Goal: Task Accomplishment & Management: Manage account settings

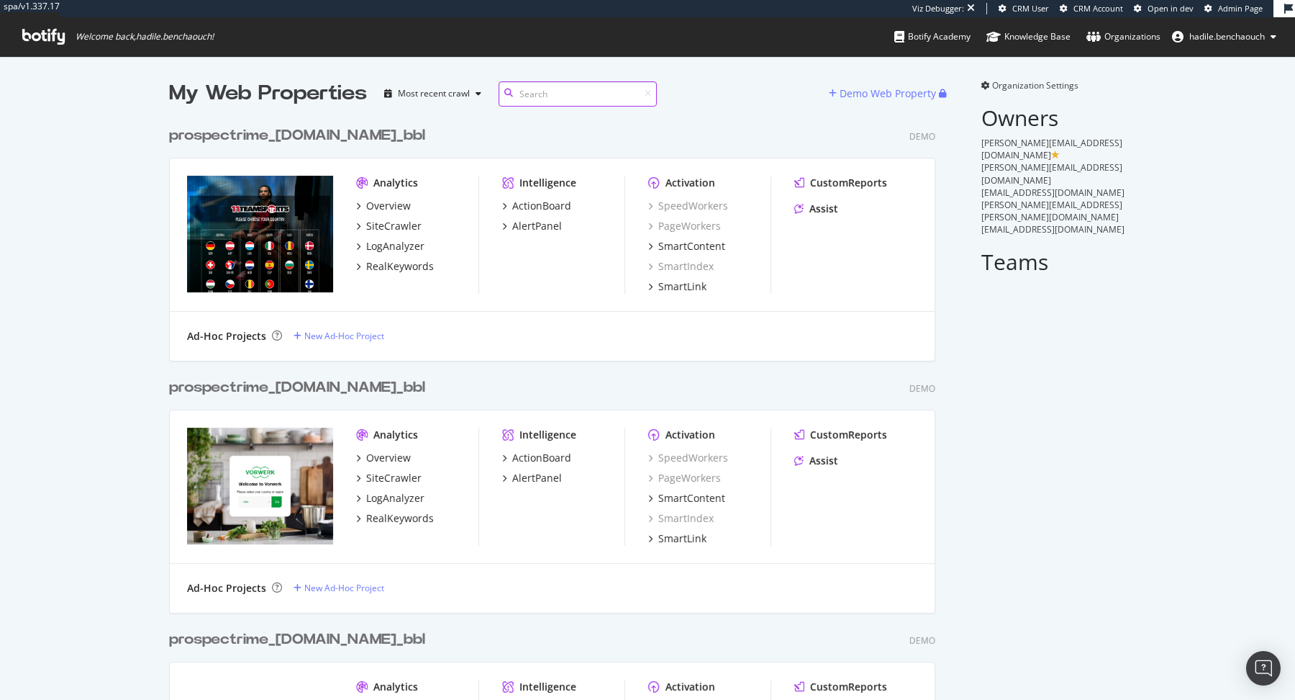
scroll to position [700, 1295]
click at [1105, 37] on div "Organizations" at bounding box center [1124, 37] width 74 height 14
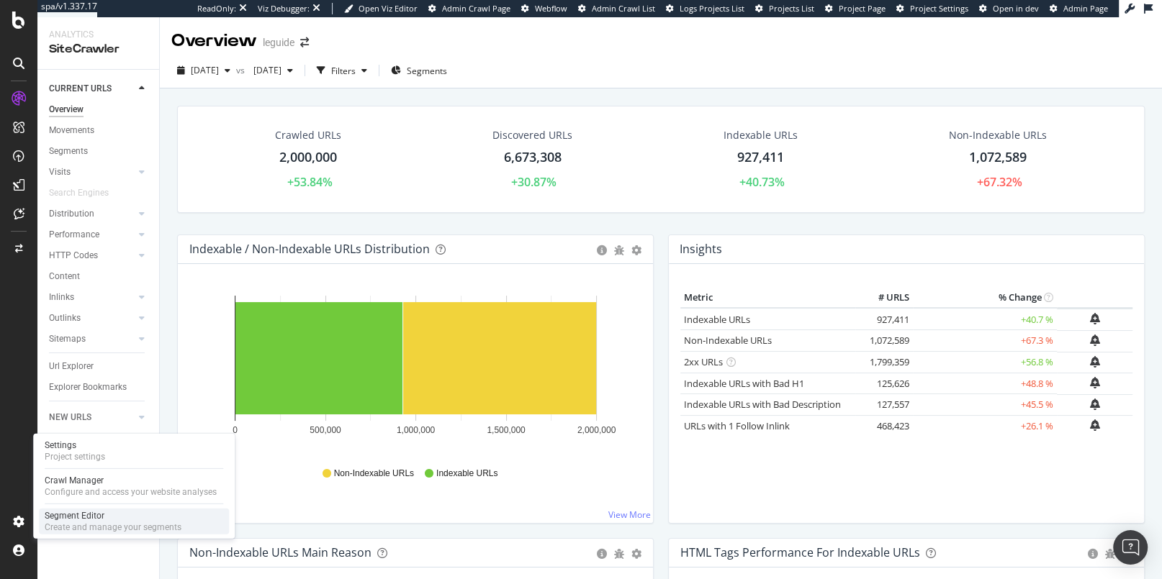
click at [53, 515] on div "Segment Editor" at bounding box center [113, 516] width 137 height 12
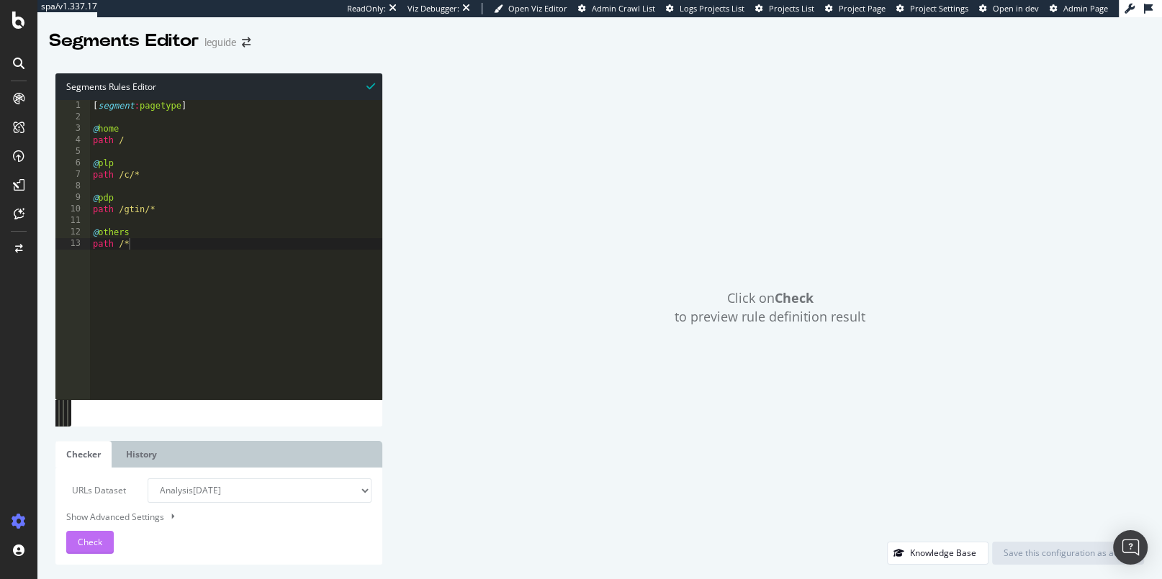
click at [96, 543] on span "Check" at bounding box center [90, 542] width 24 height 12
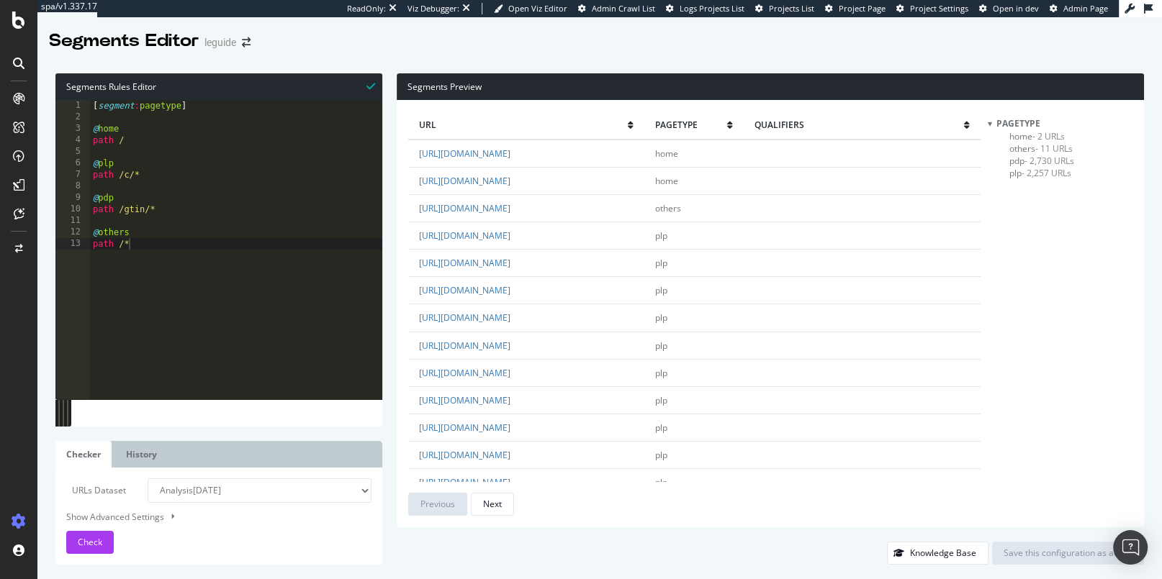
click at [1017, 173] on span "plp - 2,257 URLs" at bounding box center [1040, 173] width 62 height 12
click at [1015, 163] on span "pdp - 2,730 URLs" at bounding box center [1041, 161] width 65 height 12
click at [510, 154] on link "https://www.leguide.com/gtin/03712058327615" at bounding box center [464, 154] width 91 height 12
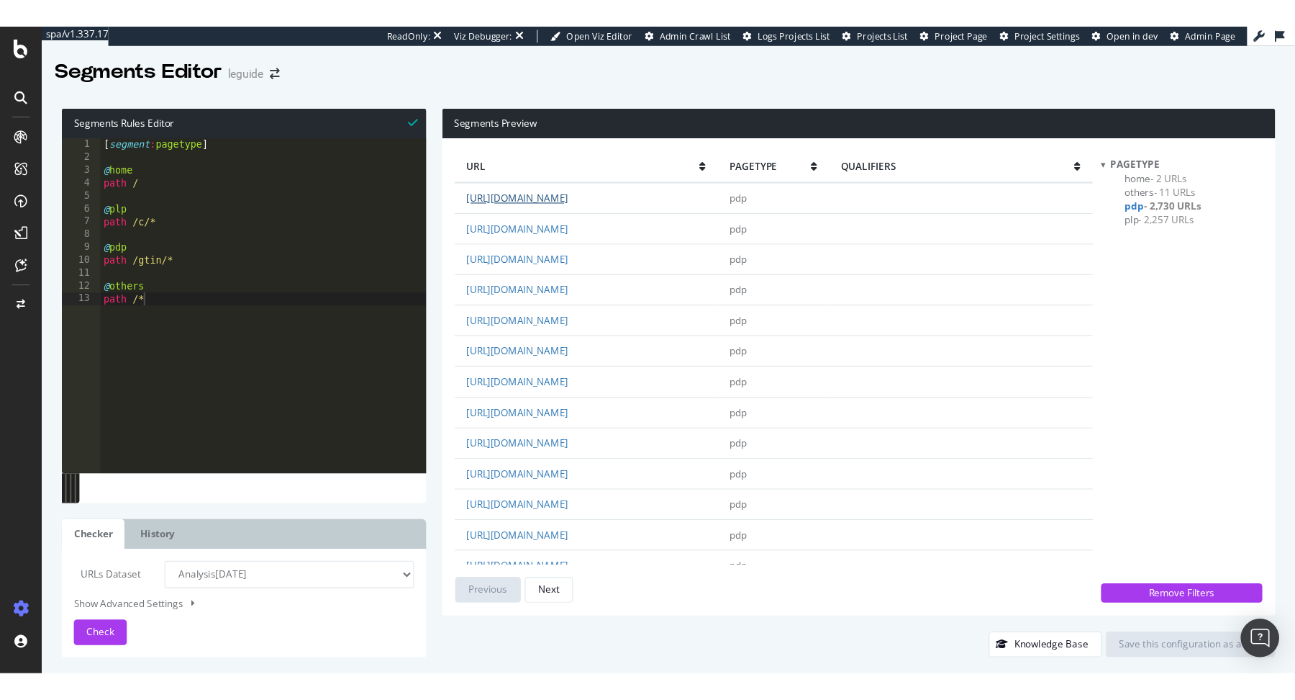
scroll to position [319, 0]
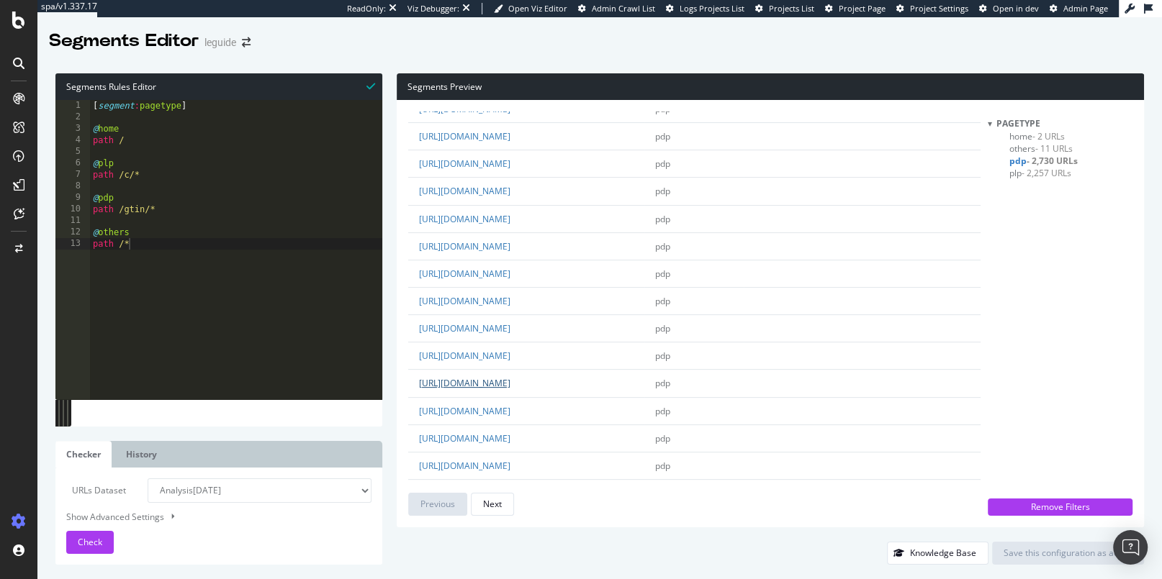
click at [510, 377] on link "https://www.leguide.com/gtin/05415187811052" at bounding box center [464, 383] width 91 height 12
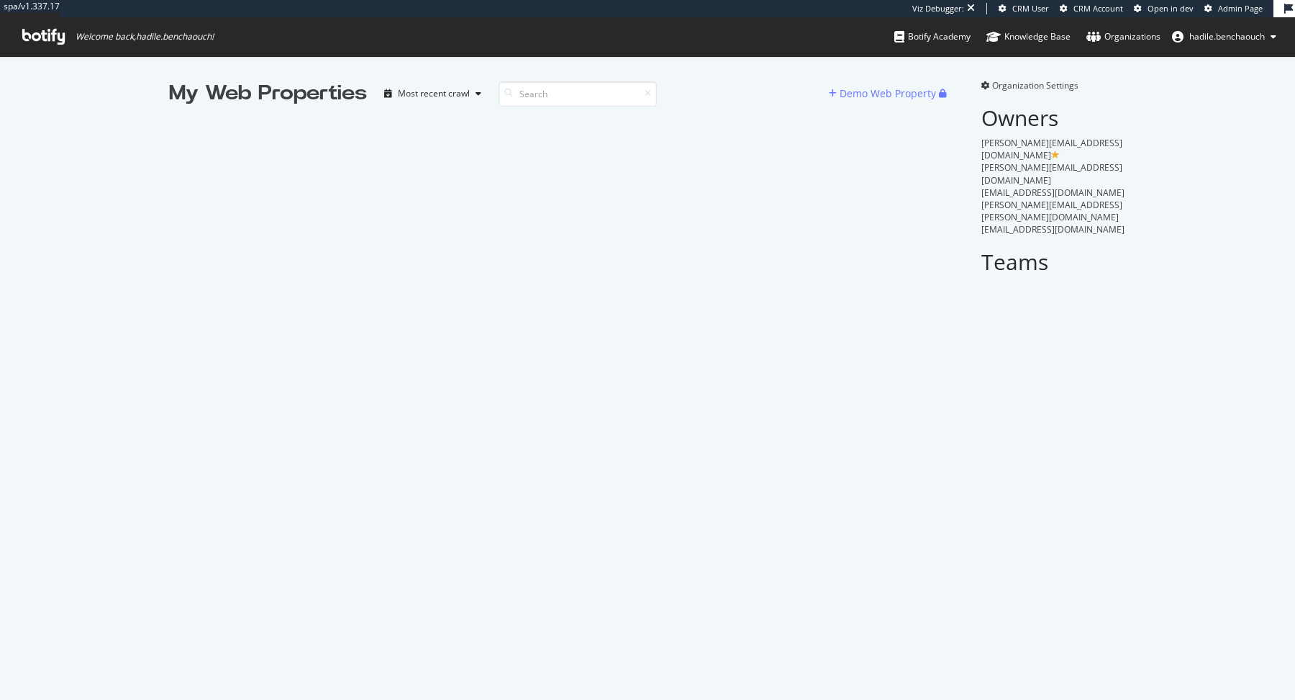
scroll to position [700, 1295]
type input "prospectrime"
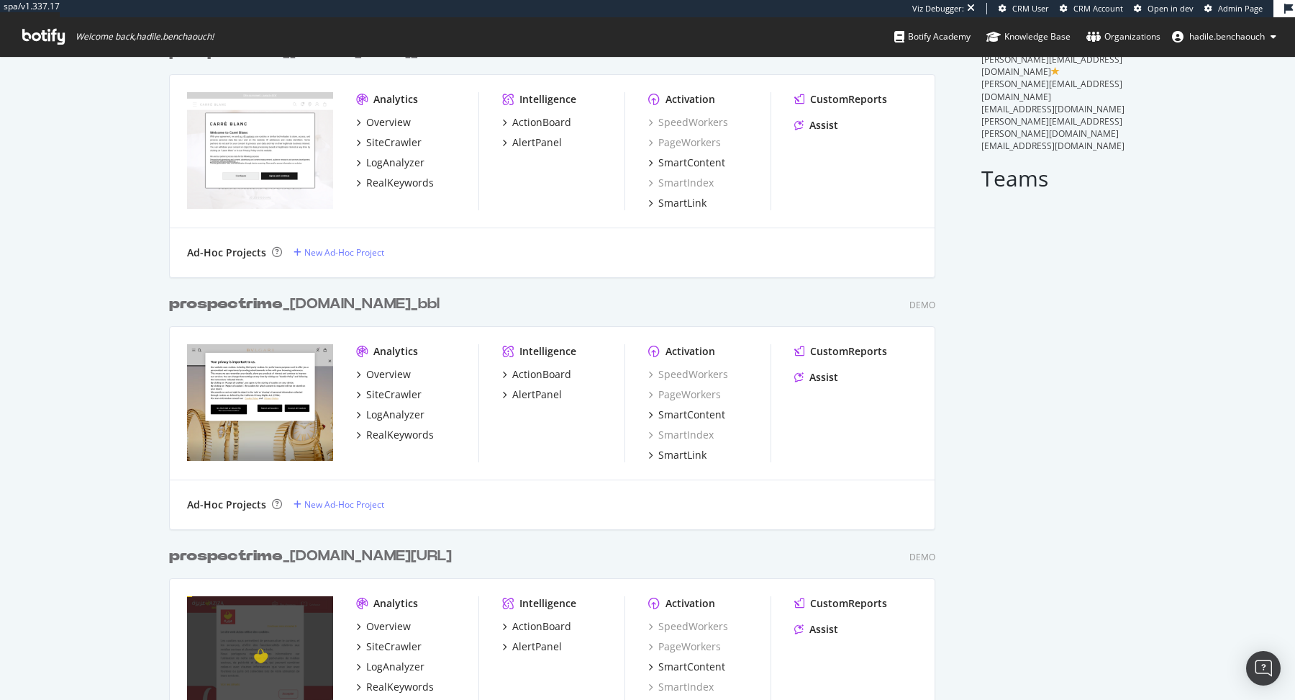
scroll to position [0, 0]
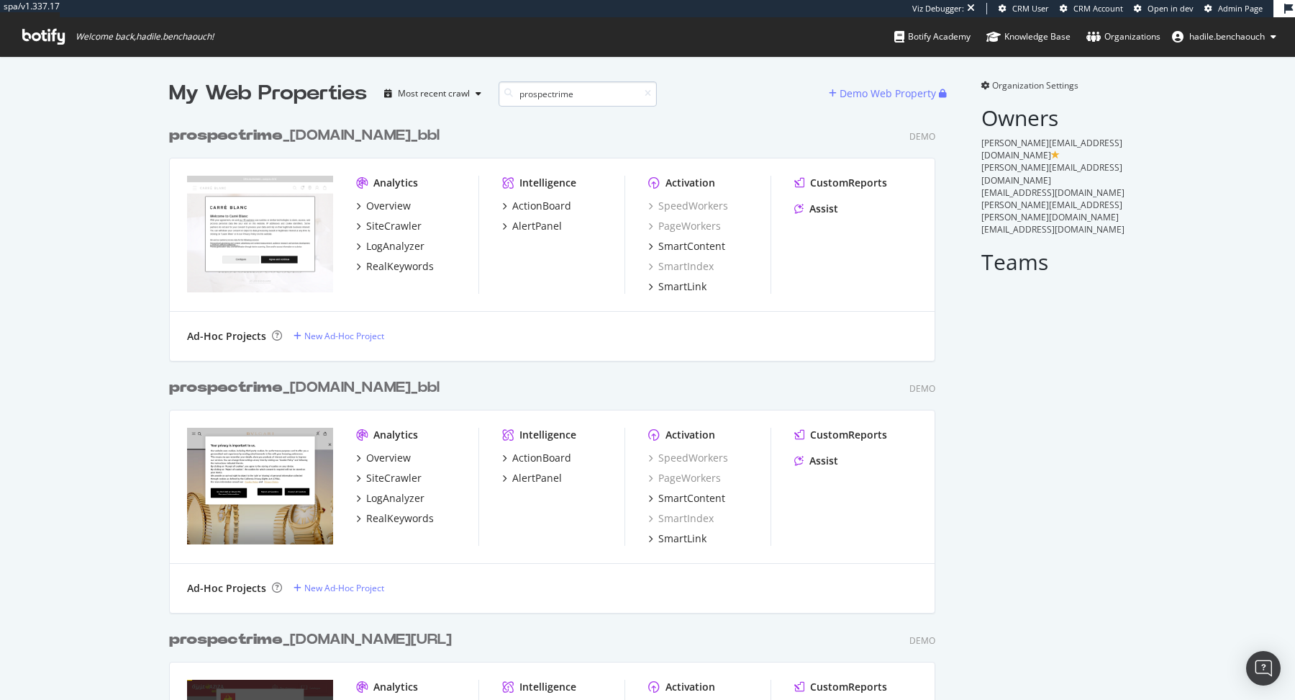
click at [579, 90] on input "prospectrime" at bounding box center [578, 93] width 158 height 25
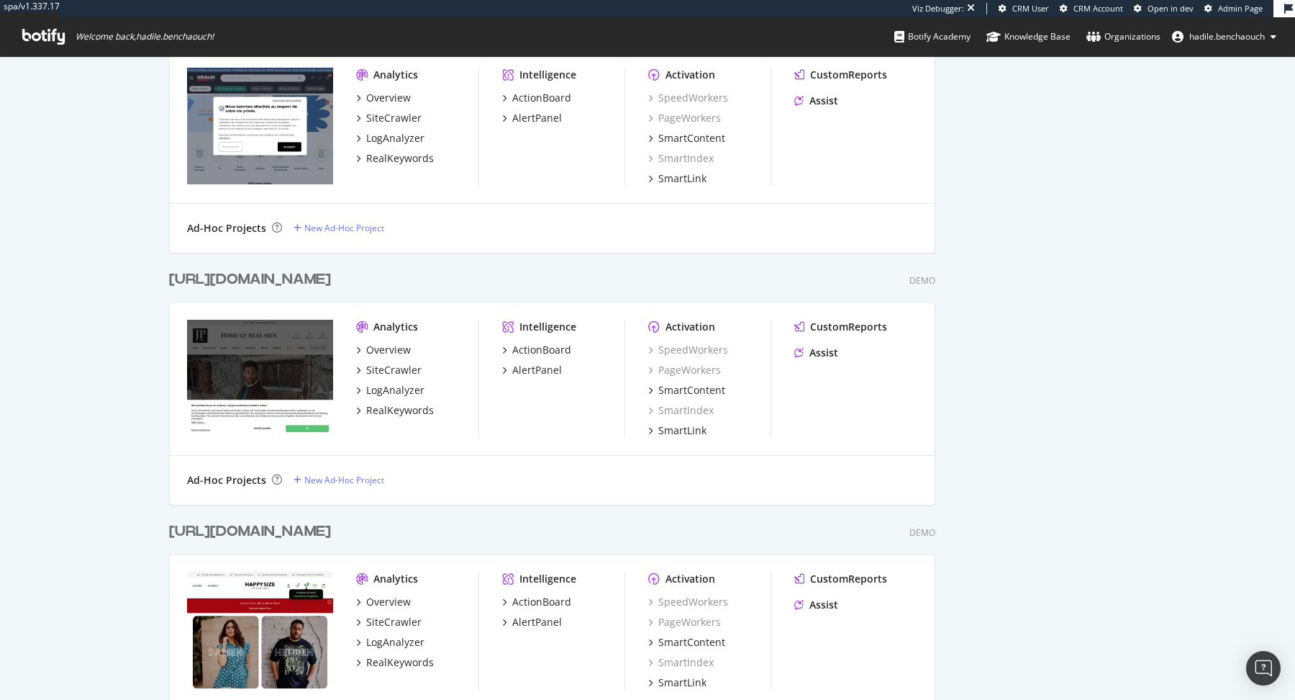
scroll to position [7608, 0]
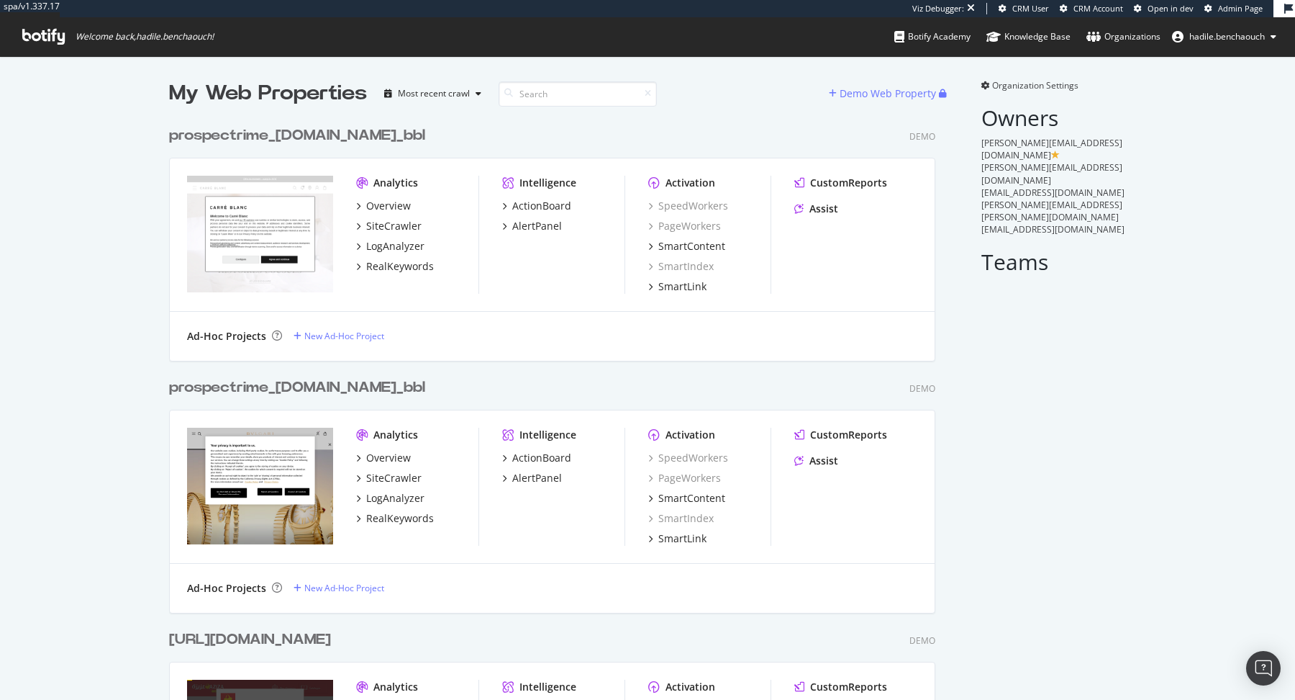
click at [1031, 88] on span "Organization Settings" at bounding box center [1035, 85] width 86 height 12
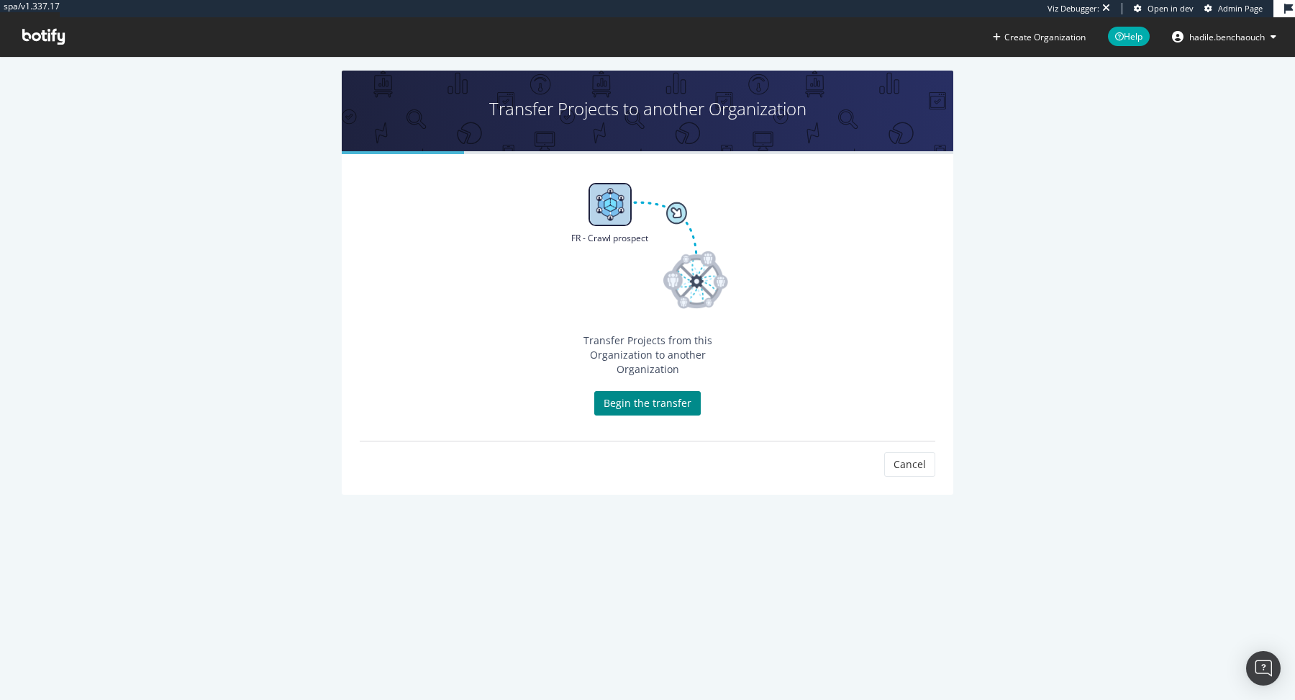
click at [658, 391] on link "Begin the transfer" at bounding box center [647, 403] width 107 height 24
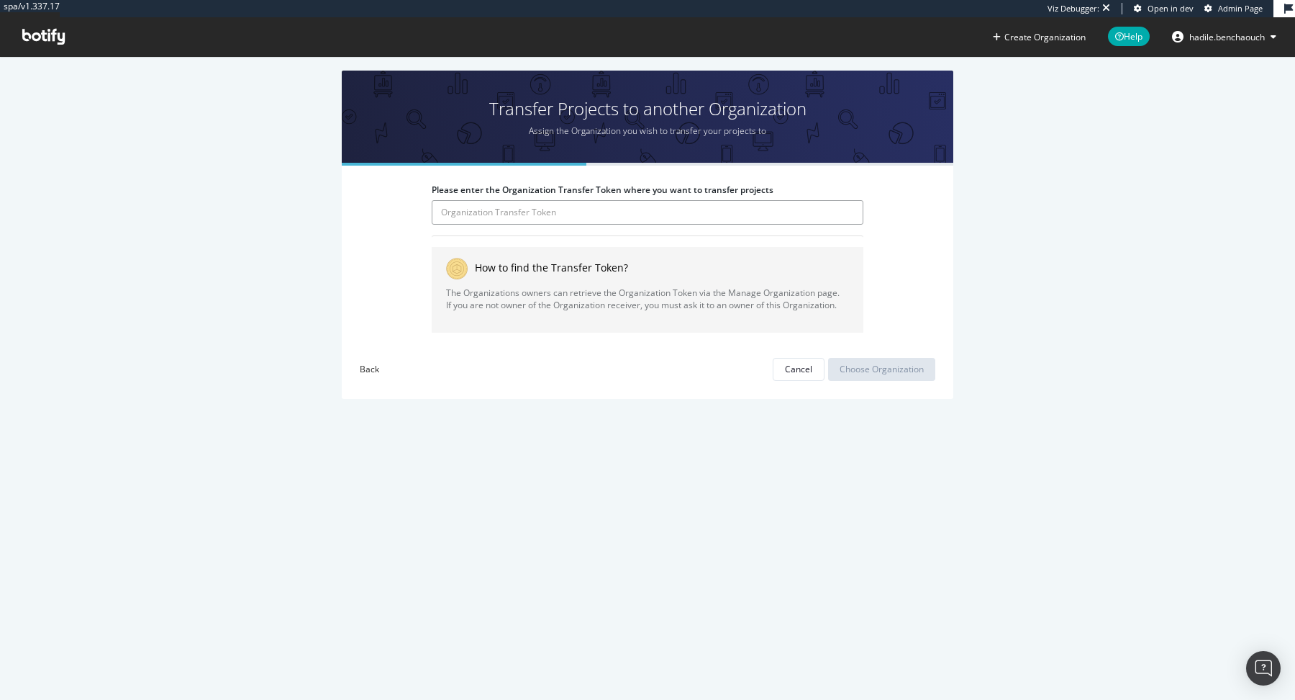
click at [530, 220] on input "Please enter the Organization Transfer Token where you want to transfer projects" at bounding box center [648, 212] width 432 height 24
paste input "ZImNi8Zp0azDPGWaJ6NdUeXhQ6cy6oKs"
type input "ZImNi8Zp0azDPGWaJ6NdUeXhQ6cy6oKs"
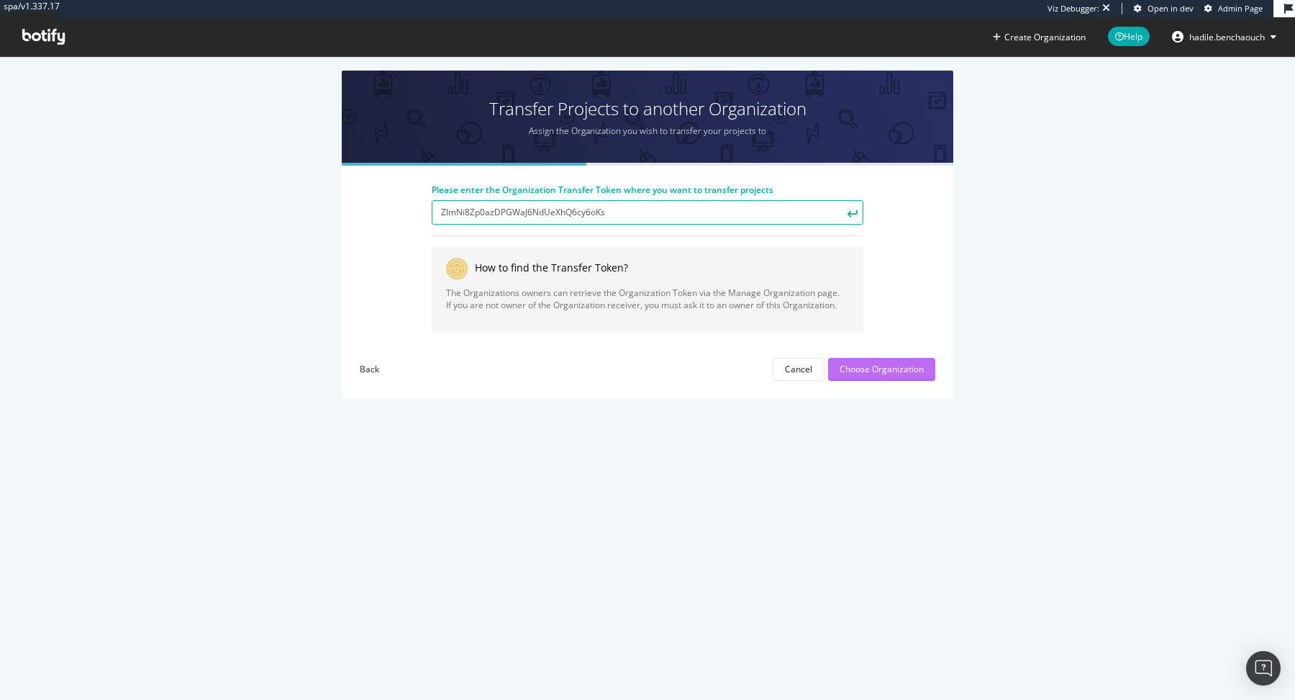
click at [871, 363] on div "Choose Organization" at bounding box center [882, 369] width 84 height 12
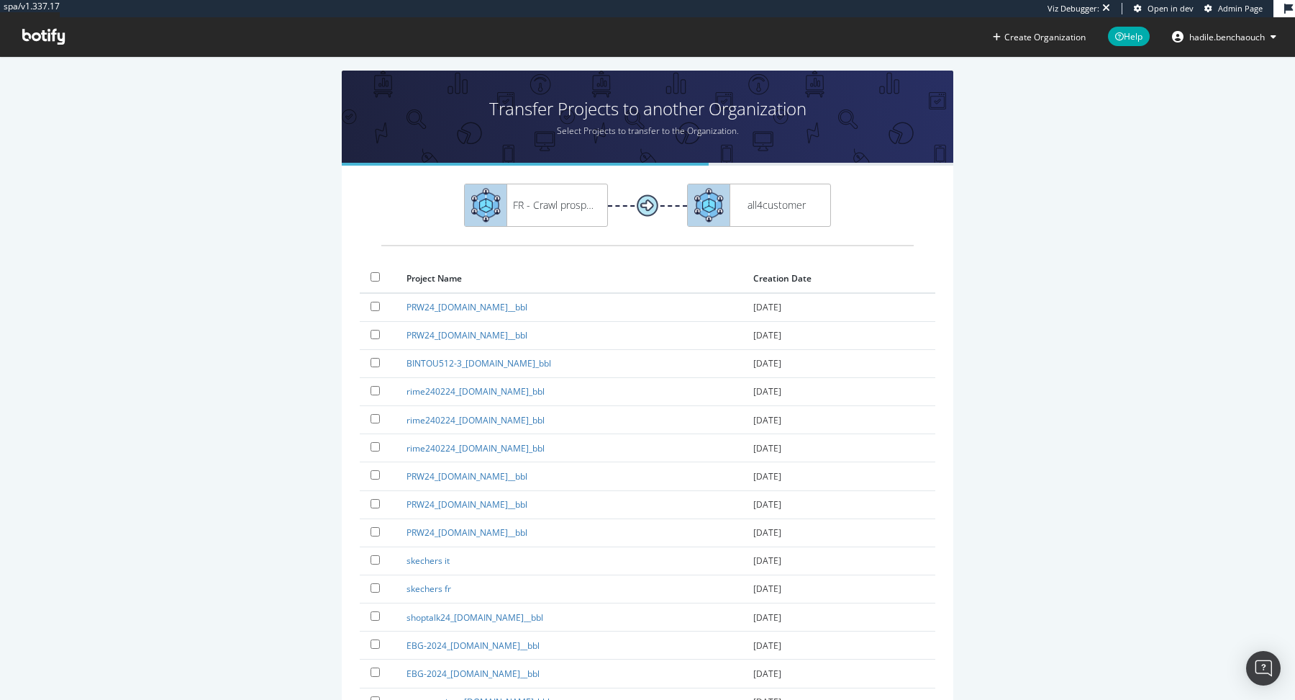
click at [807, 280] on th "Creation Date" at bounding box center [839, 278] width 193 height 28
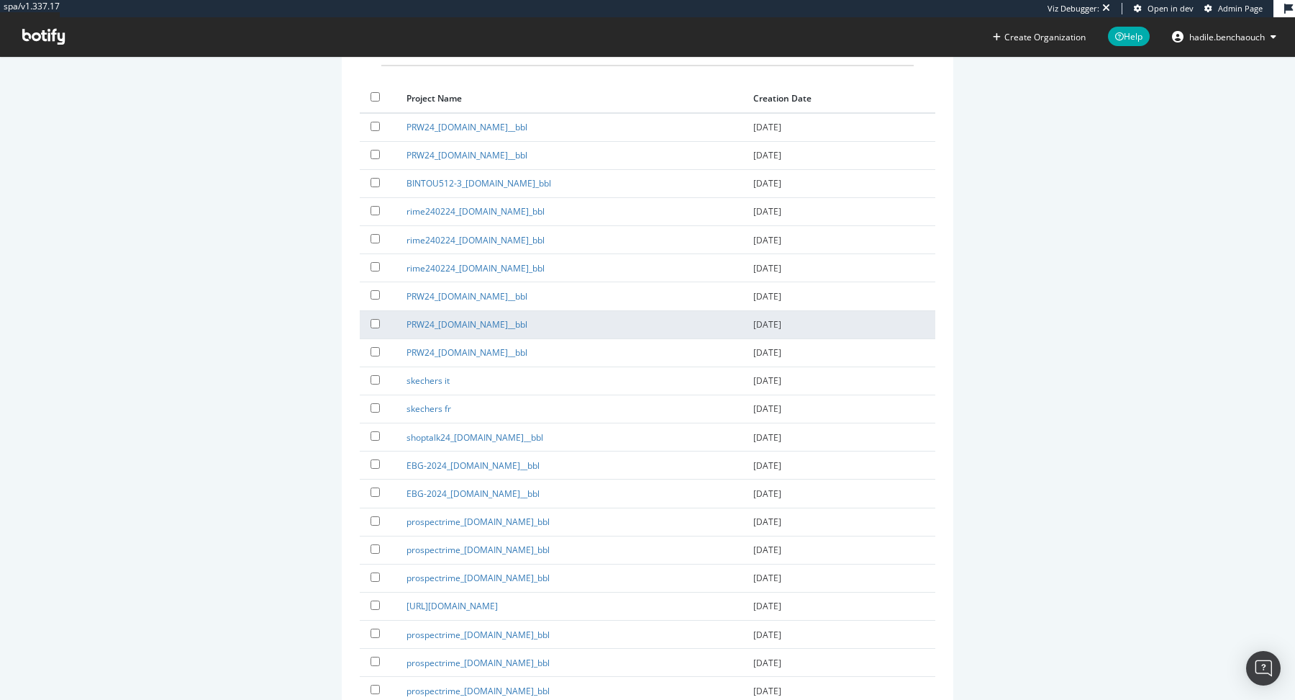
scroll to position [188, 0]
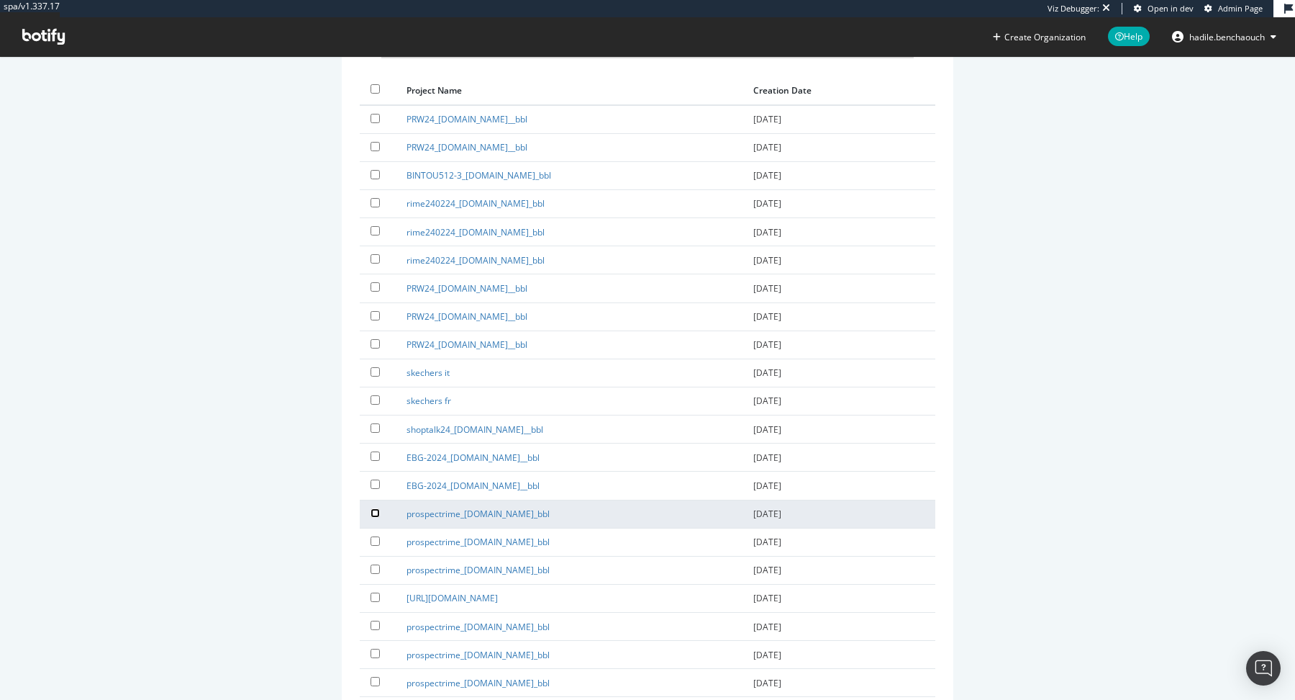
click at [376, 508] on input "checkbox" at bounding box center [375, 512] width 9 height 9
checkbox input "true"
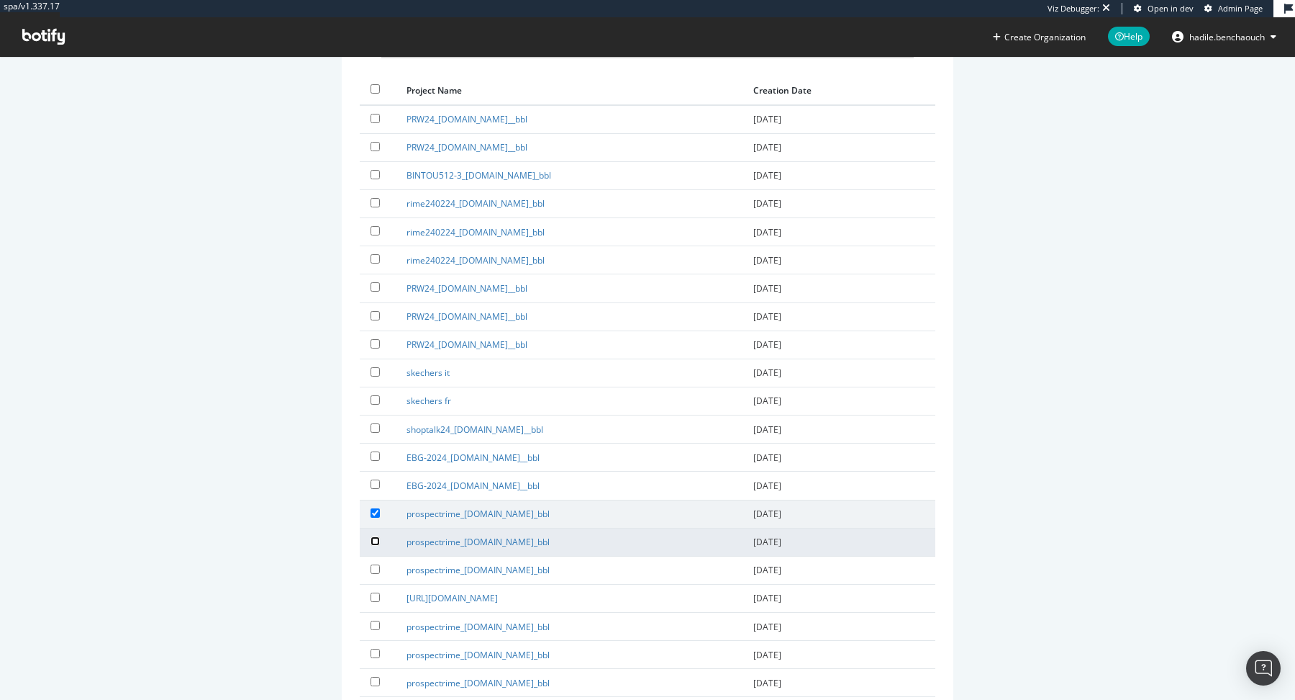
click at [376, 536] on input "checkbox" at bounding box center [375, 540] width 9 height 9
checkbox input "true"
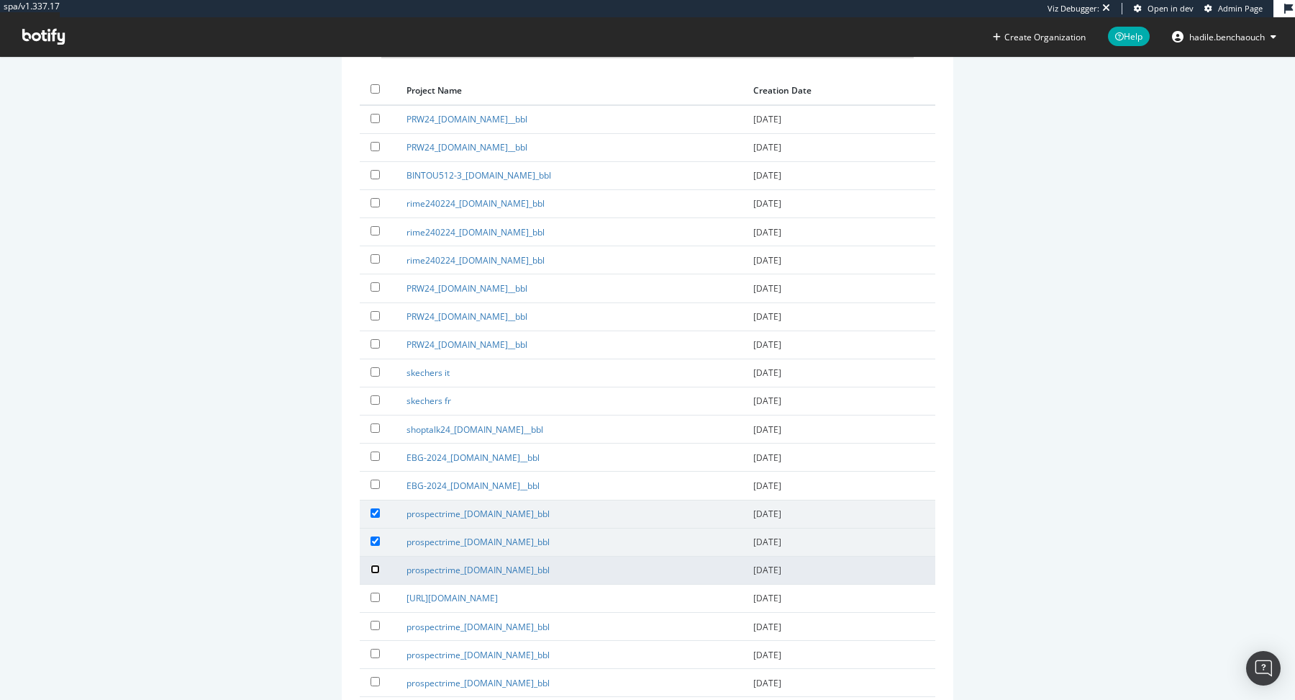
click at [376, 564] on input "checkbox" at bounding box center [375, 568] width 9 height 9
checkbox input "true"
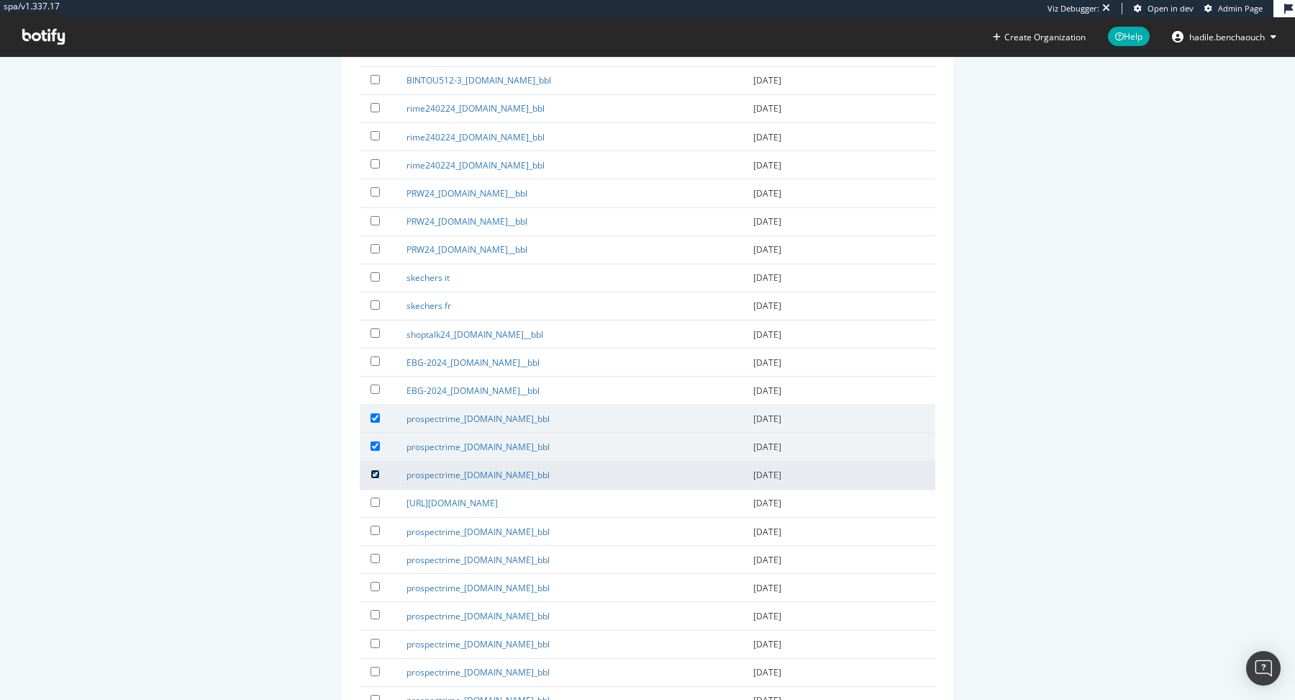
scroll to position [309, 0]
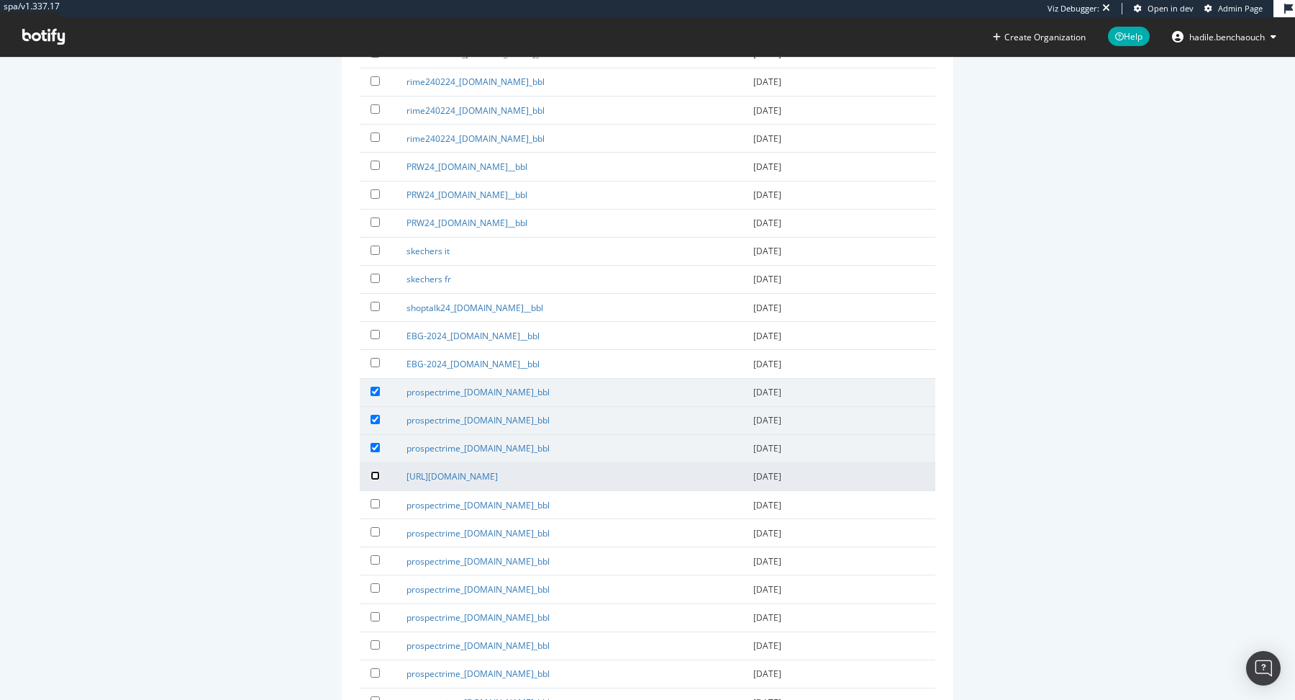
click at [376, 471] on input "checkbox" at bounding box center [375, 475] width 9 height 9
checkbox input "true"
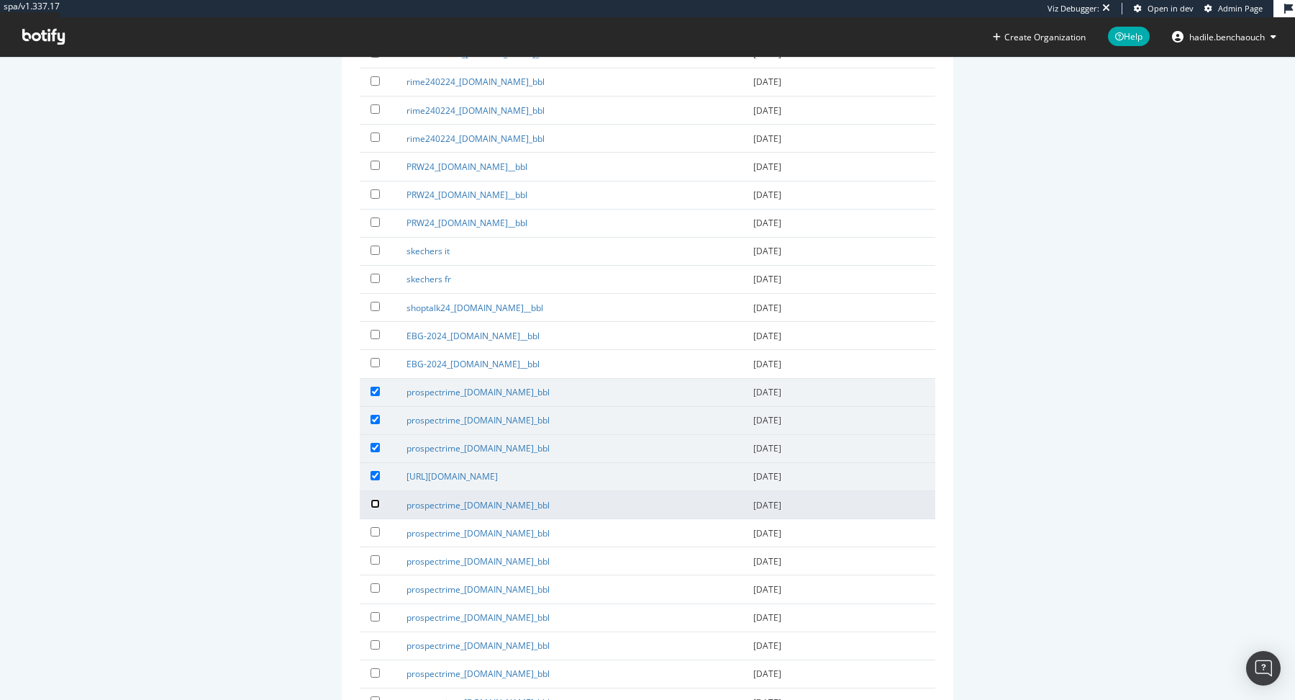
click at [376, 499] on input "checkbox" at bounding box center [375, 503] width 9 height 9
checkbox input "true"
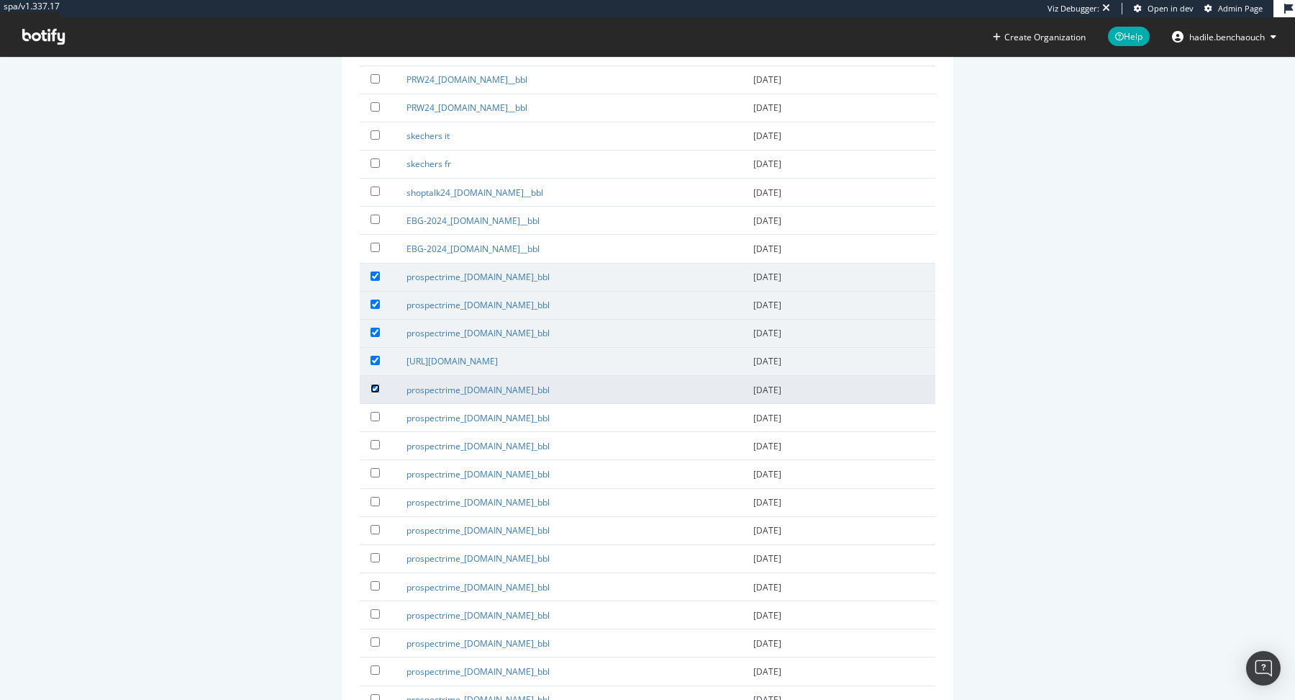
scroll to position [462, 0]
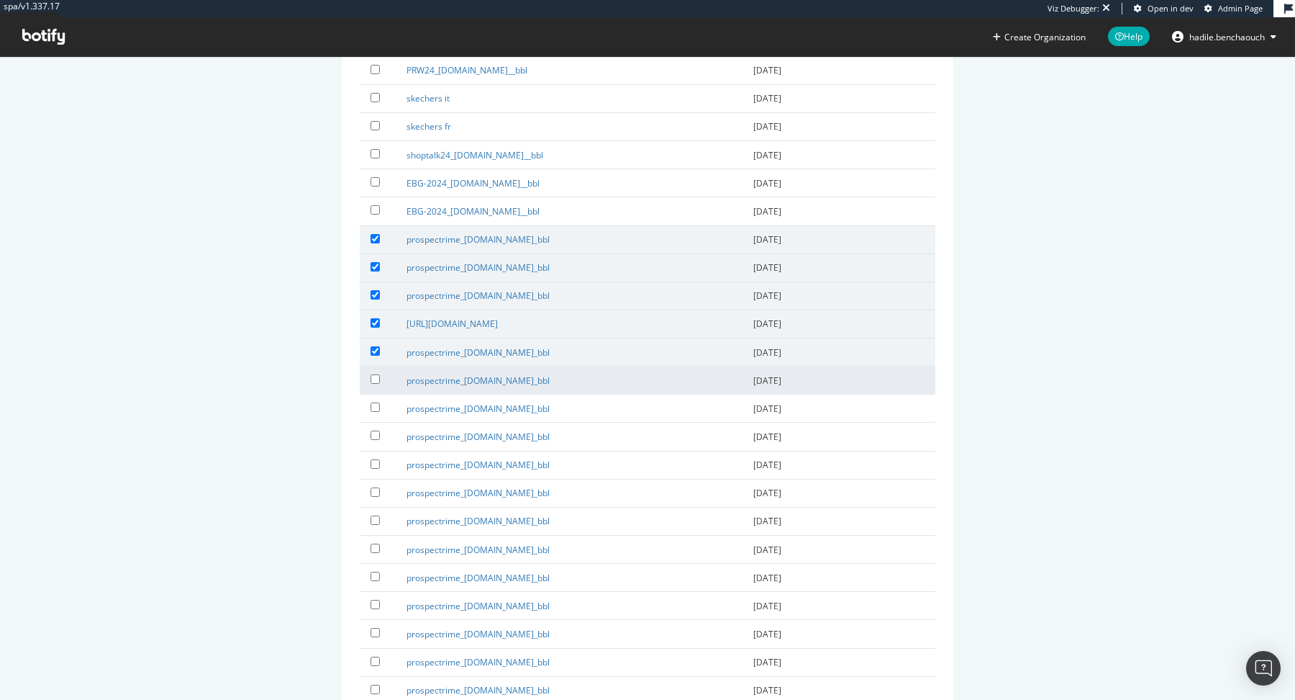
click at [373, 376] on label at bounding box center [378, 378] width 14 height 14
click at [373, 376] on input "checkbox" at bounding box center [375, 378] width 9 height 9
checkbox input "true"
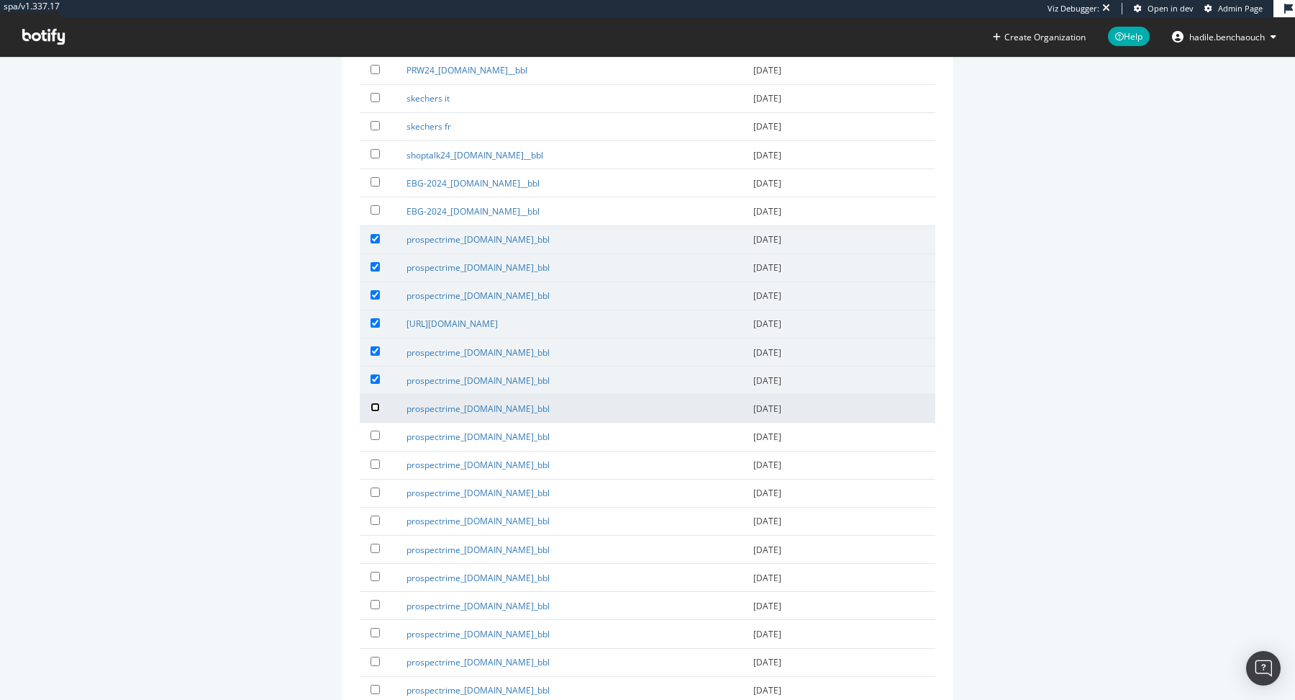
click at [373, 402] on input "checkbox" at bounding box center [375, 406] width 9 height 9
checkbox input "true"
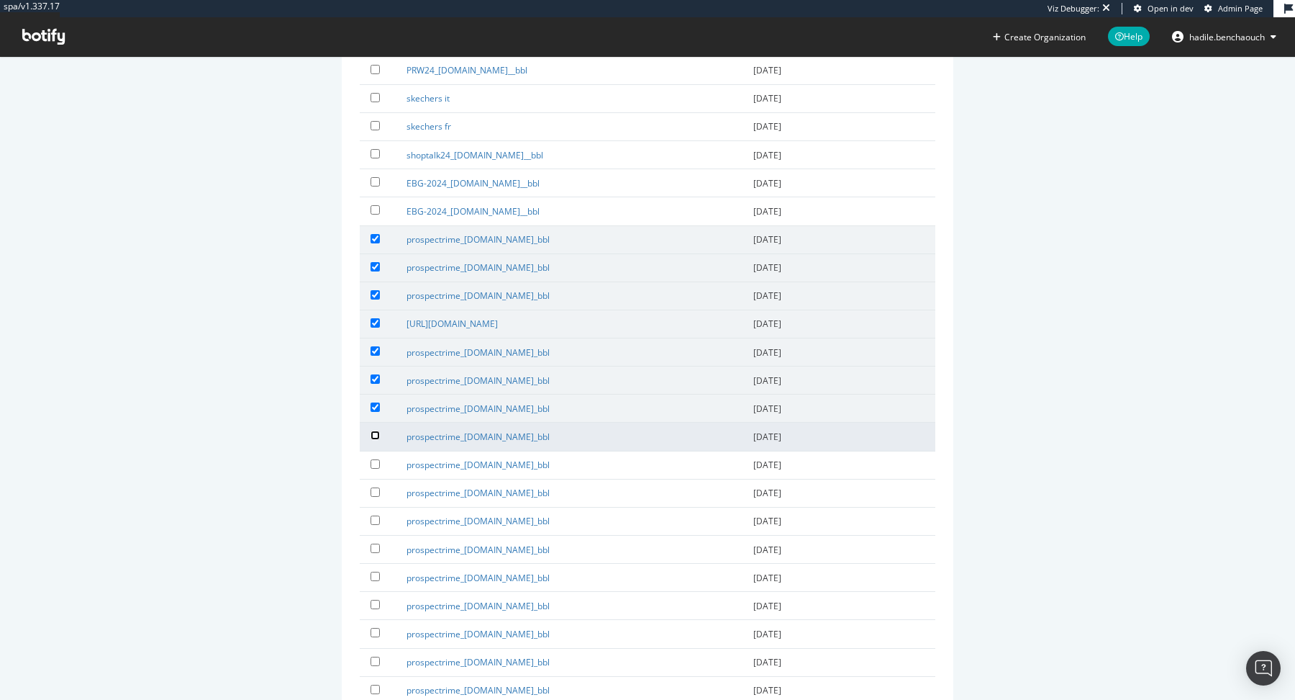
click at [379, 430] on input "checkbox" at bounding box center [375, 434] width 9 height 9
checkbox input "true"
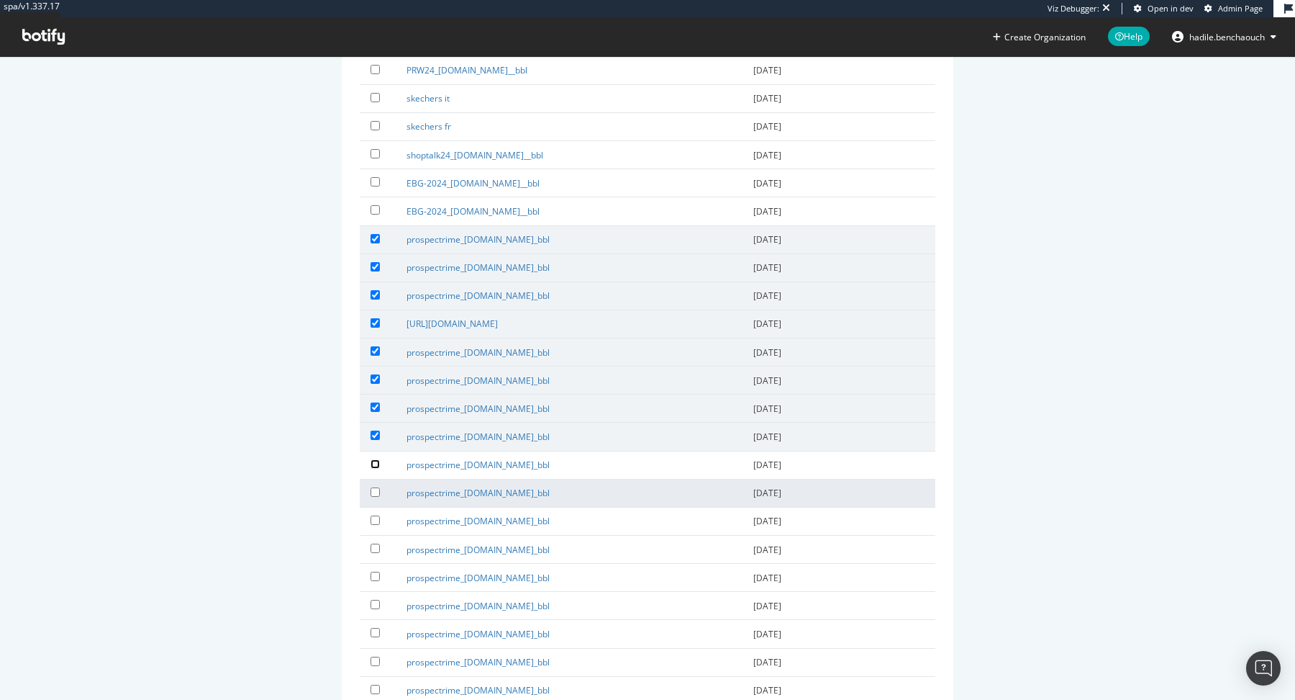
drag, startPoint x: 379, startPoint y: 450, endPoint x: 379, endPoint y: 473, distance: 23.0
click at [379, 459] on input "checkbox" at bounding box center [375, 463] width 9 height 9
checkbox input "true"
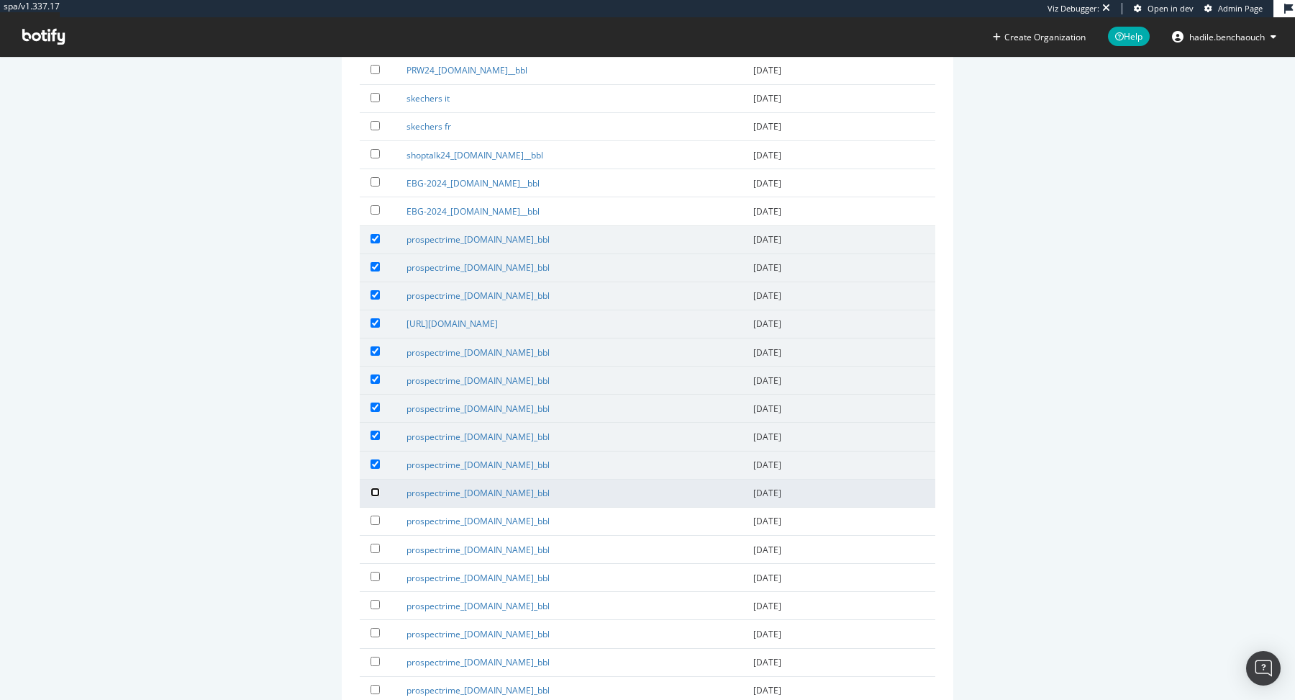
click at [379, 487] on input "checkbox" at bounding box center [375, 491] width 9 height 9
checkbox input "true"
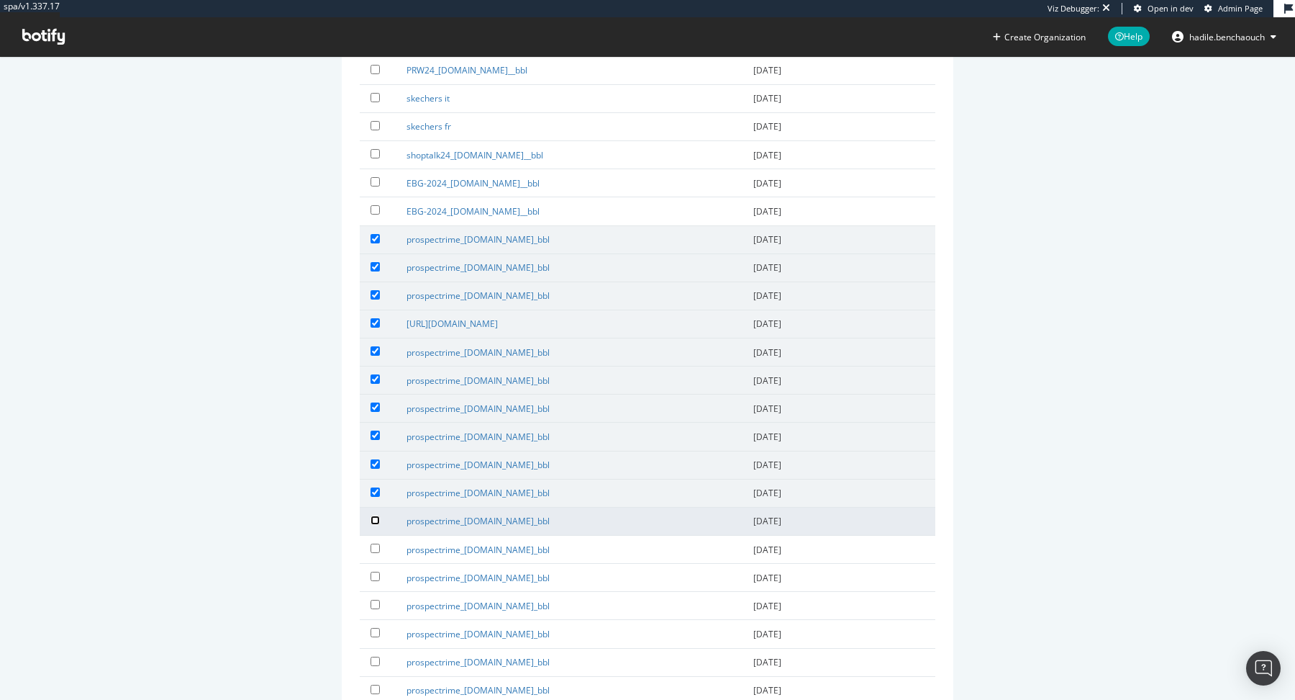
click at [379, 515] on input "checkbox" at bounding box center [375, 519] width 9 height 9
checkbox input "true"
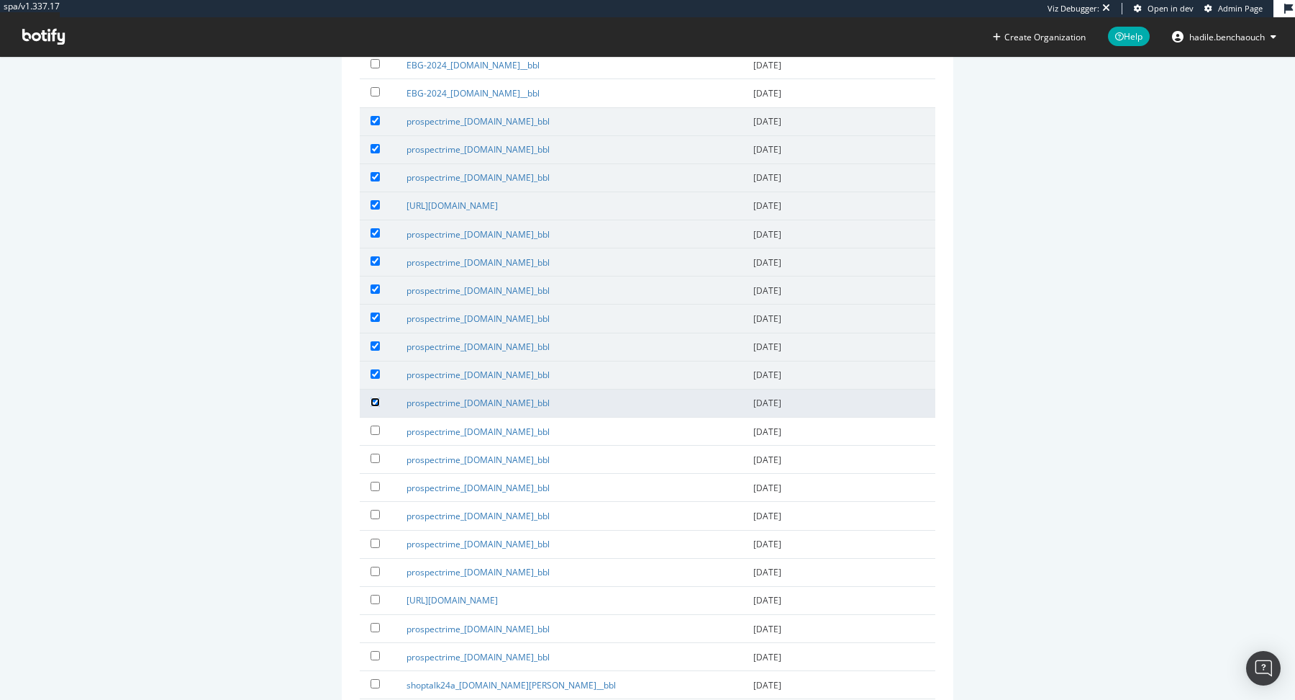
scroll to position [591, 0]
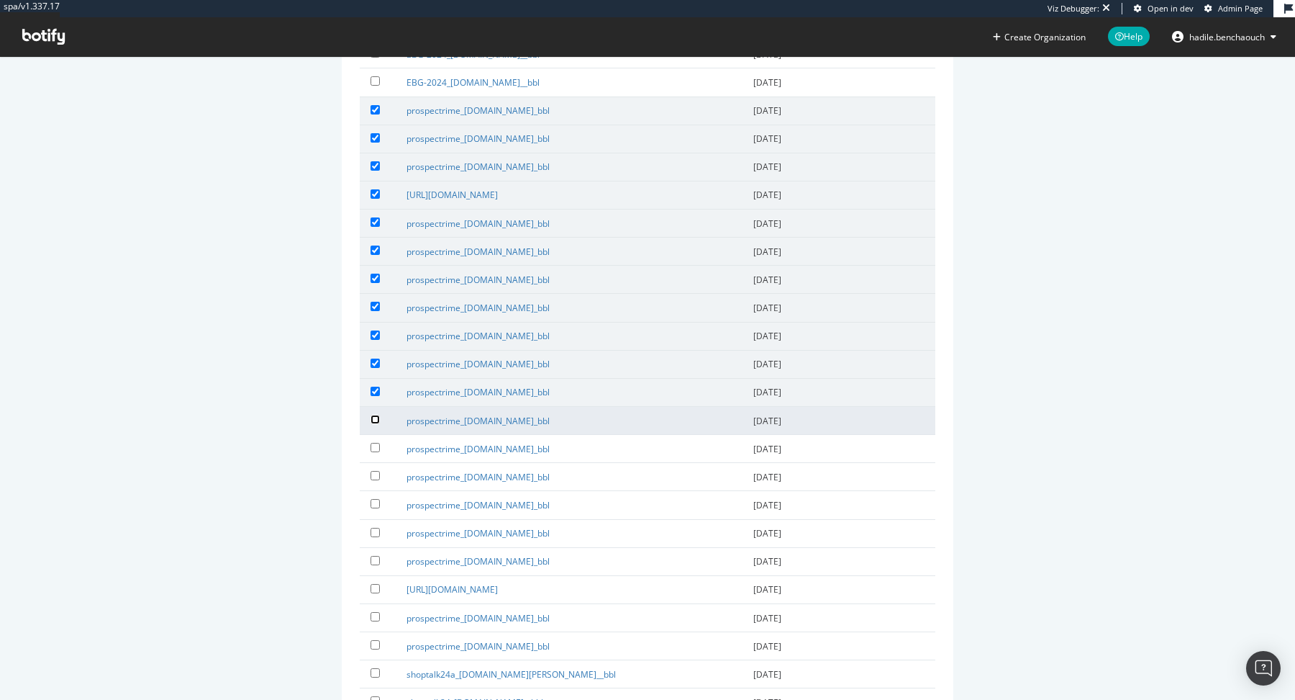
click at [377, 415] on input "checkbox" at bounding box center [375, 419] width 9 height 9
checkbox input "true"
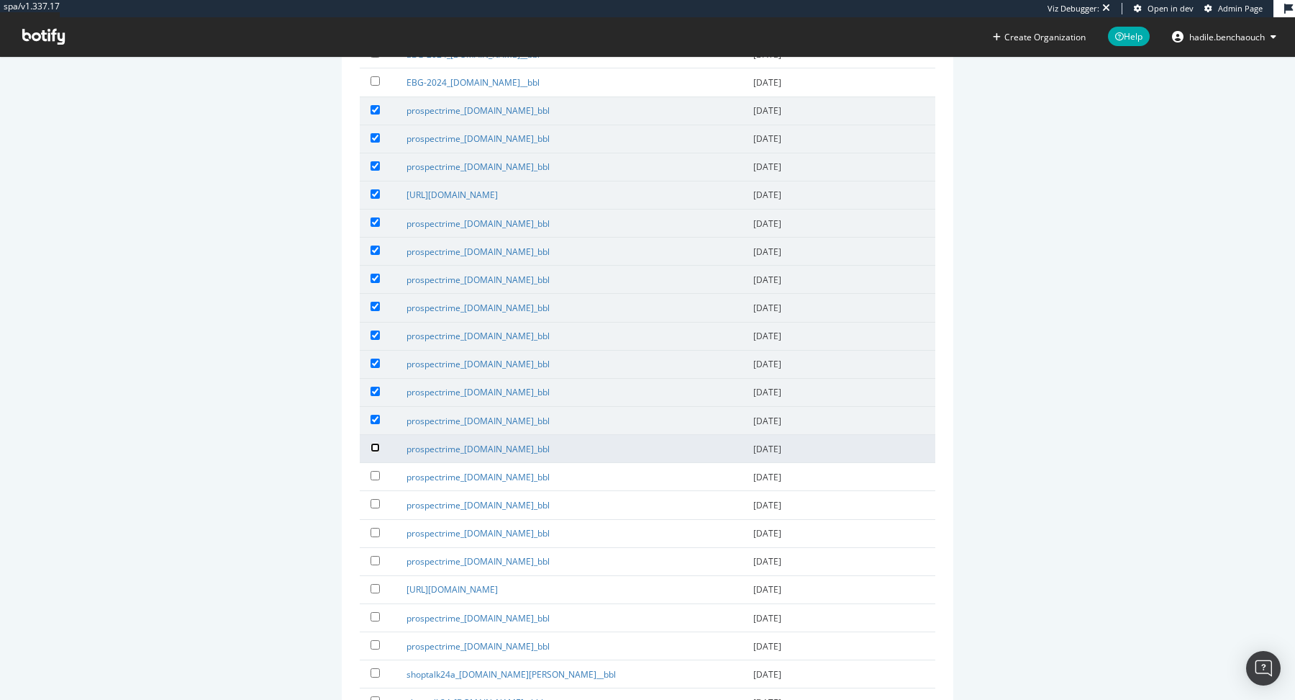
click at [376, 443] on input "checkbox" at bounding box center [375, 447] width 9 height 9
checkbox input "true"
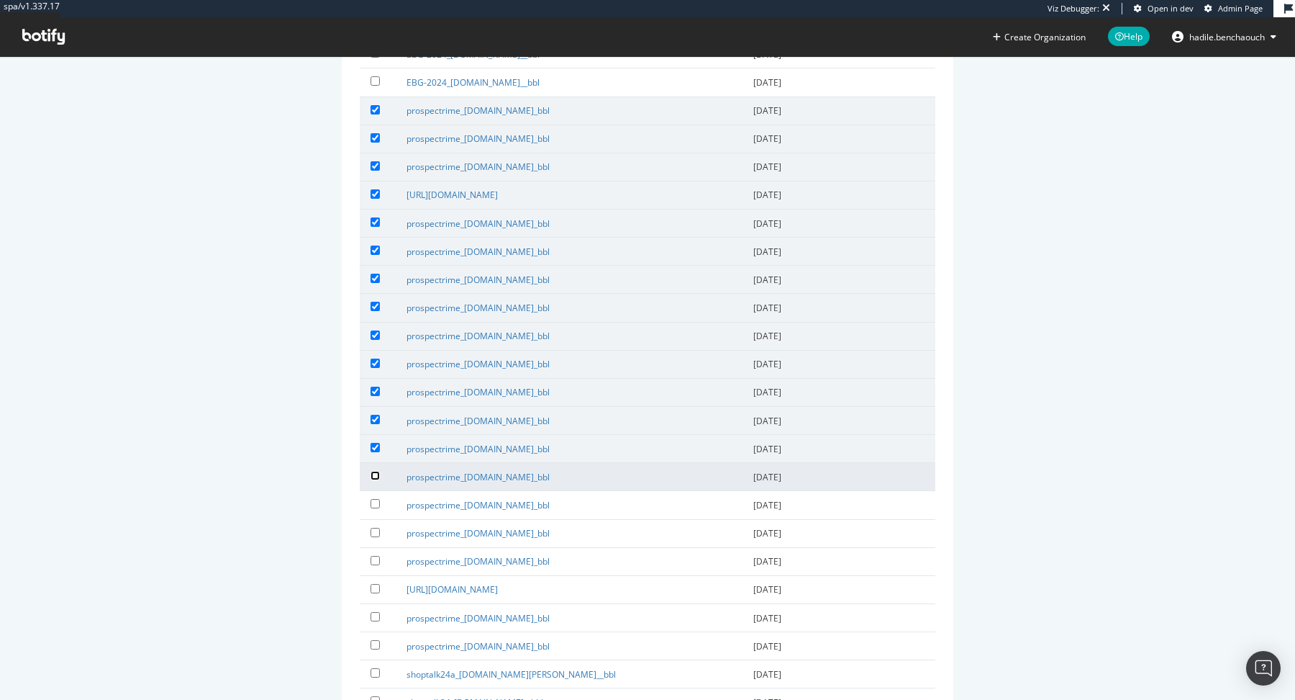
click at [376, 471] on input "checkbox" at bounding box center [375, 475] width 9 height 9
checkbox input "true"
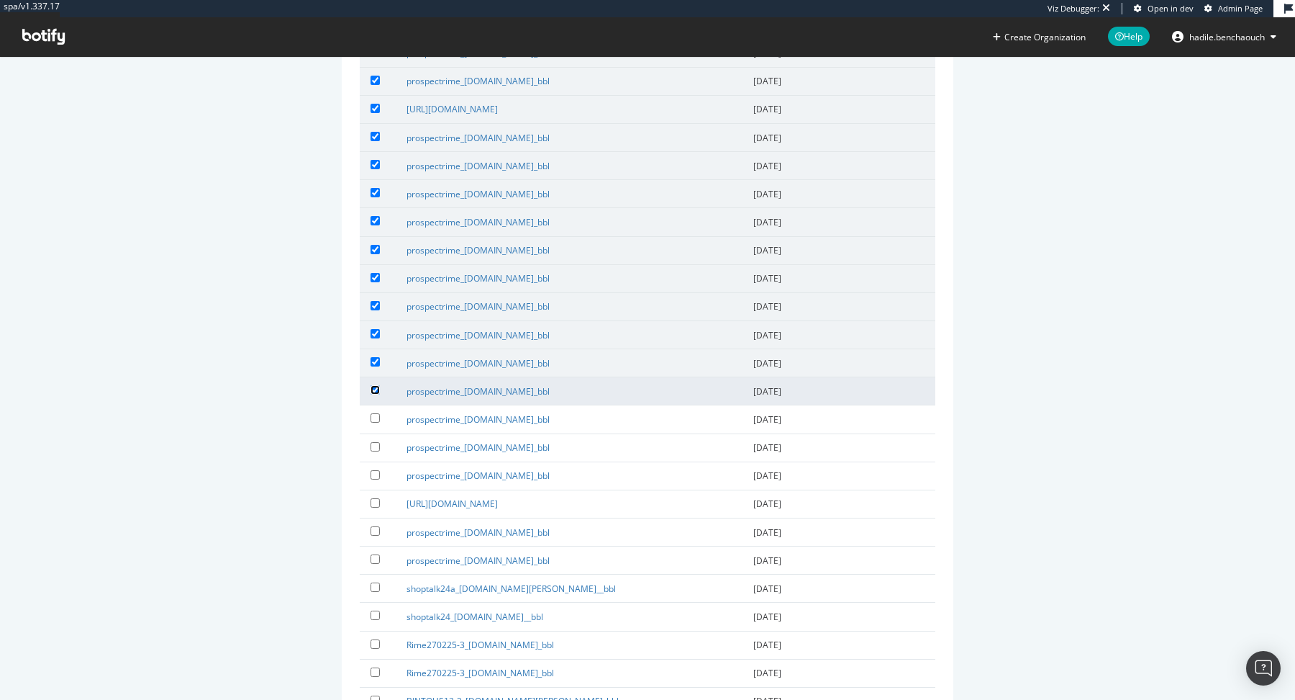
scroll to position [720, 0]
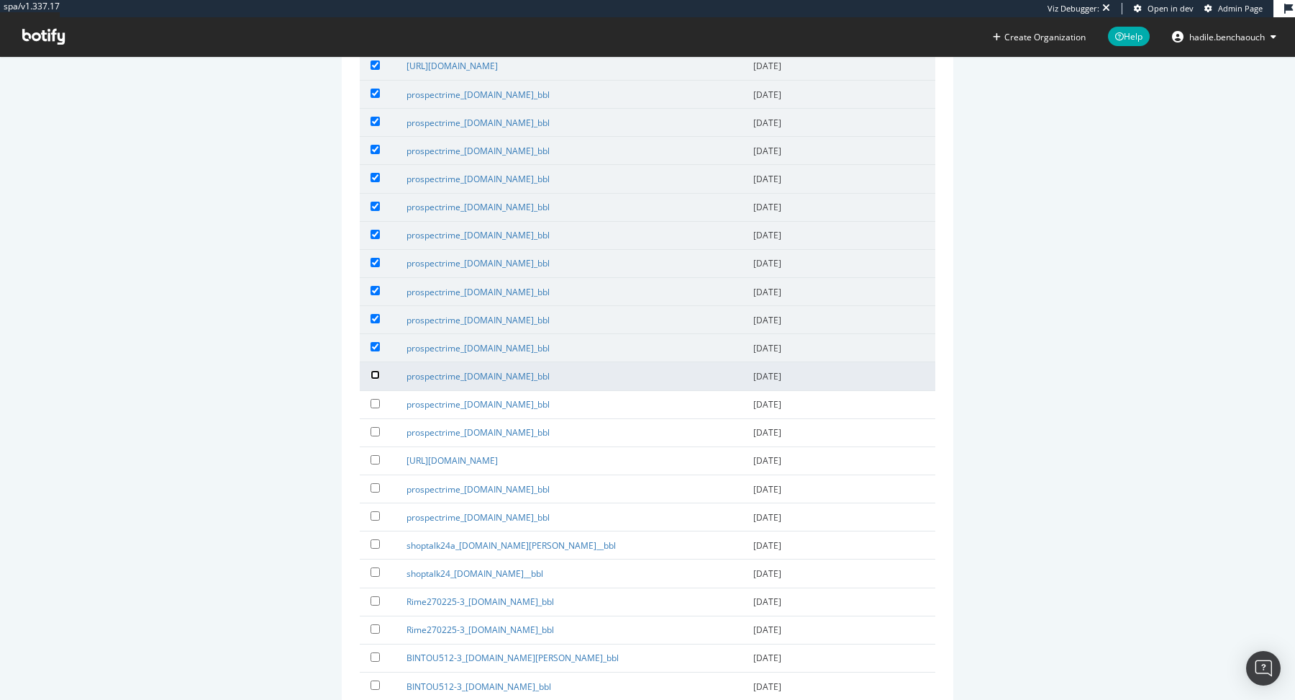
click at [373, 370] on input "checkbox" at bounding box center [375, 374] width 9 height 9
checkbox input "true"
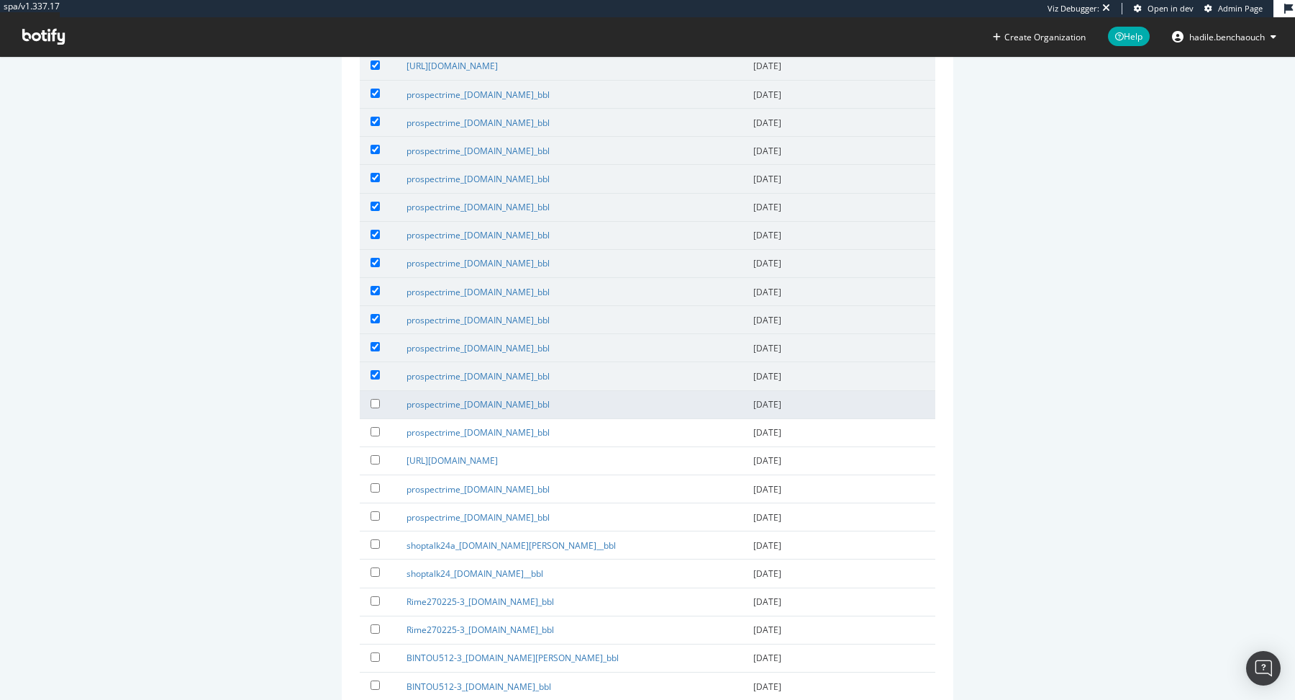
click at [374, 396] on label at bounding box center [378, 403] width 14 height 14
click at [374, 399] on input "checkbox" at bounding box center [375, 403] width 9 height 9
checkbox input "true"
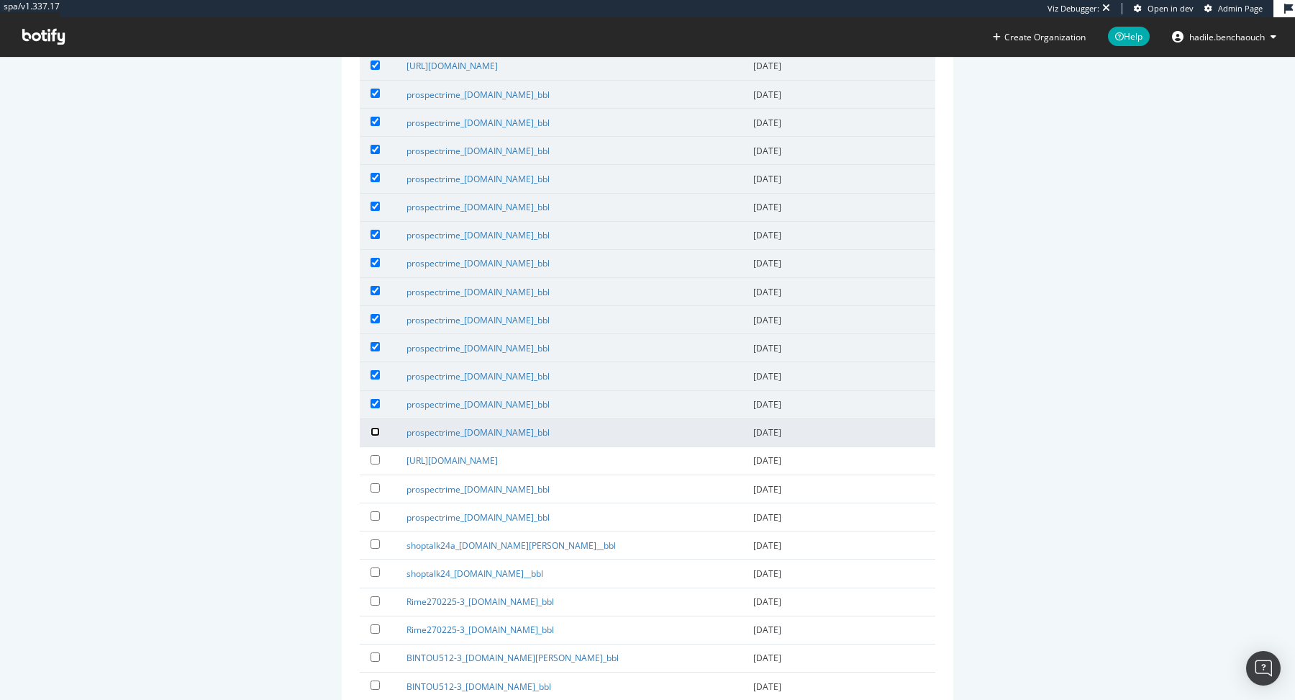
click at [377, 427] on input "checkbox" at bounding box center [375, 431] width 9 height 9
checkbox input "true"
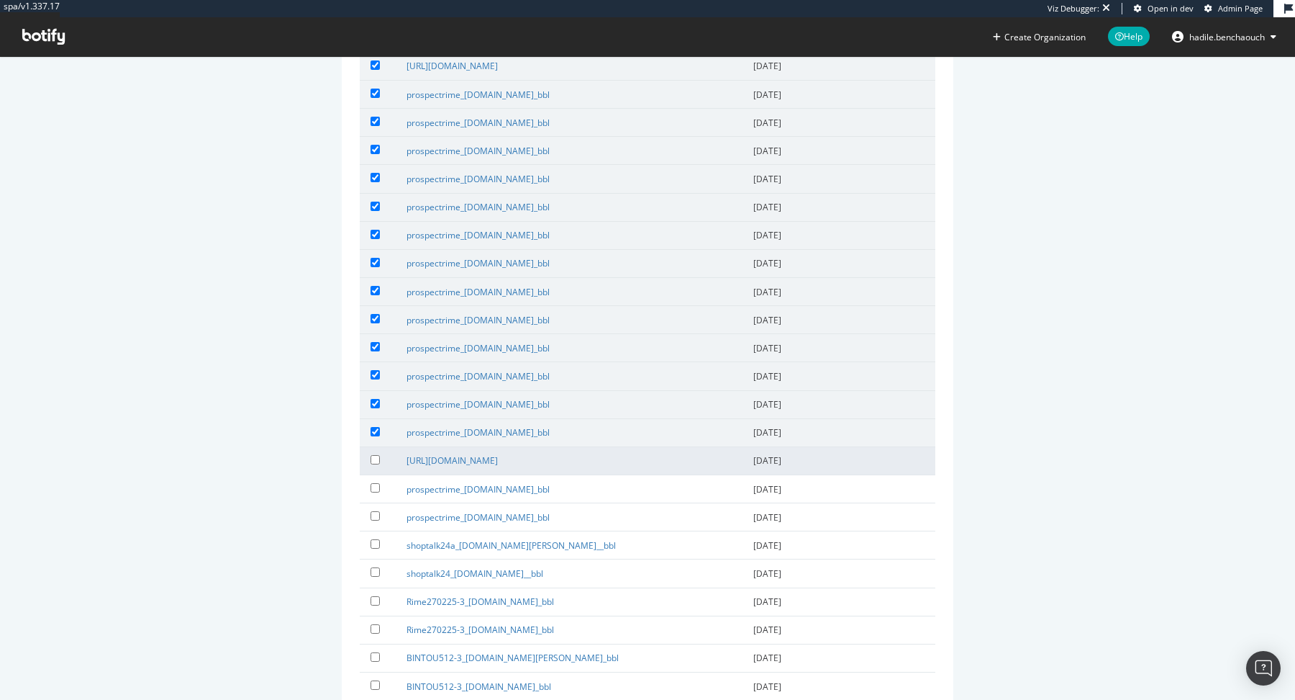
click at [381, 452] on label at bounding box center [378, 459] width 14 height 14
click at [380, 455] on input "checkbox" at bounding box center [375, 459] width 9 height 9
checkbox input "true"
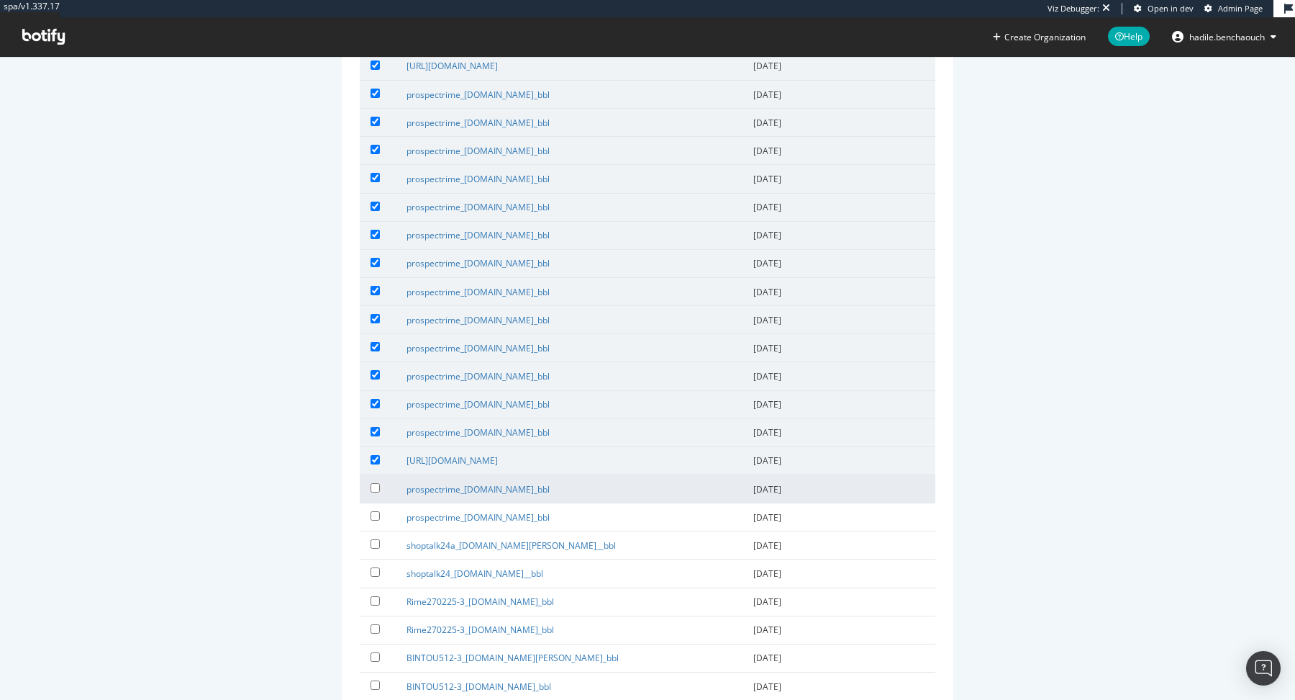
click at [380, 480] on label at bounding box center [378, 487] width 14 height 14
click at [380, 483] on input "checkbox" at bounding box center [375, 487] width 9 height 9
checkbox input "true"
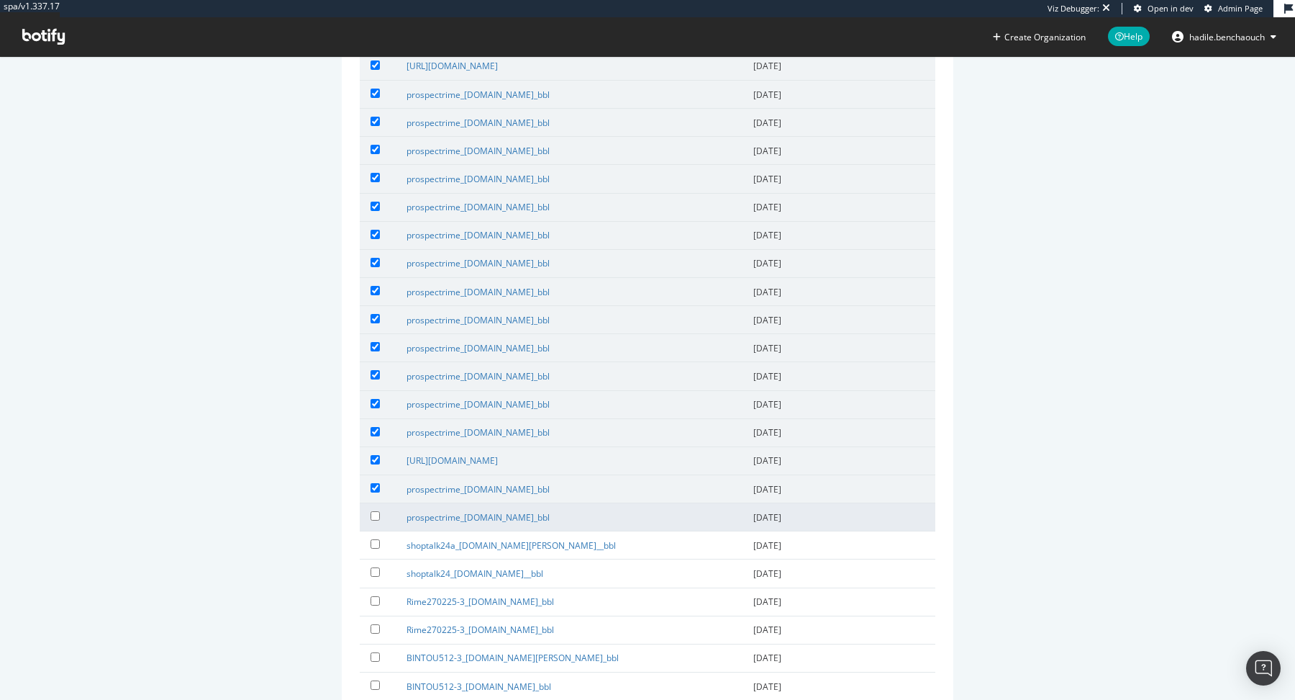
click at [379, 503] on td at bounding box center [378, 517] width 36 height 28
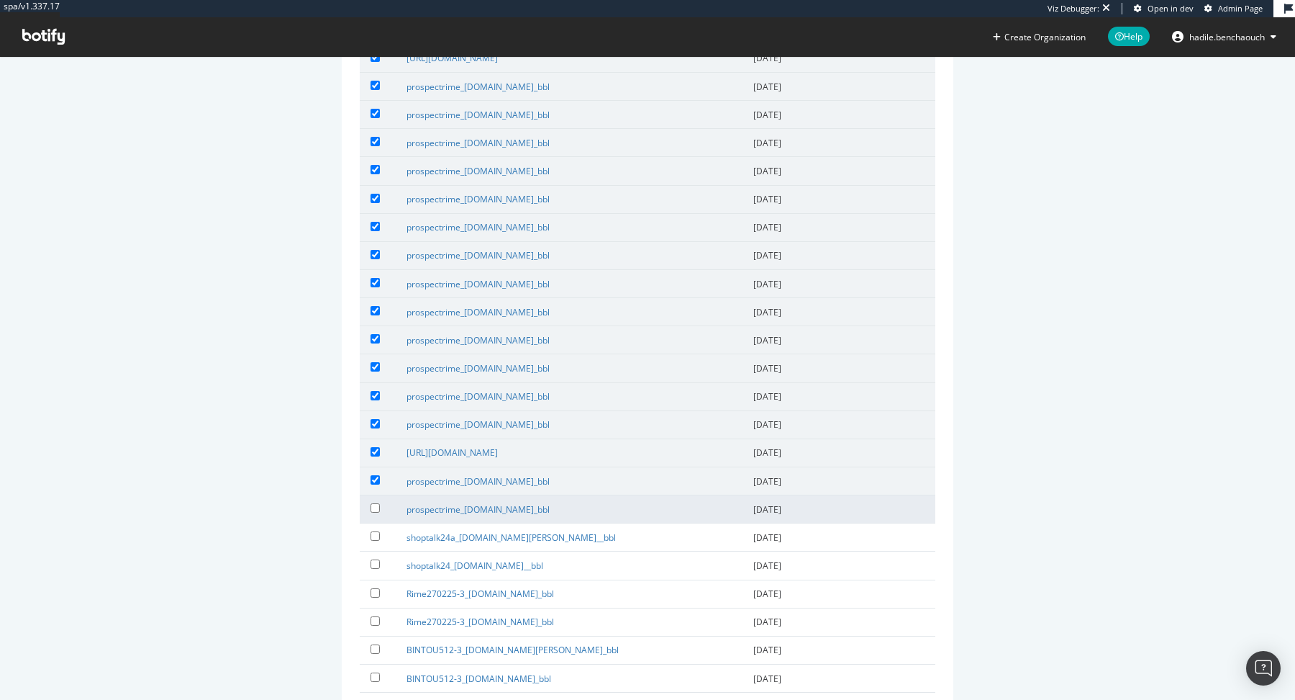
scroll to position [724, 0]
click at [371, 507] on input "checkbox" at bounding box center [375, 511] width 9 height 9
checkbox input "true"
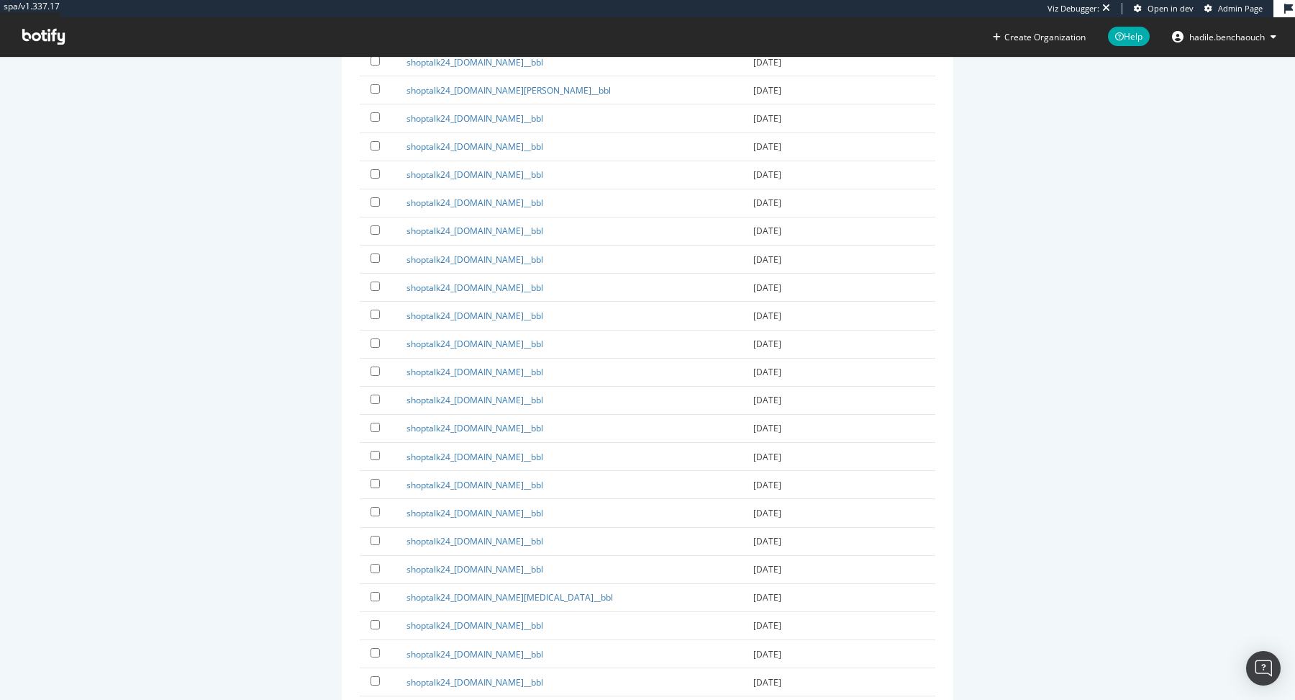
scroll to position [10517, 0]
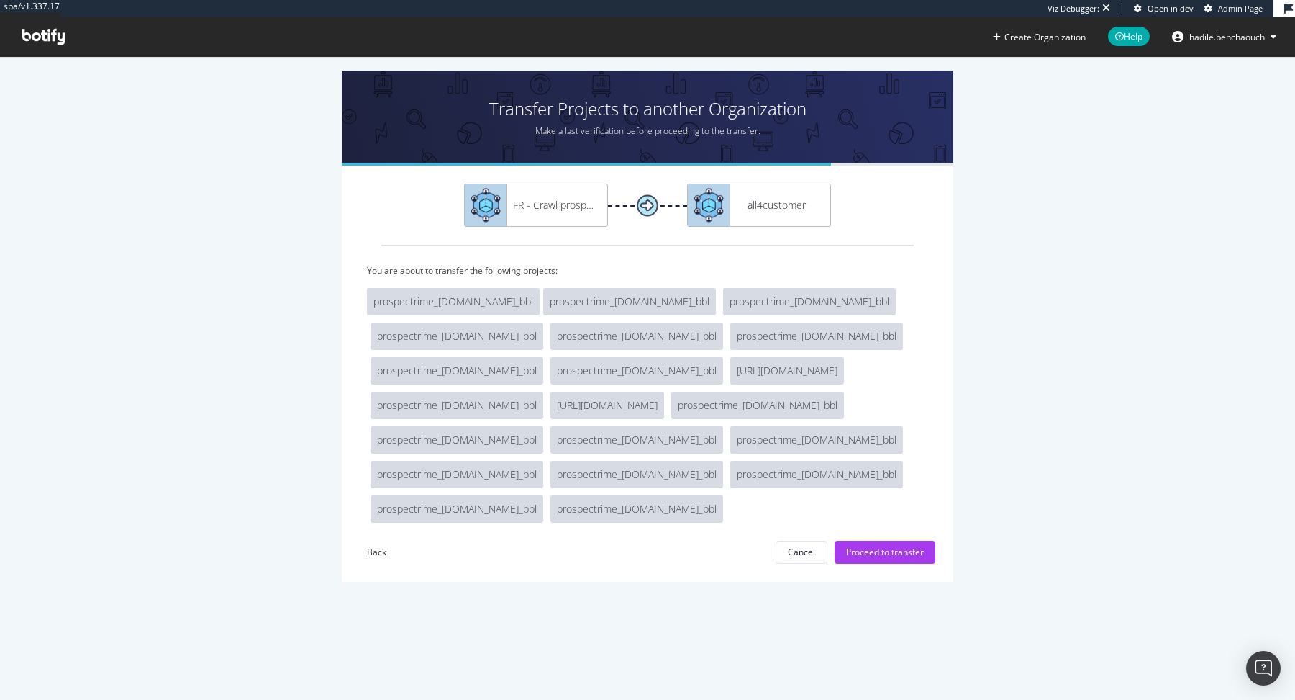
click at [857, 564] on div "FR - Crawl prospect all4customer You are about to transfer the following projec…" at bounding box center [648, 373] width 612 height 415
click at [856, 546] on div "Proceed to transfer" at bounding box center [885, 552] width 78 height 12
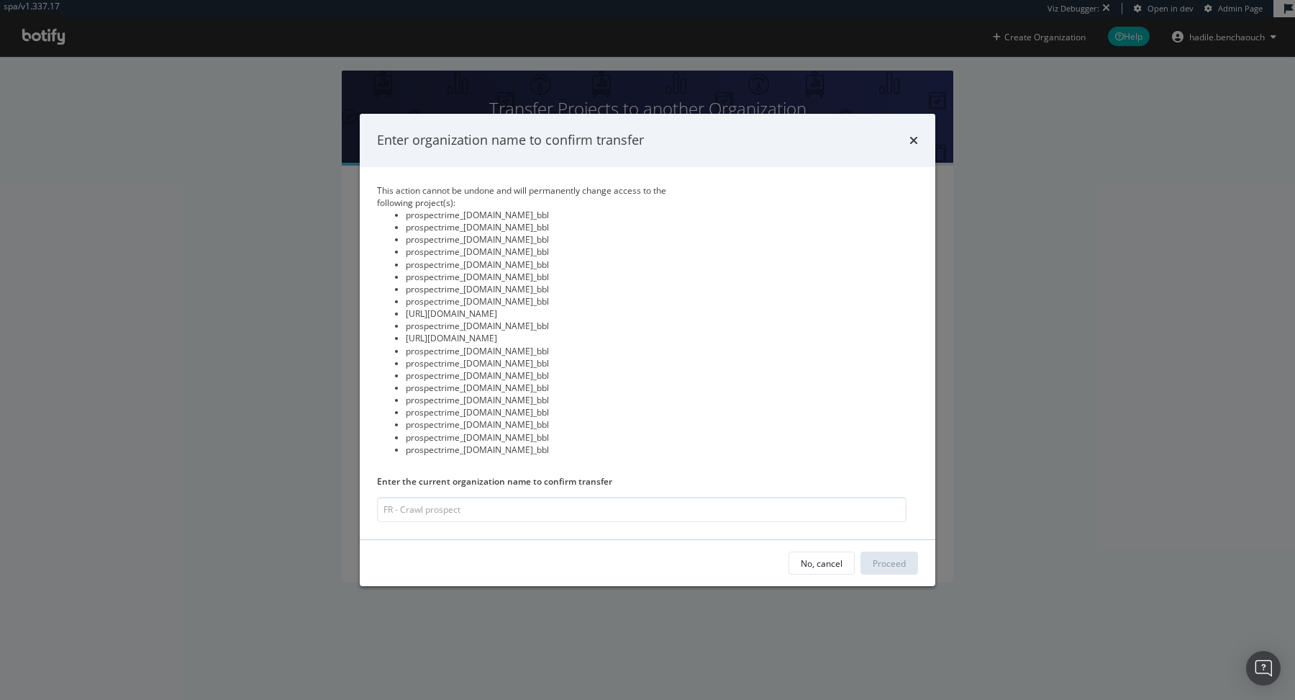
drag, startPoint x: 559, startPoint y: 451, endPoint x: 388, endPoint y: 216, distance: 291.1
click at [388, 216] on ul "prospectrime_temu.com_bbl prospectrime_maty.com_bbl prospectrime_sollyazar.com_…" at bounding box center [539, 332] width 324 height 247
copy ul "prospectrime_temu.com_bbl prospectrime_maty.com_bbl prospectrime_sollyazar.com_…"
click at [464, 513] on input "modal" at bounding box center [642, 509] width 530 height 25
drag, startPoint x: 429, startPoint y: 504, endPoint x: 430, endPoint y: 538, distance: 33.9
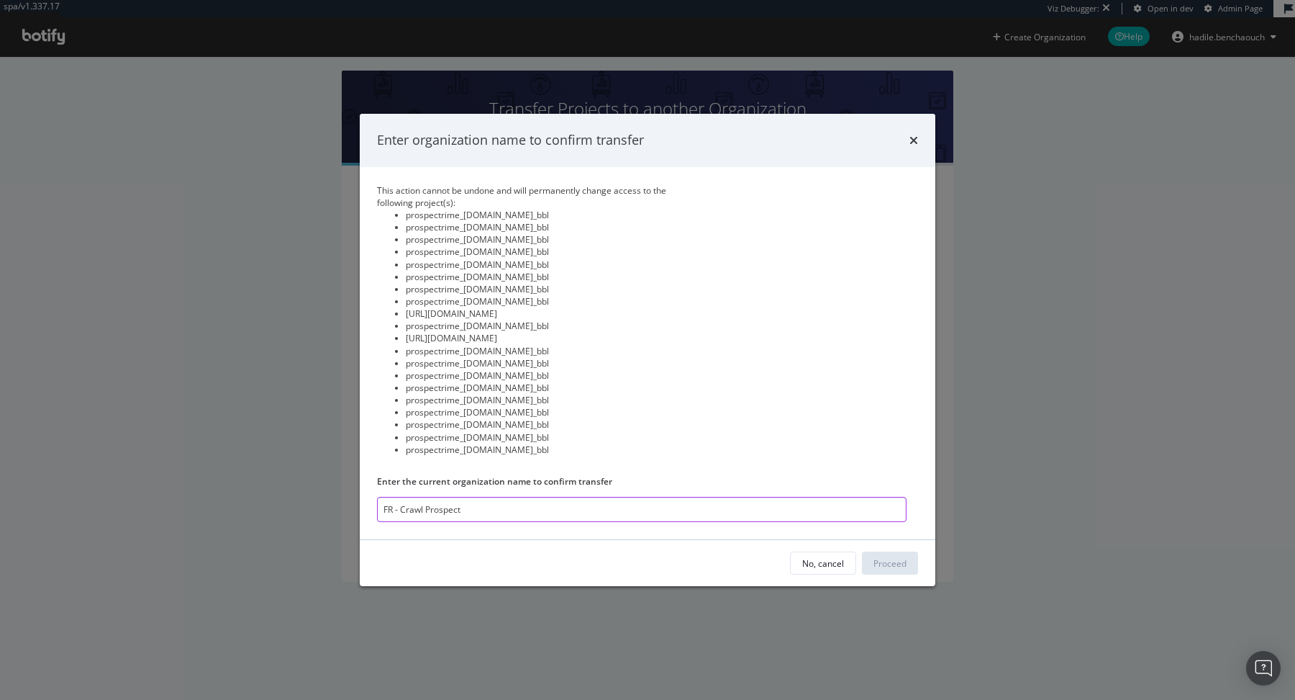
click at [429, 507] on input "FR - Crawl Prospect" at bounding box center [642, 509] width 530 height 25
type input "FR - Crawl prospect"
click at [903, 556] on div "Proceed" at bounding box center [890, 562] width 33 height 12
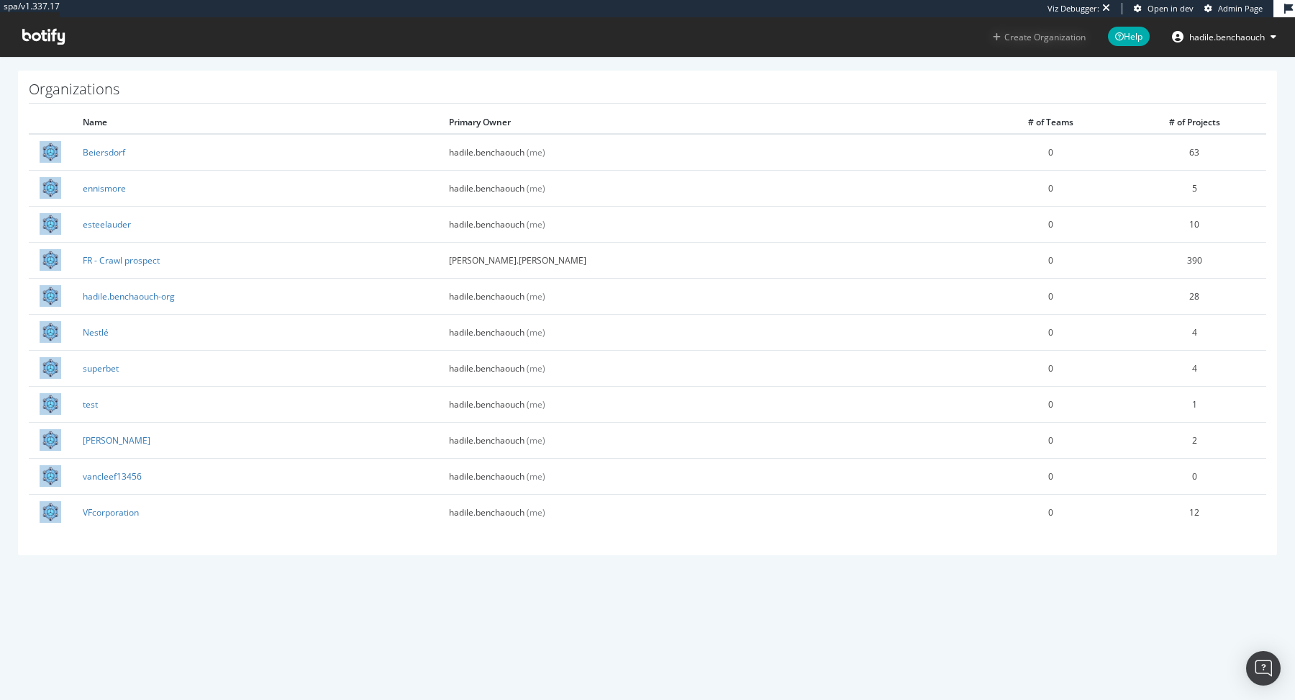
click at [1026, 40] on button "Create Organization" at bounding box center [1039, 37] width 94 height 14
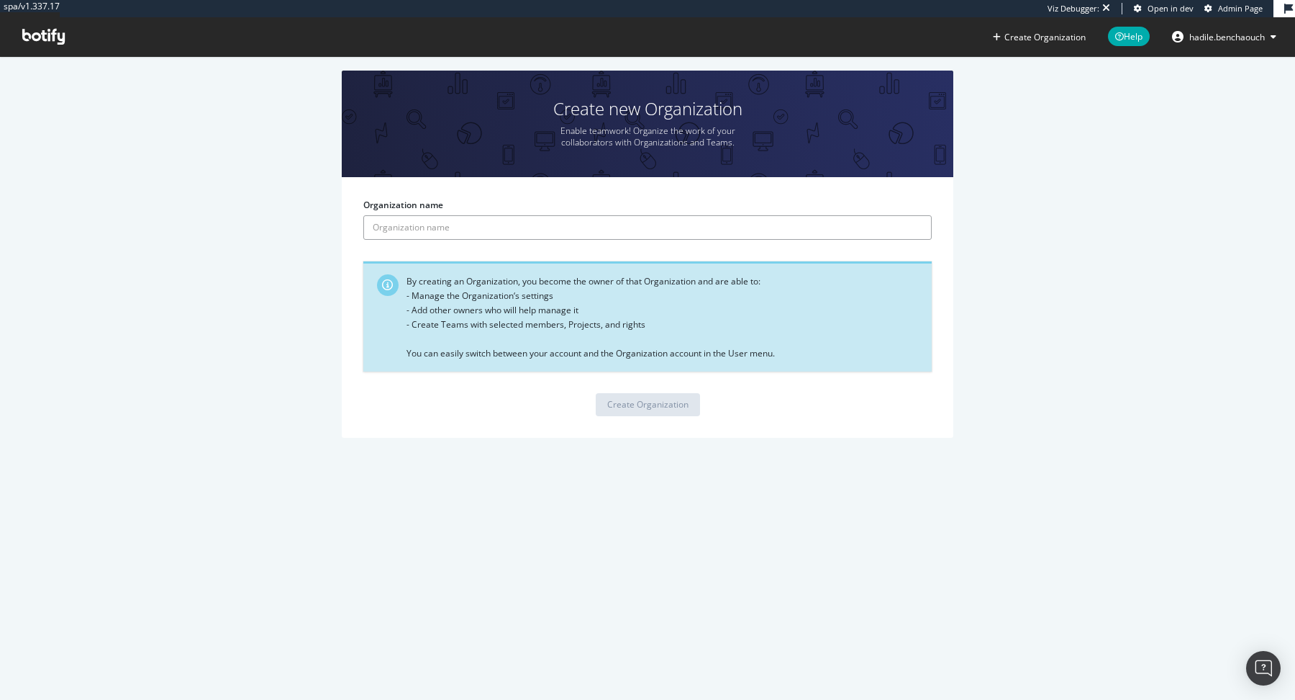
click at [653, 215] on input "Organization name" at bounding box center [647, 227] width 569 height 24
type input "p"
type input "all4customer"
click at [644, 405] on div "Create Organization" at bounding box center [647, 404] width 81 height 12
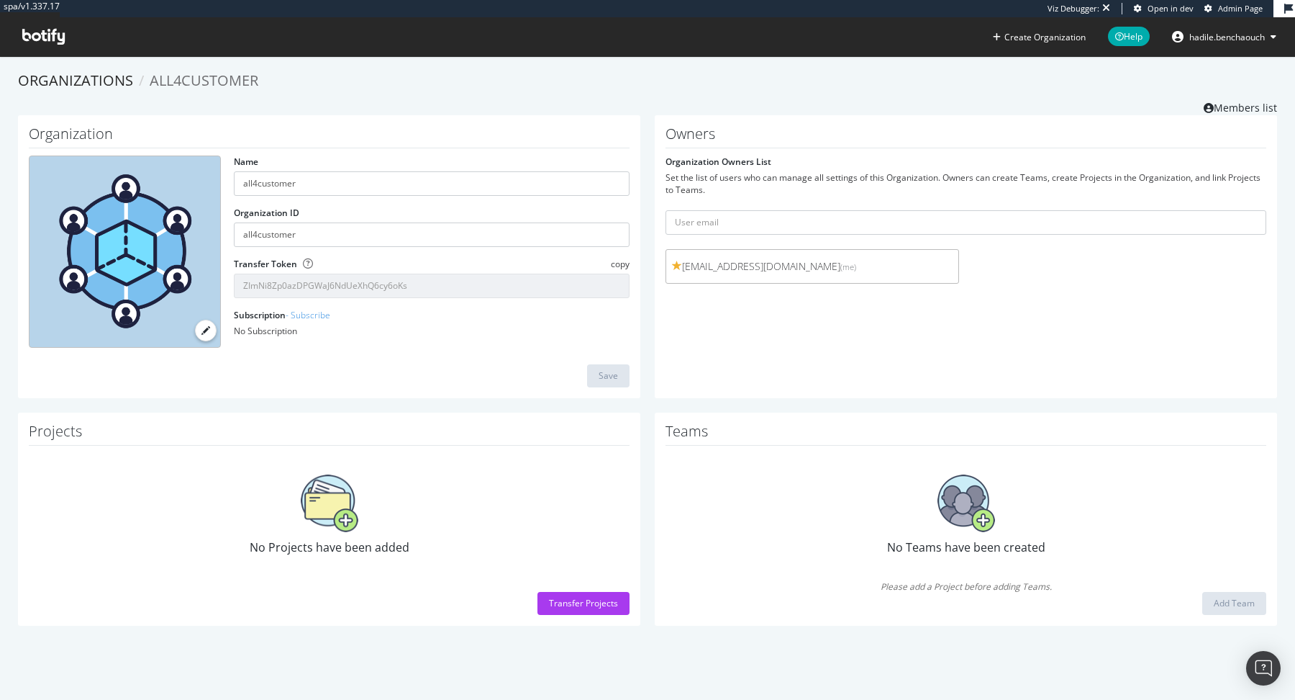
click at [623, 260] on span "copy" at bounding box center [620, 264] width 19 height 12
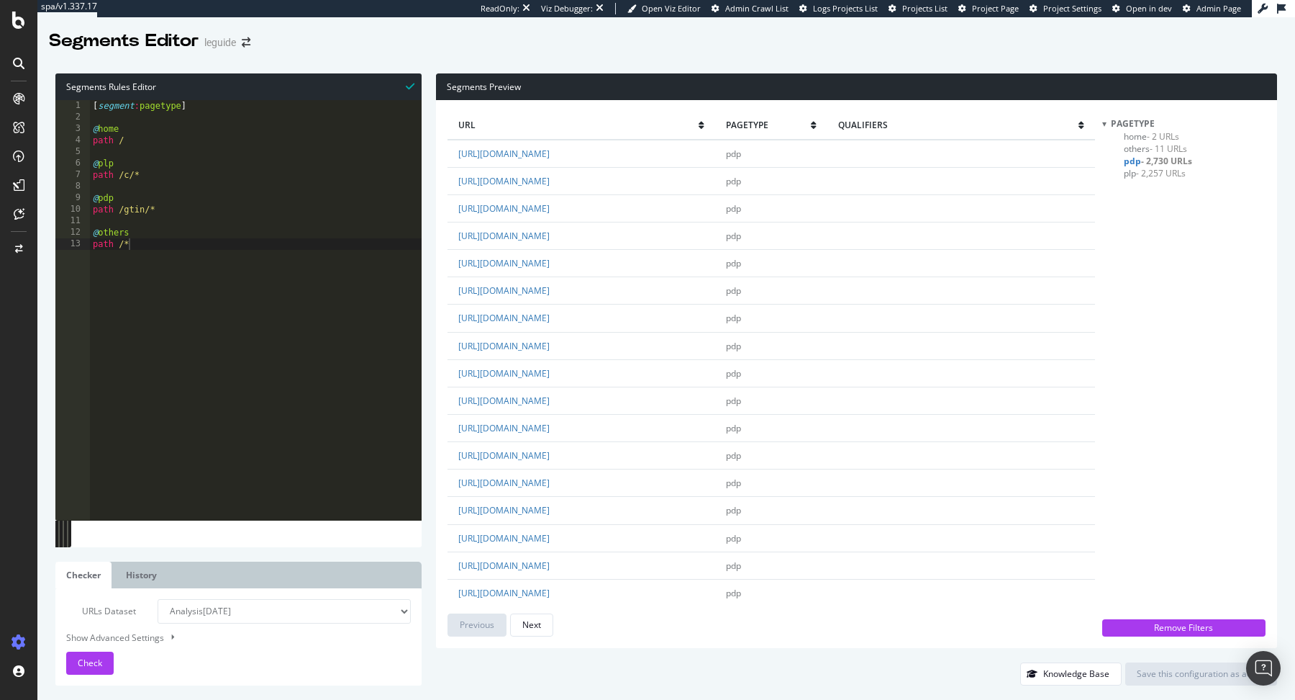
scroll to position [319, 0]
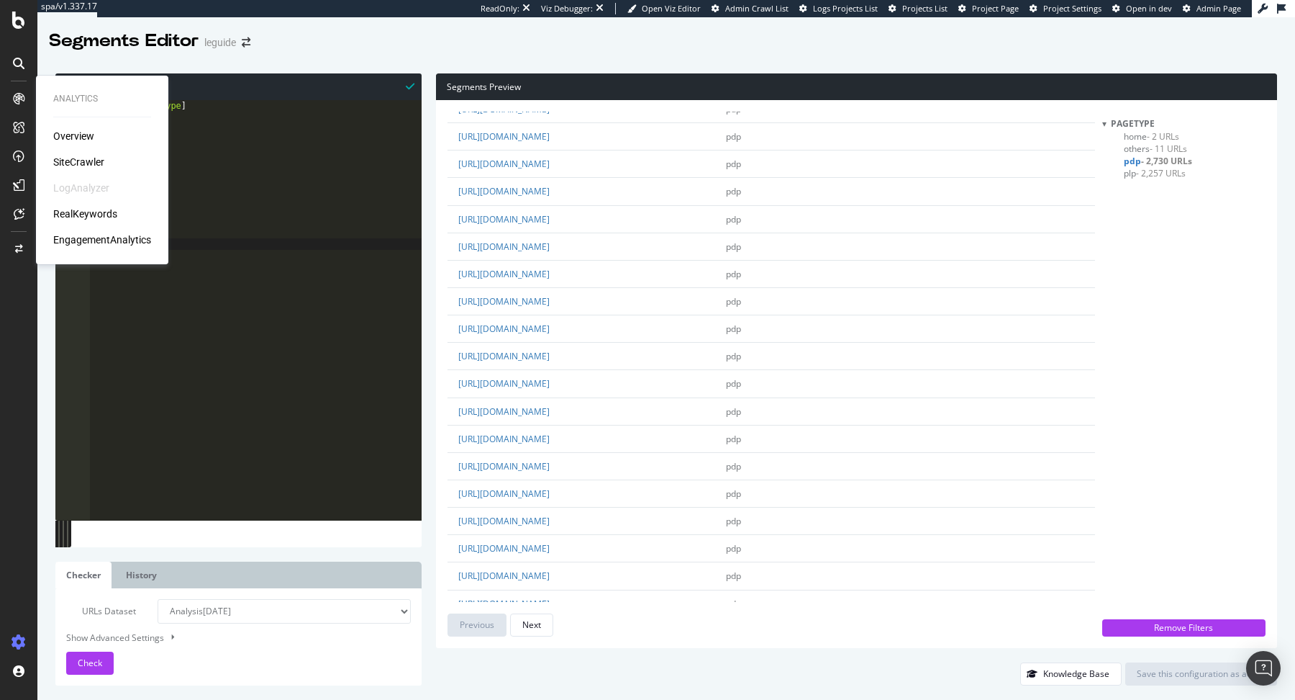
click at [63, 160] on div "SiteCrawler" at bounding box center [78, 162] width 51 height 14
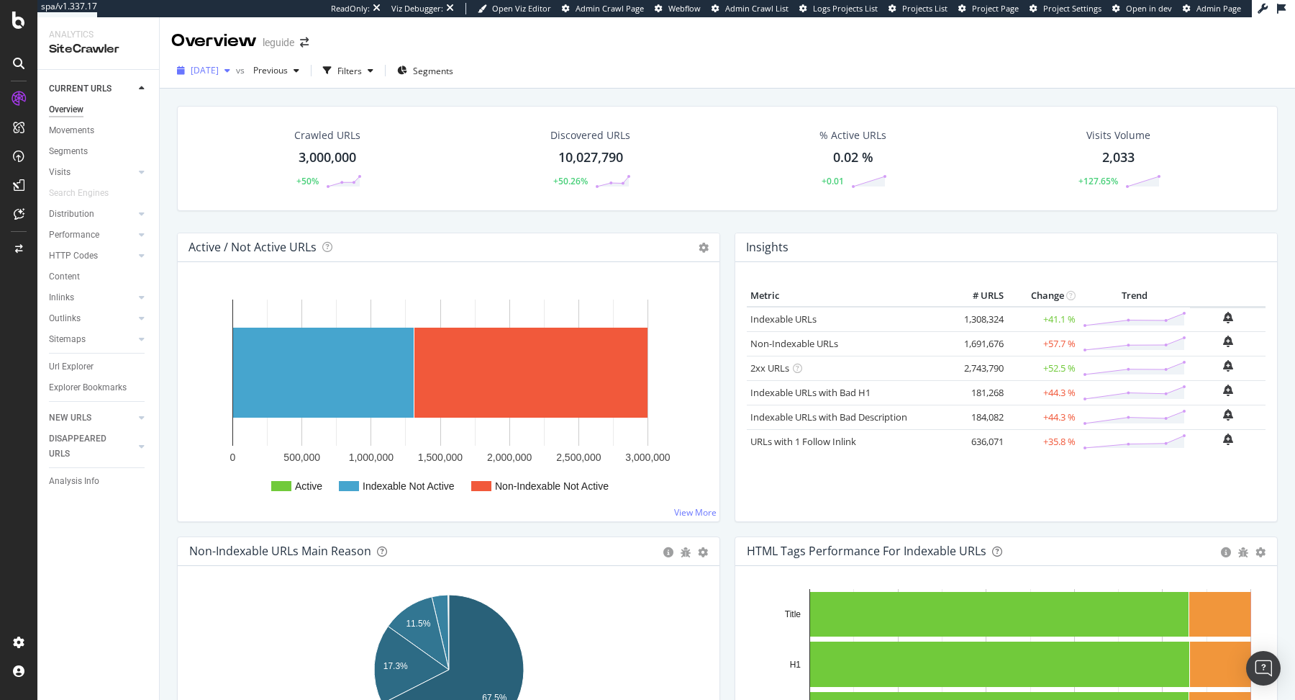
click at [230, 68] on icon "button" at bounding box center [228, 70] width 6 height 9
click at [255, 181] on div "2025 Aug. 5th" at bounding box center [230, 175] width 77 height 13
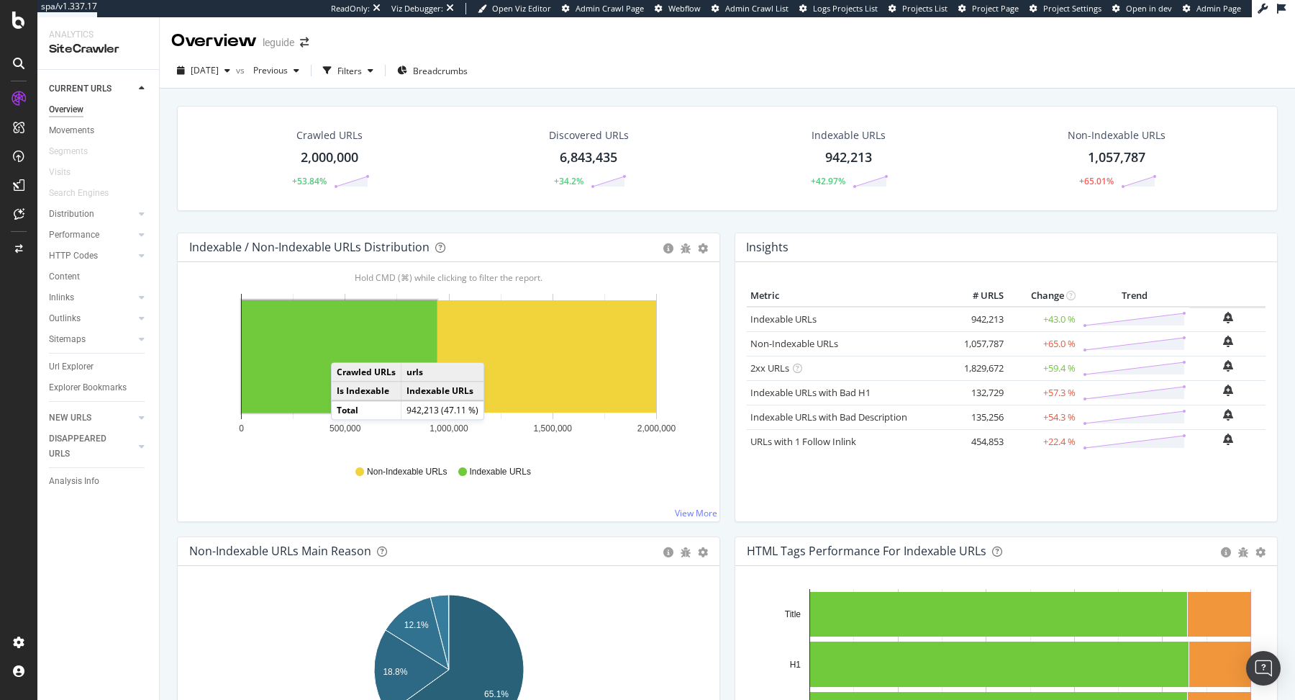
click at [345, 347] on rect "A chart." at bounding box center [339, 356] width 195 height 112
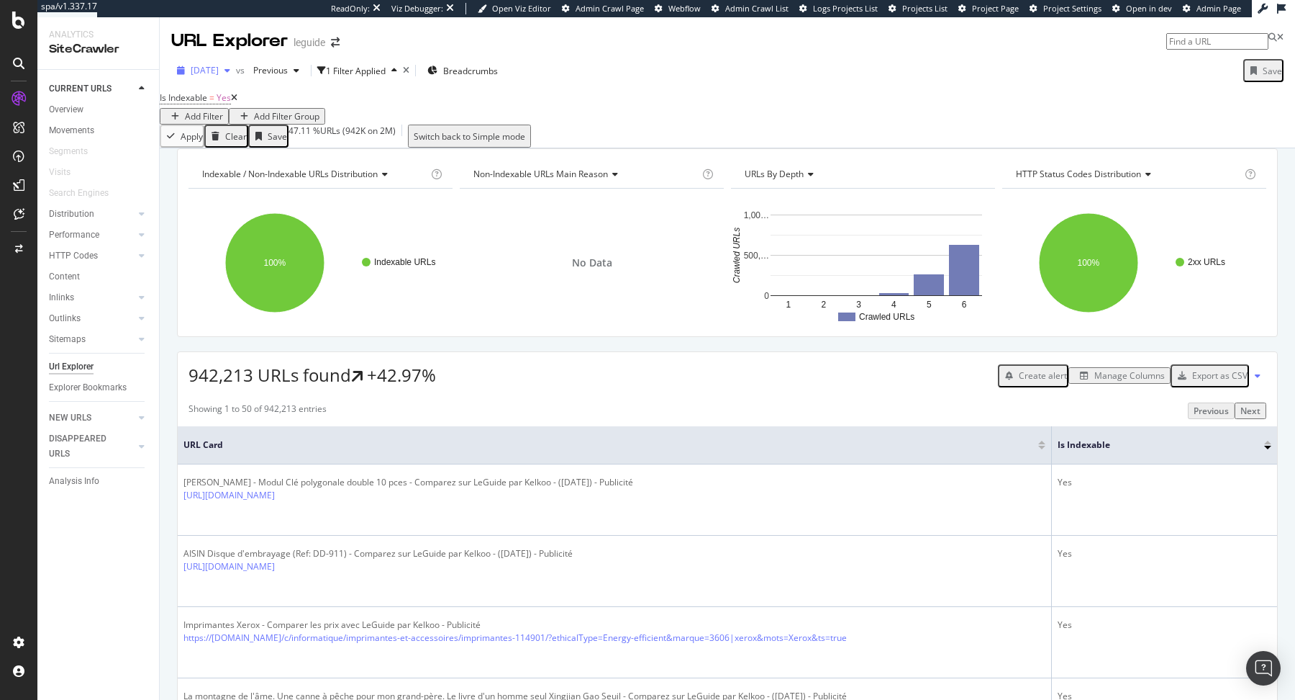
click at [216, 64] on span "2025 Aug. 5th" at bounding box center [205, 70] width 28 height 12
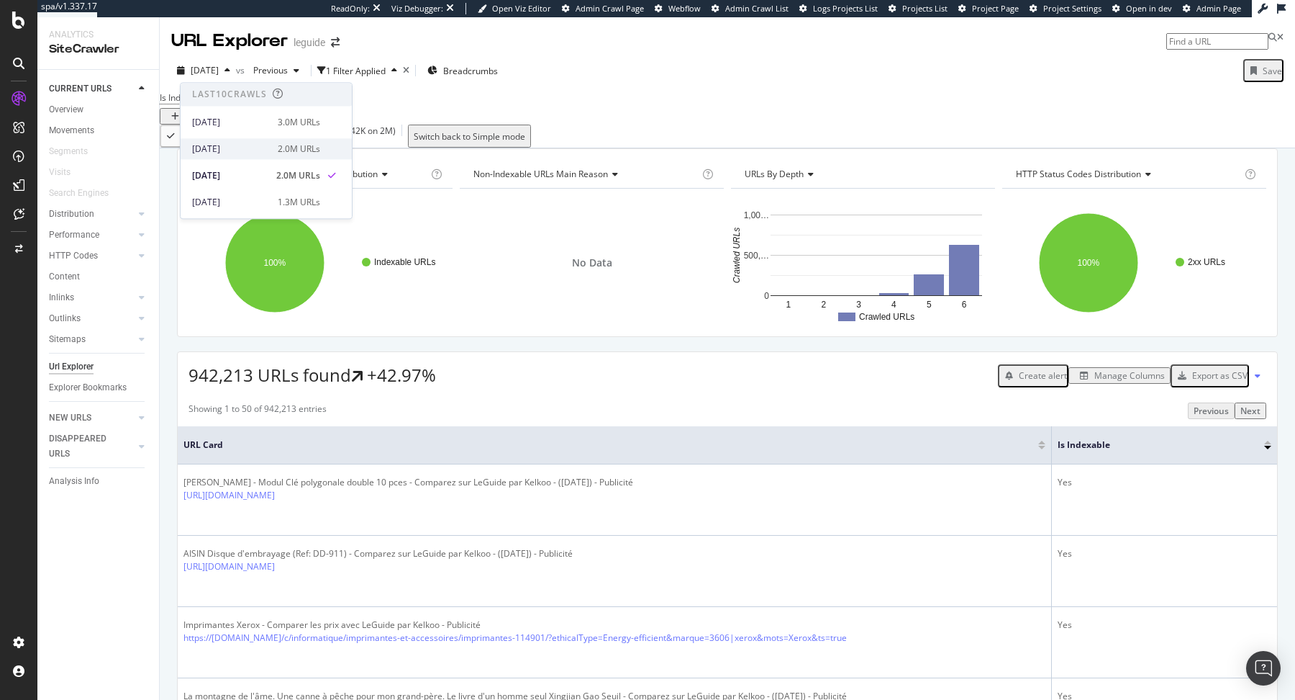
click at [243, 151] on div "2025 Aug. 12th" at bounding box center [230, 148] width 77 height 13
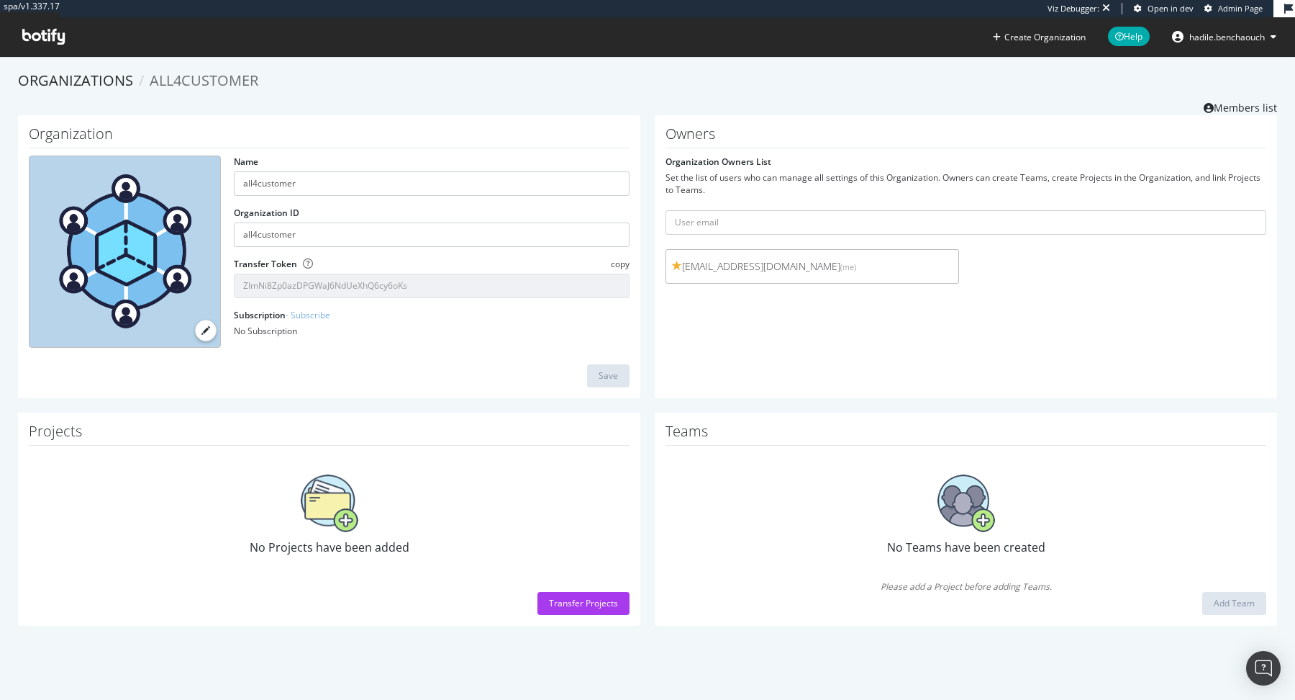
click at [43, 38] on icon at bounding box center [43, 37] width 42 height 16
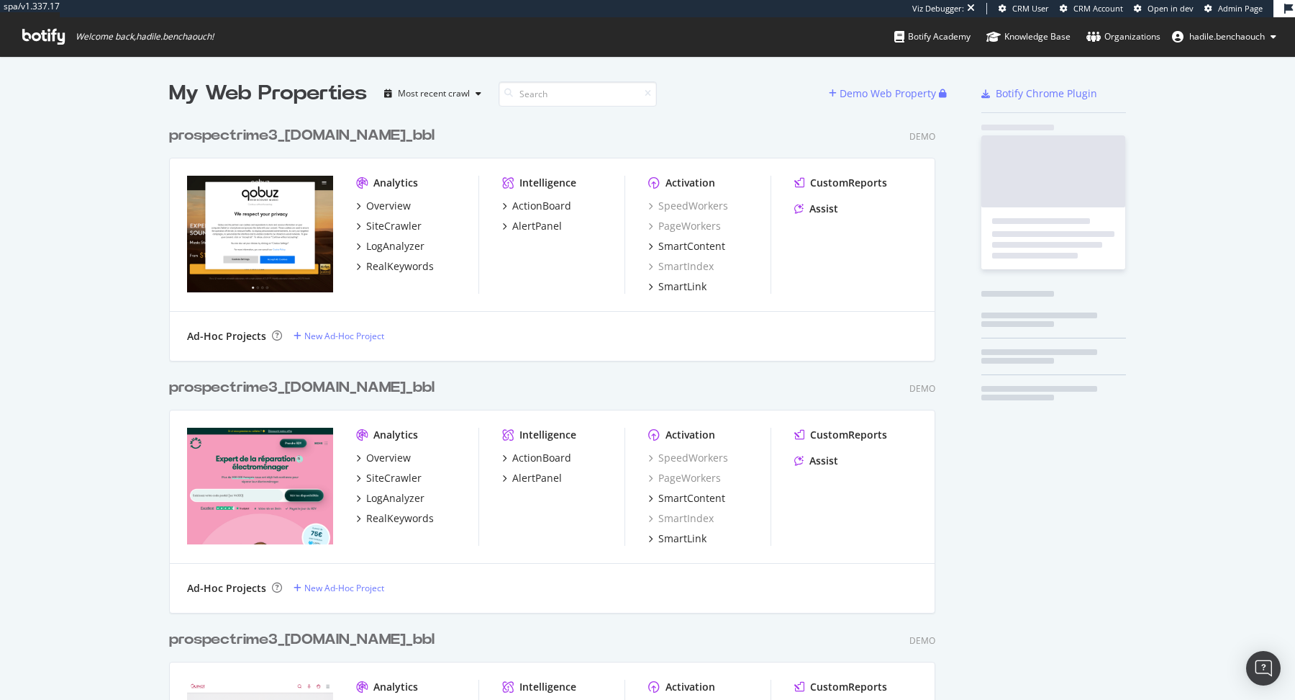
scroll to position [14761, 777]
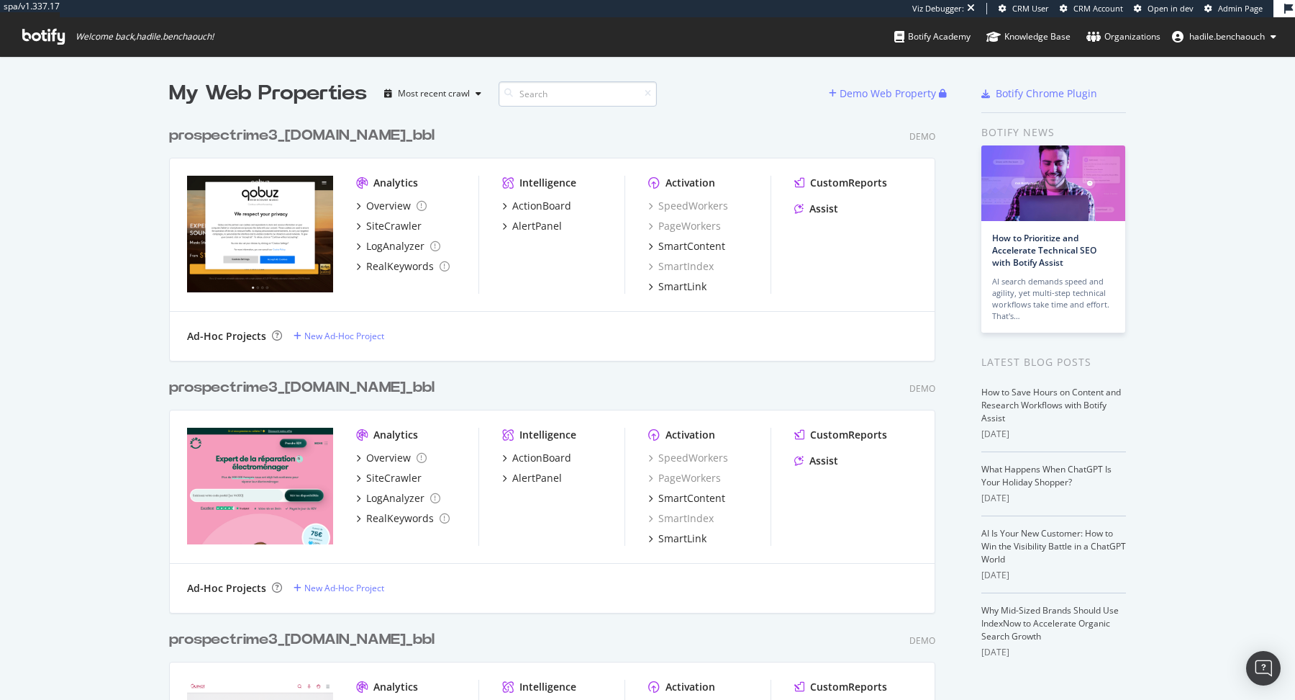
click at [538, 104] on input at bounding box center [578, 93] width 158 height 25
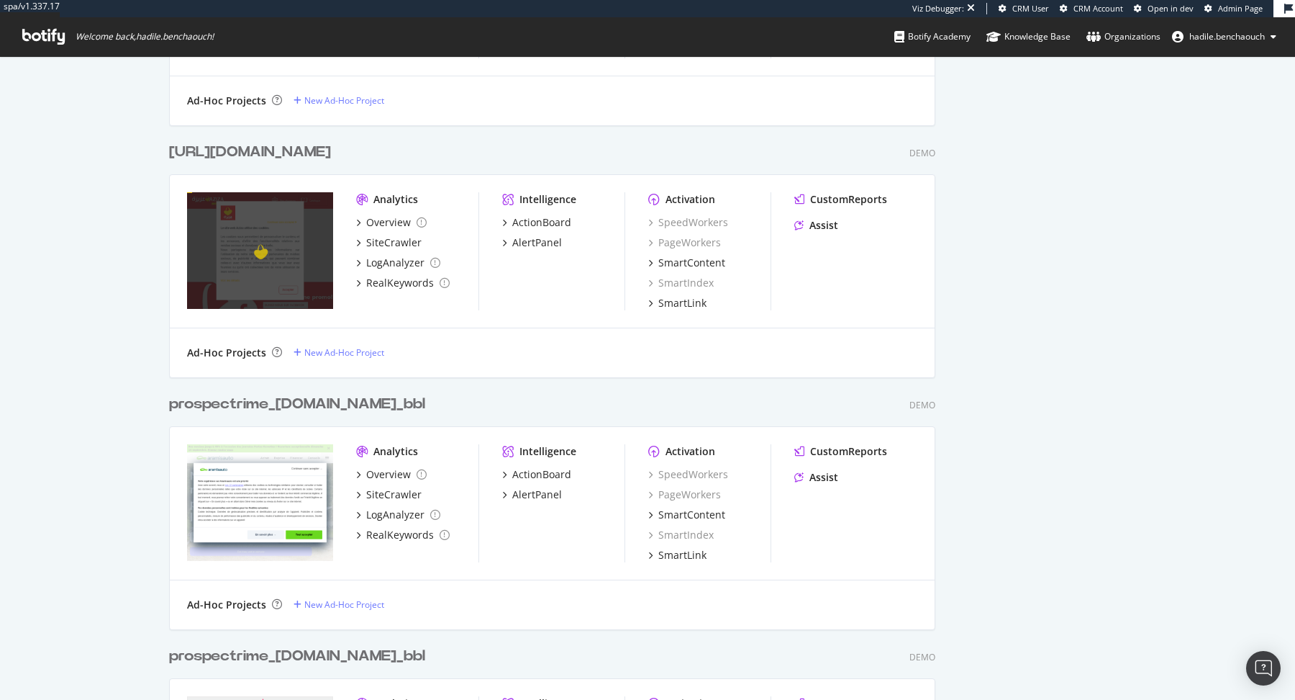
scroll to position [0, 0]
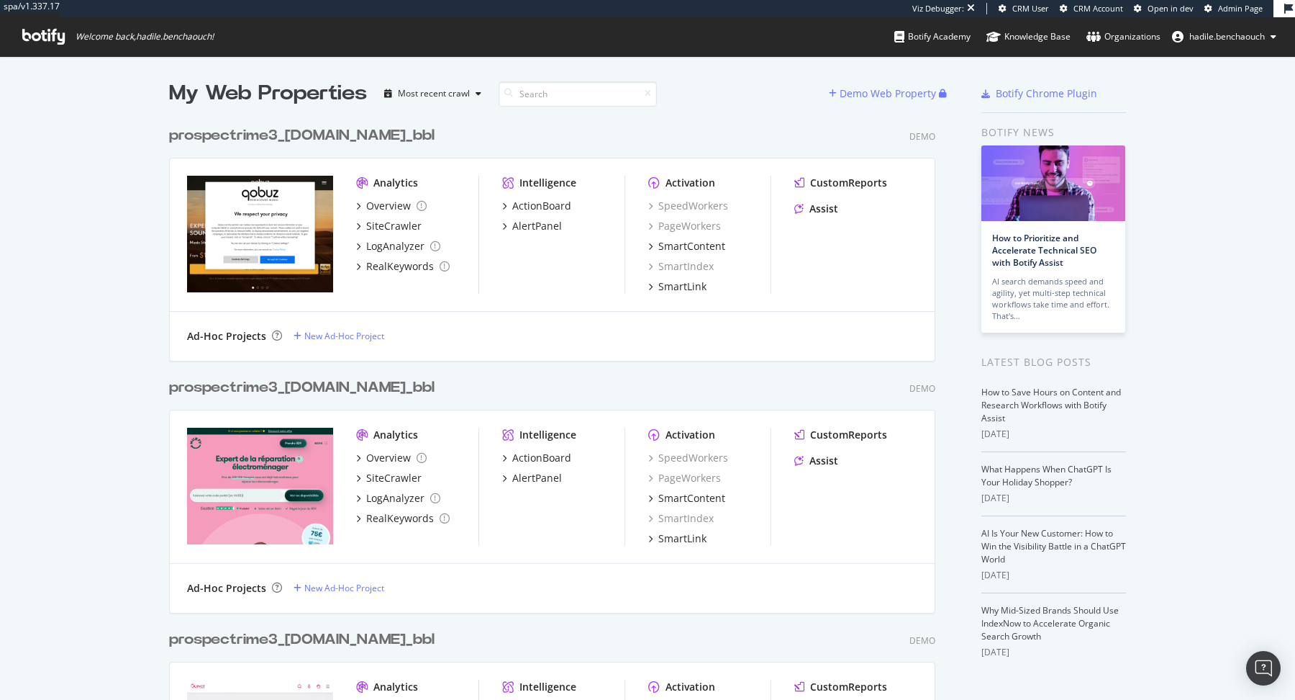
click at [1195, 39] on span "hadile.benchaouch" at bounding box center [1228, 36] width 76 height 12
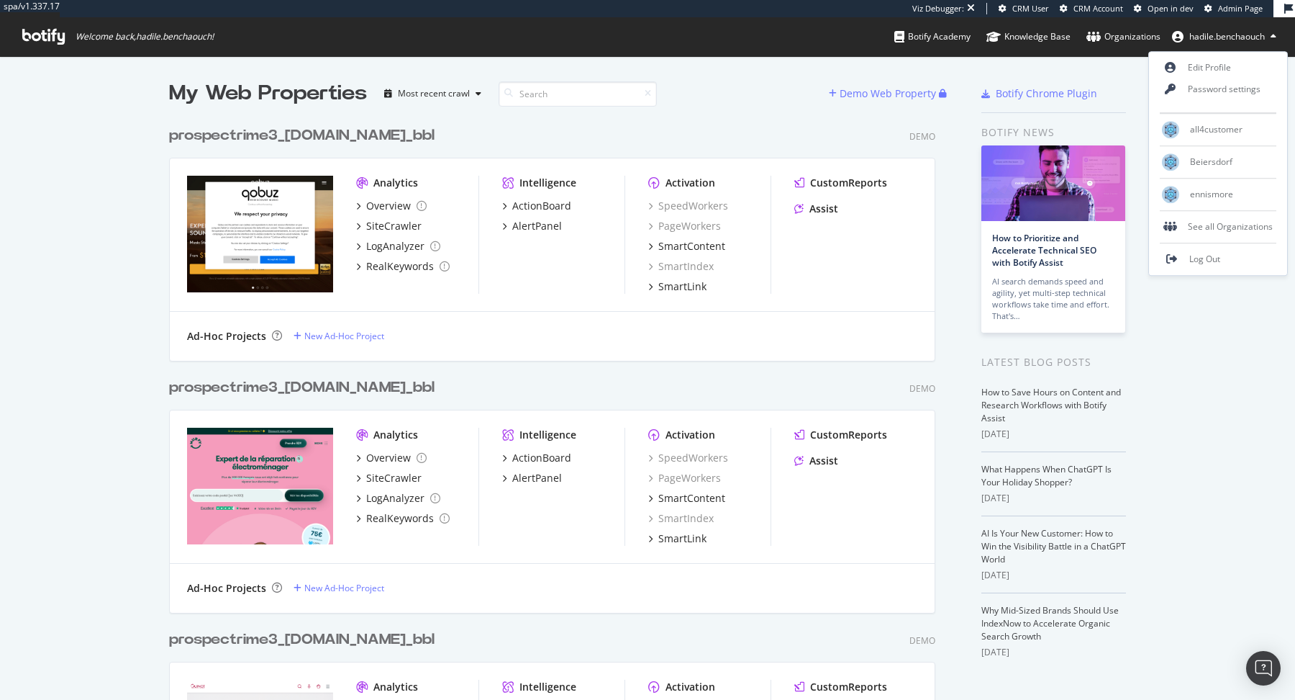
click at [1104, 44] on link "Organizations" at bounding box center [1124, 36] width 74 height 39
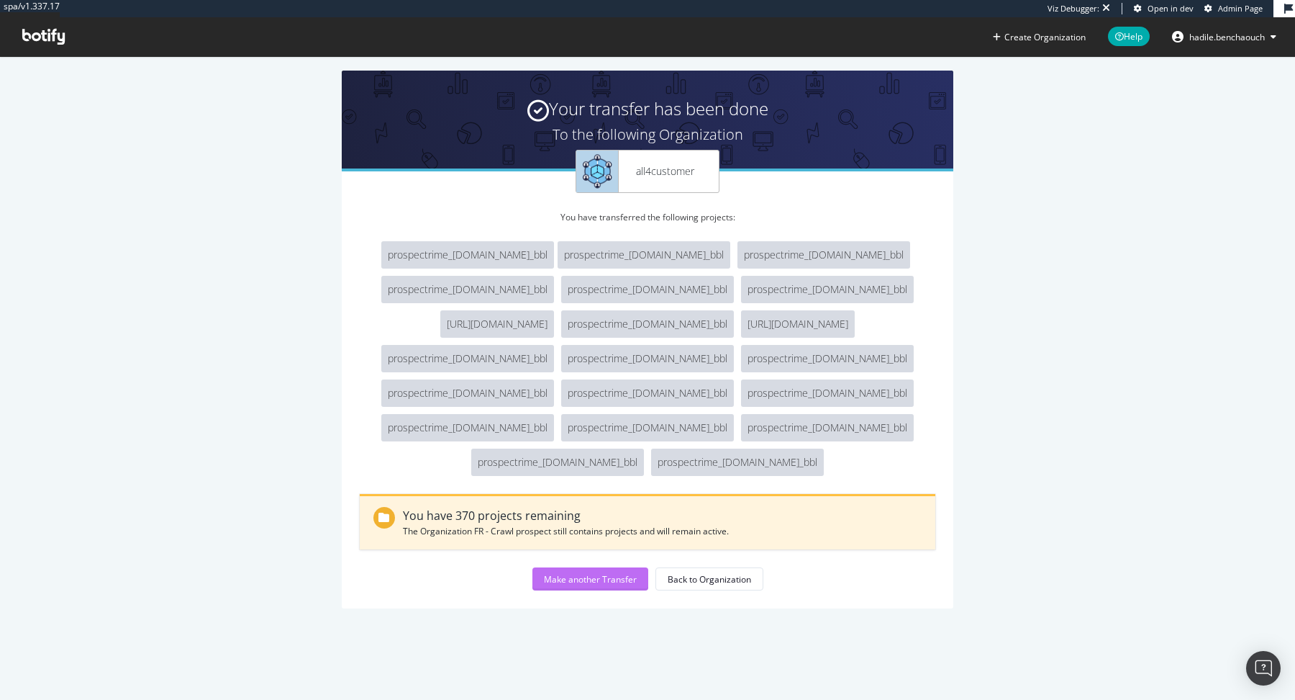
click at [568, 586] on div "Make another Transfer" at bounding box center [590, 579] width 93 height 22
click at [706, 588] on div "Back to Organization" at bounding box center [709, 579] width 83 height 20
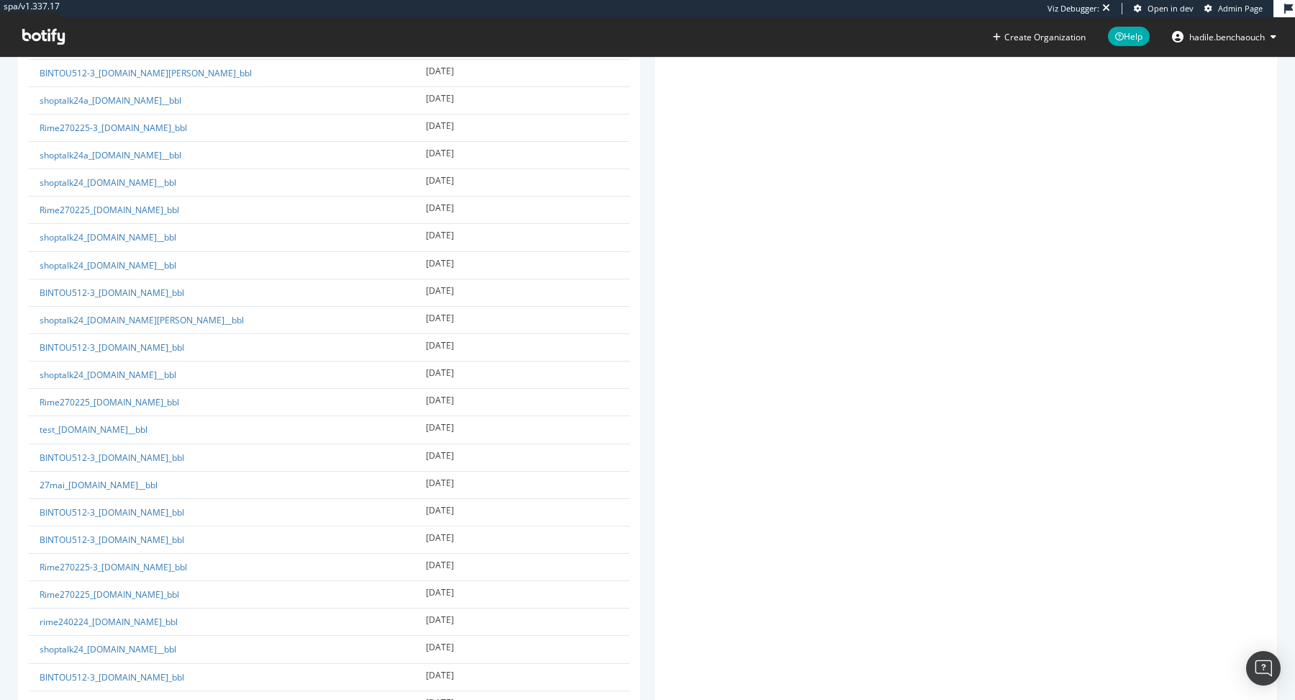
scroll to position [9901, 0]
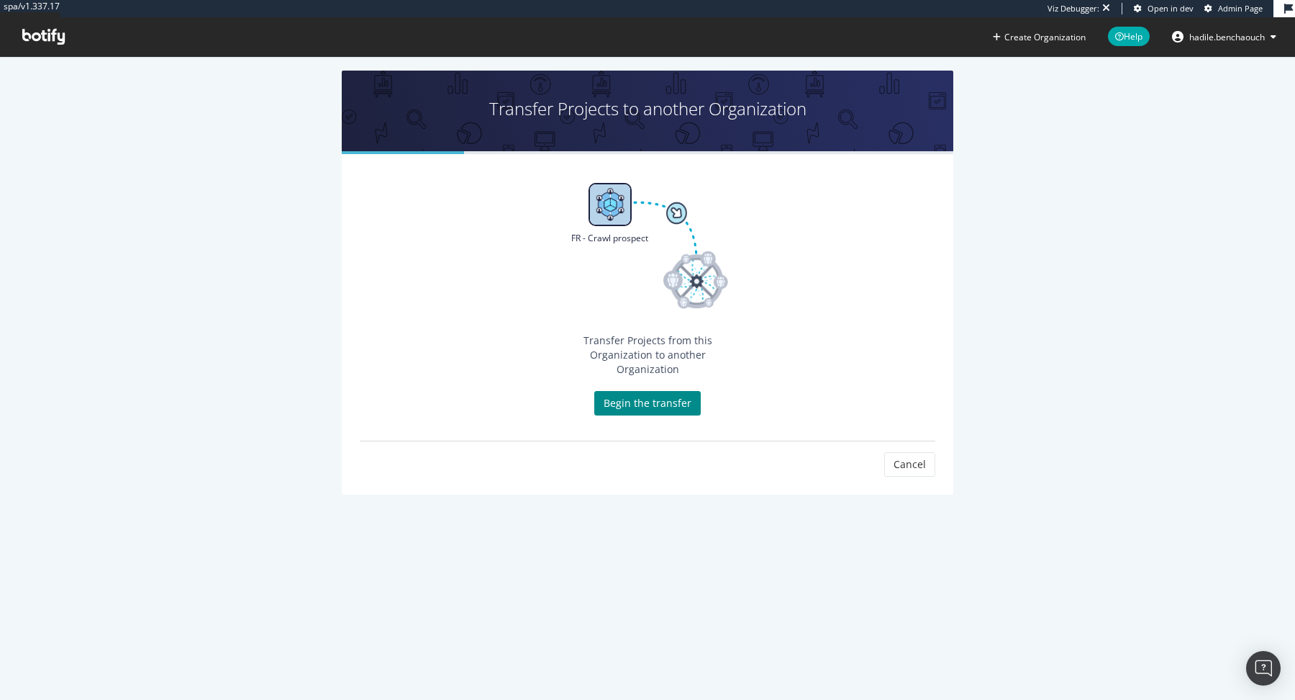
click at [622, 393] on link "Begin the transfer" at bounding box center [647, 403] width 107 height 24
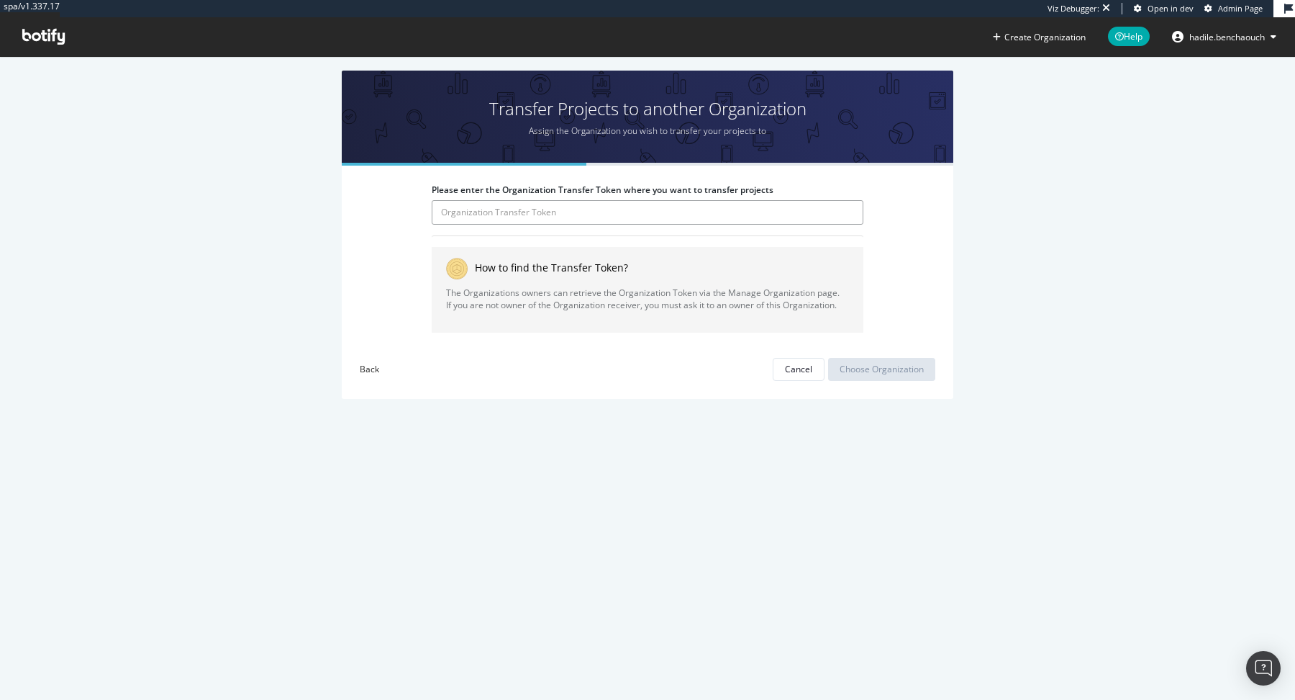
click at [603, 210] on input "Please enter the Organization Transfer Token where you want to transfer projects" at bounding box center [648, 212] width 432 height 24
click at [566, 212] on input "Please enter the Organization Transfer Token where you want to transfer projects" at bounding box center [648, 212] width 432 height 24
type input "ZImNi8Zp0azDPGWaJ6NdUeXhQ6cy6oKs"
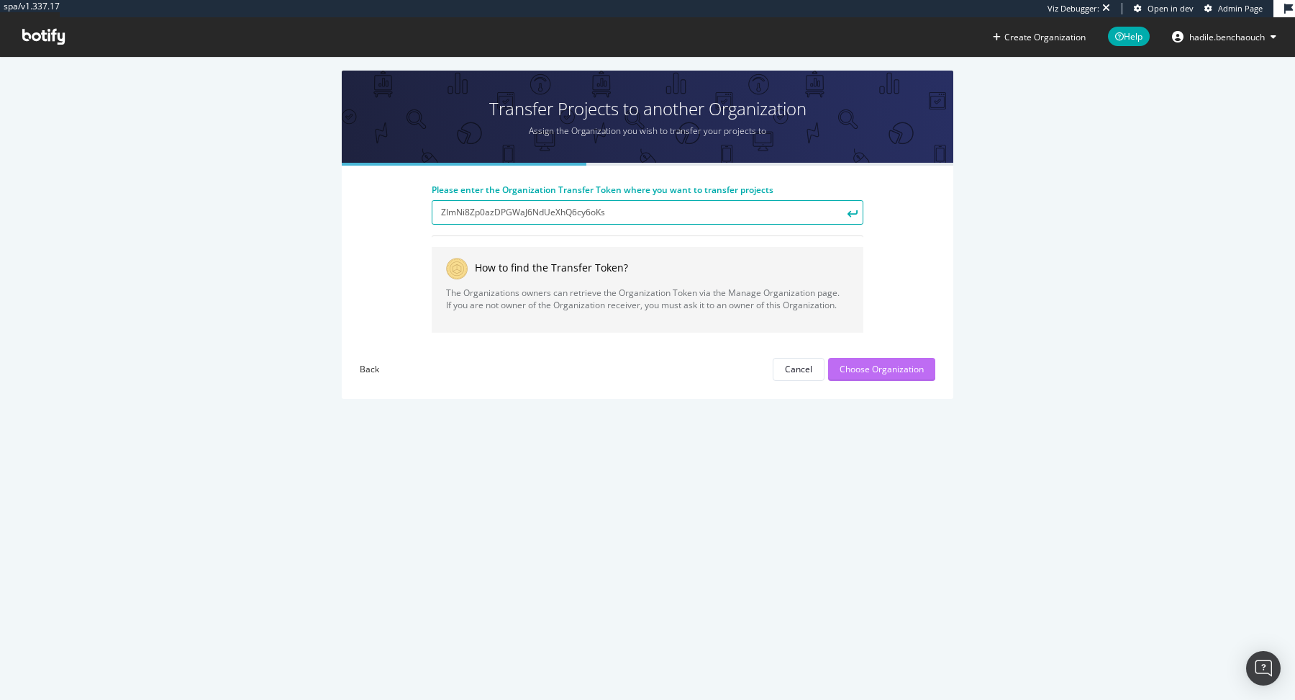
click at [894, 370] on div "Choose Organization" at bounding box center [882, 369] width 84 height 12
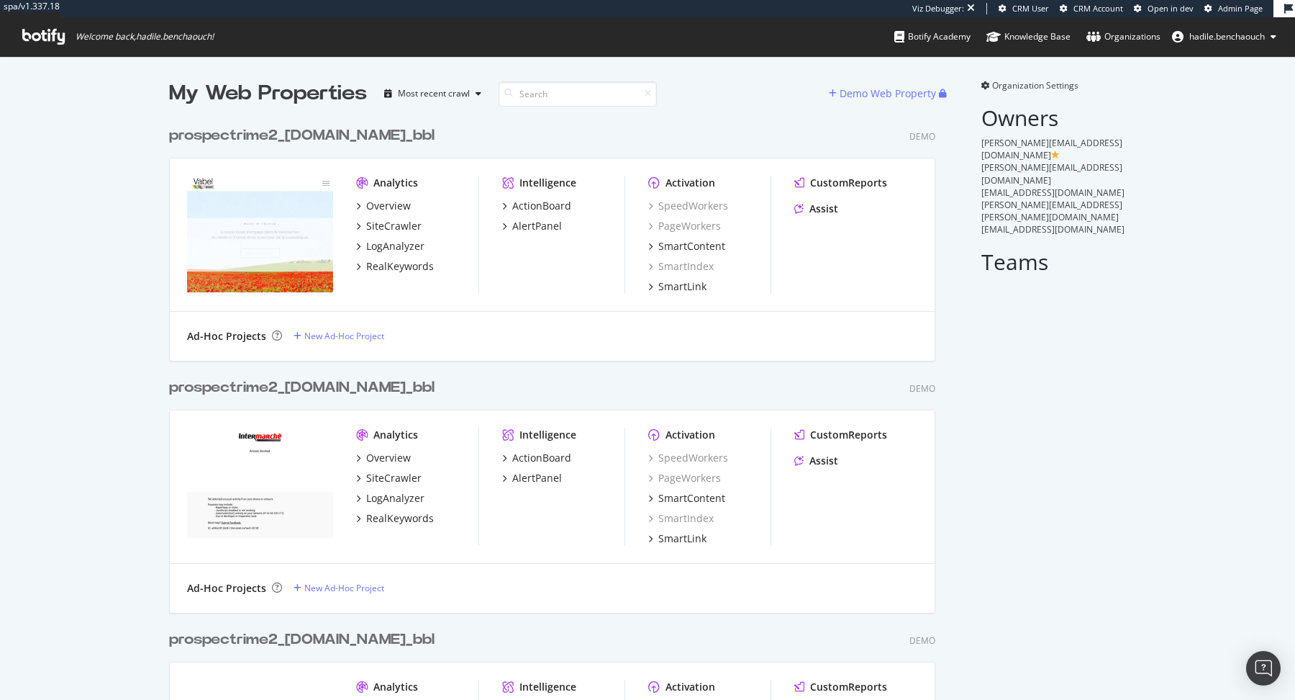
click at [989, 82] on icon at bounding box center [986, 85] width 9 height 9
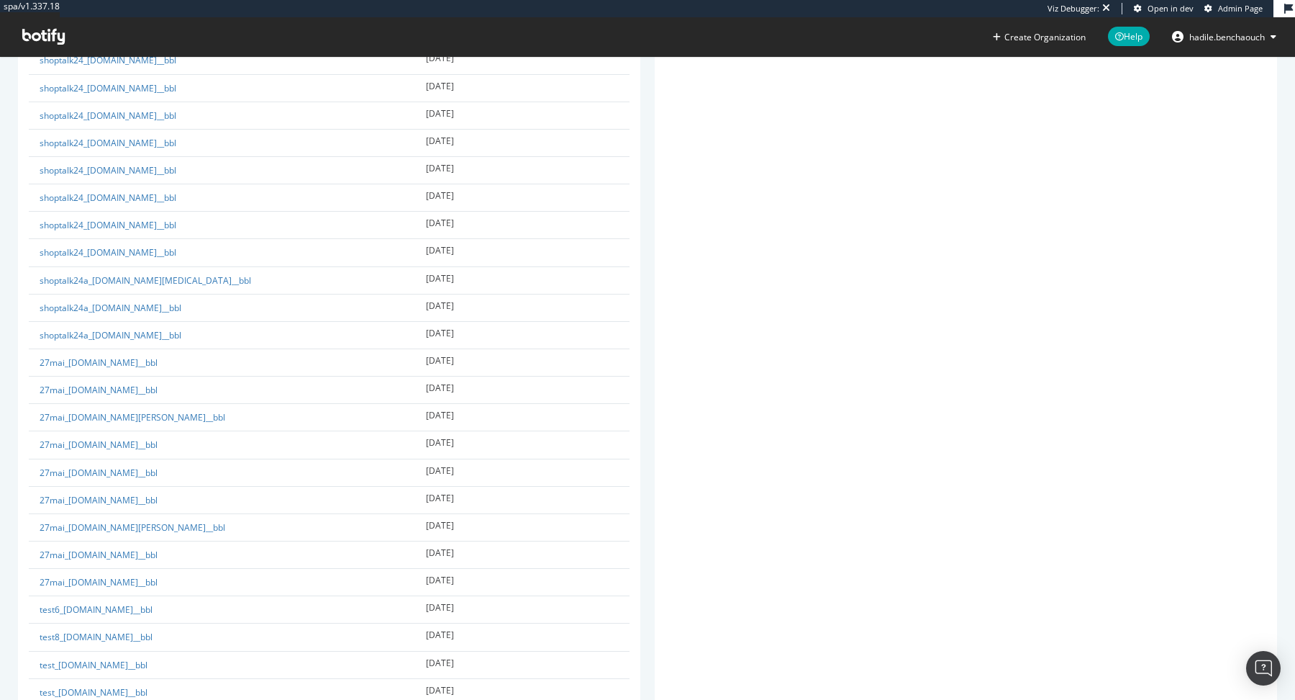
scroll to position [10445, 0]
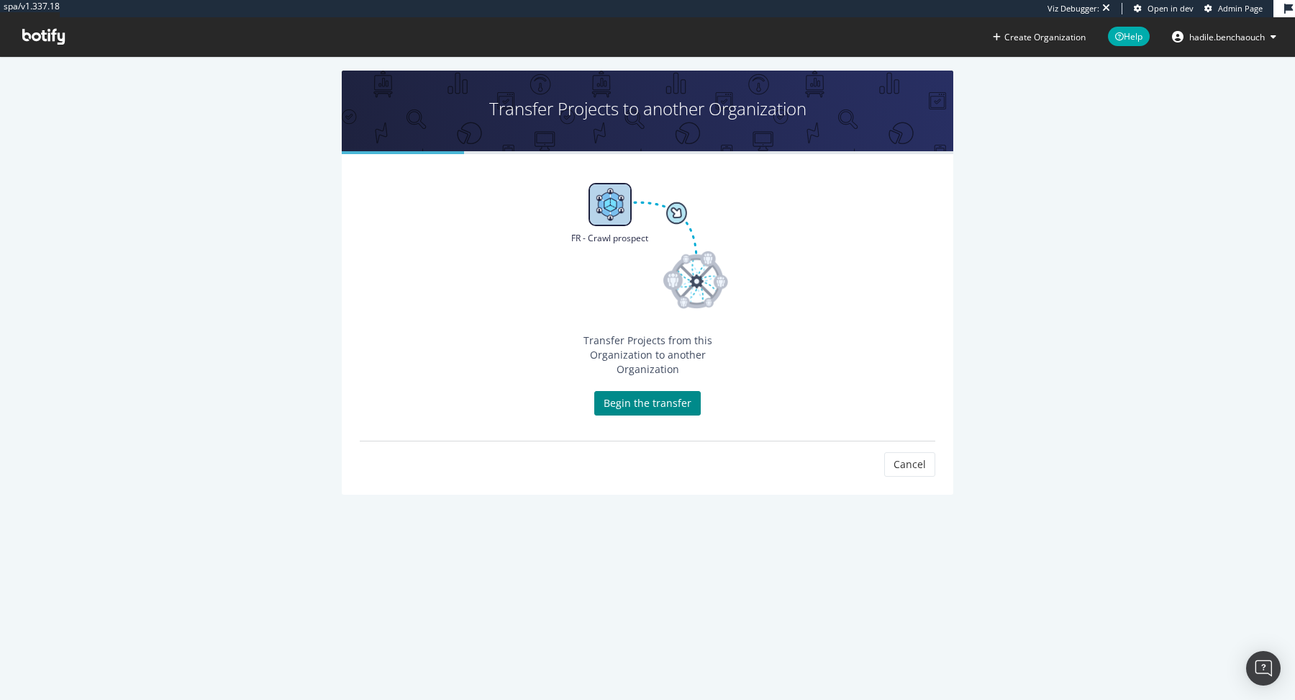
click at [615, 391] on link "Begin the transfer" at bounding box center [647, 403] width 107 height 24
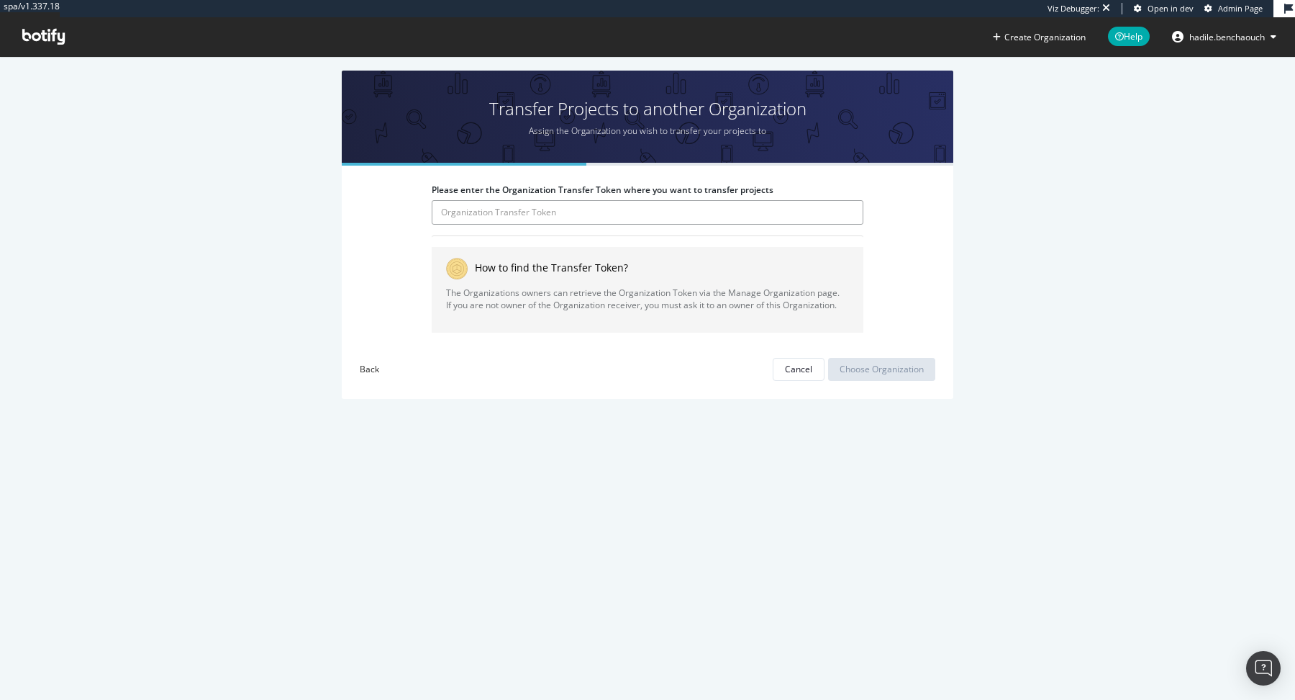
click at [563, 216] on input "Please enter the Organization Transfer Token where you want to transfer projects" at bounding box center [648, 212] width 432 height 24
type input "ZImNi8Zp0azDPGWaJ6NdUeXhQ6cy6oKs"
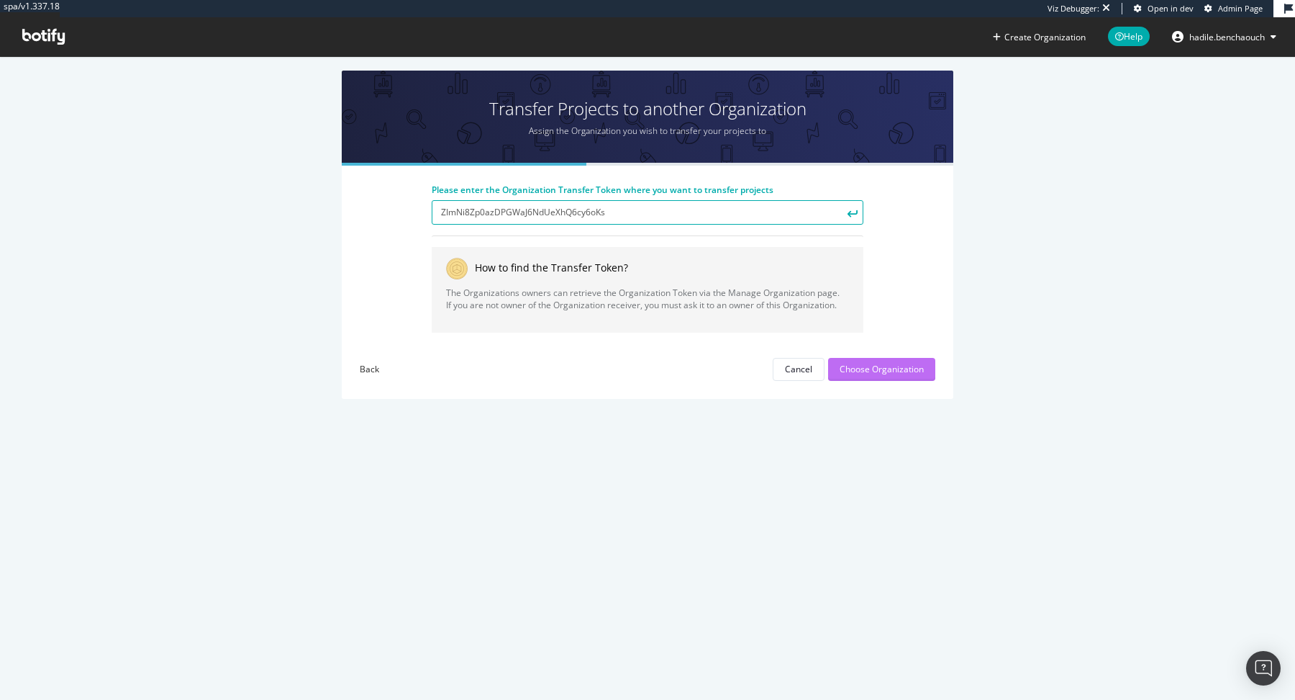
click at [848, 363] on div "Choose Organization" at bounding box center [882, 369] width 84 height 12
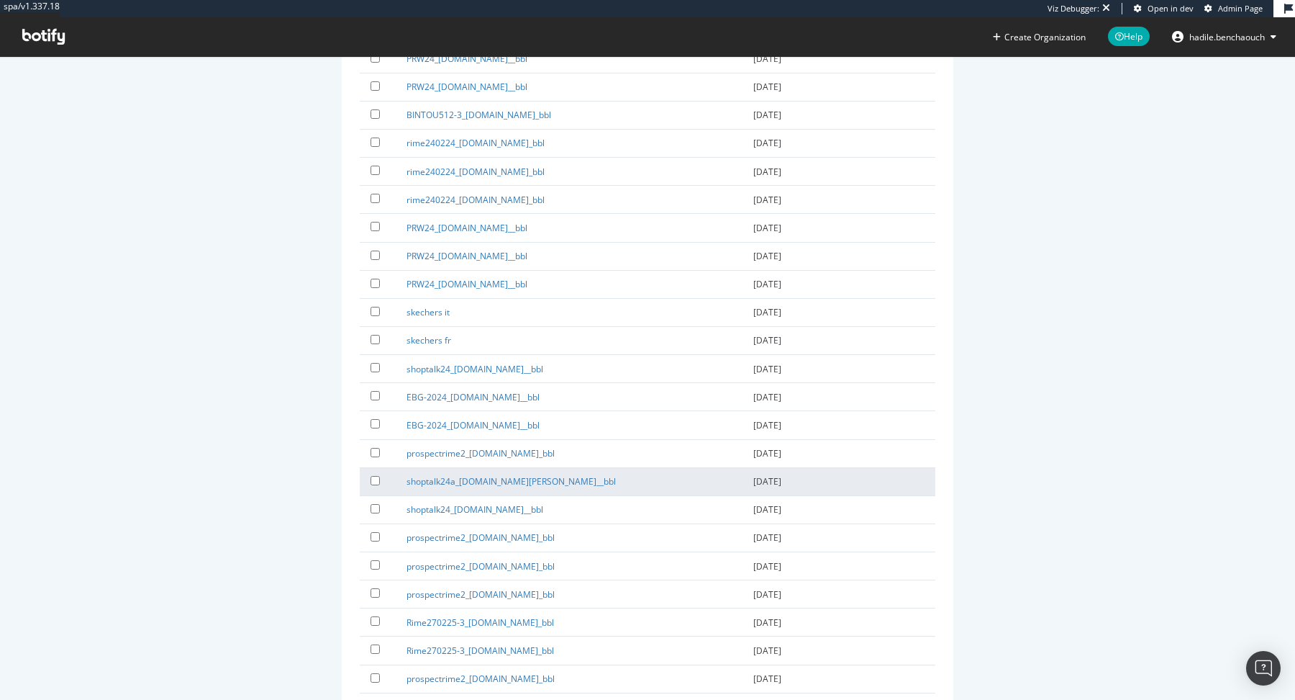
scroll to position [389, 0]
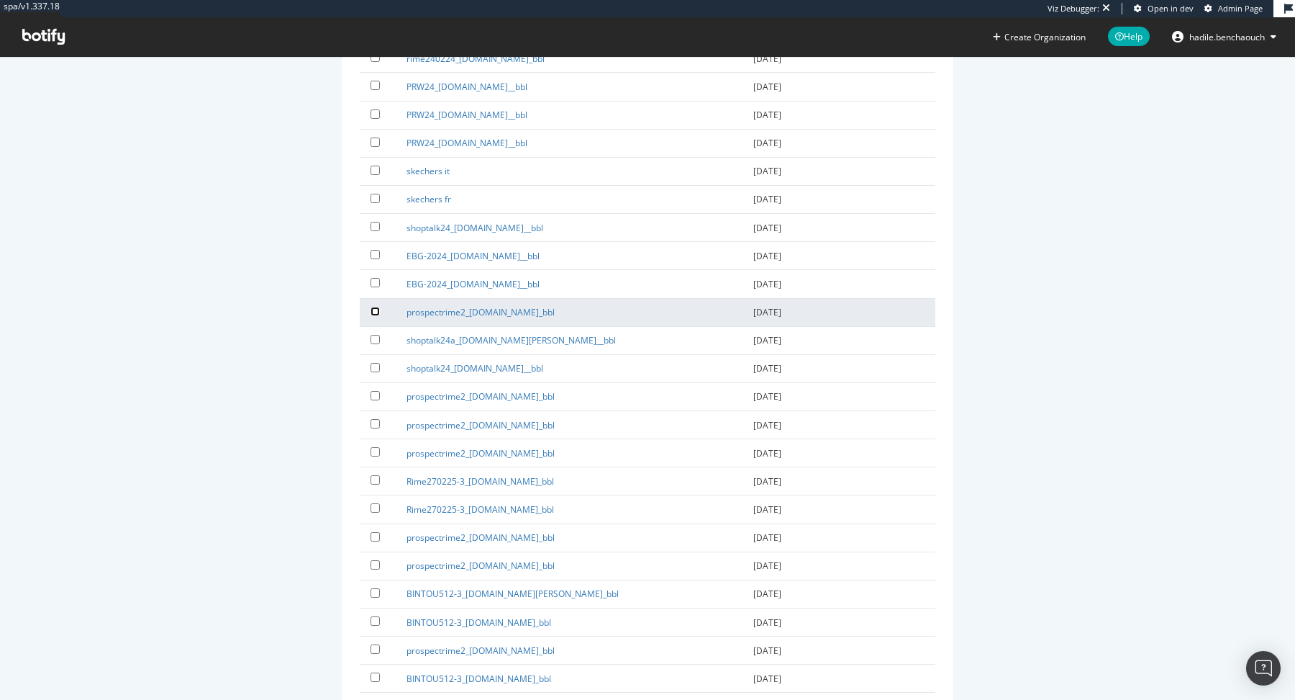
click at [376, 307] on input "checkbox" at bounding box center [375, 311] width 9 height 9
checkbox input "true"
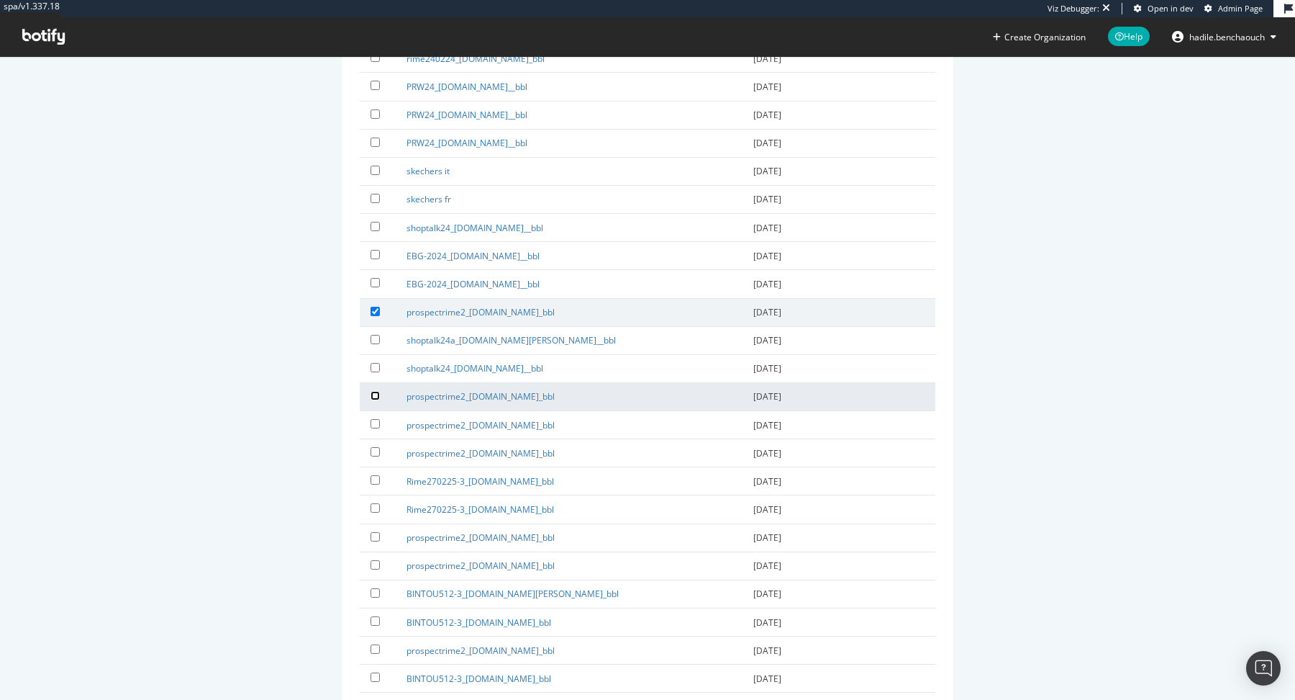
click at [371, 391] on input "checkbox" at bounding box center [375, 395] width 9 height 9
checkbox input "true"
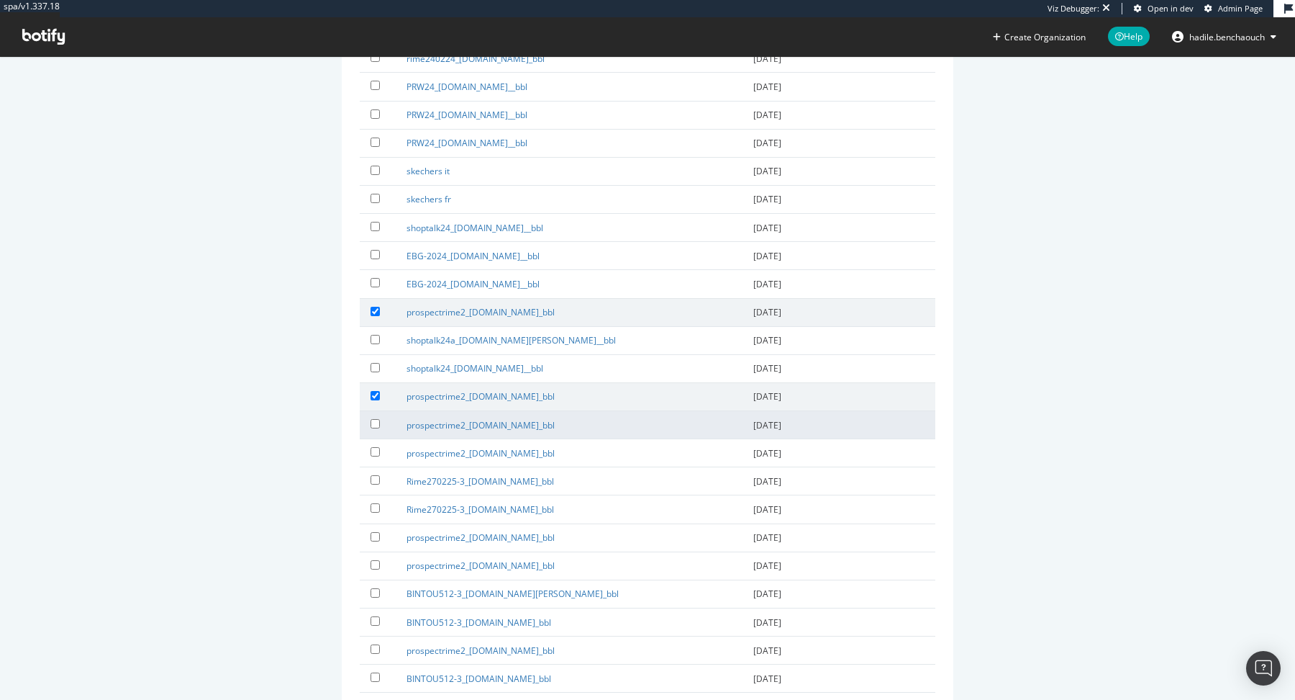
click at [373, 416] on label at bounding box center [378, 423] width 14 height 14
click at [373, 419] on input "checkbox" at bounding box center [375, 423] width 9 height 9
checkbox input "true"
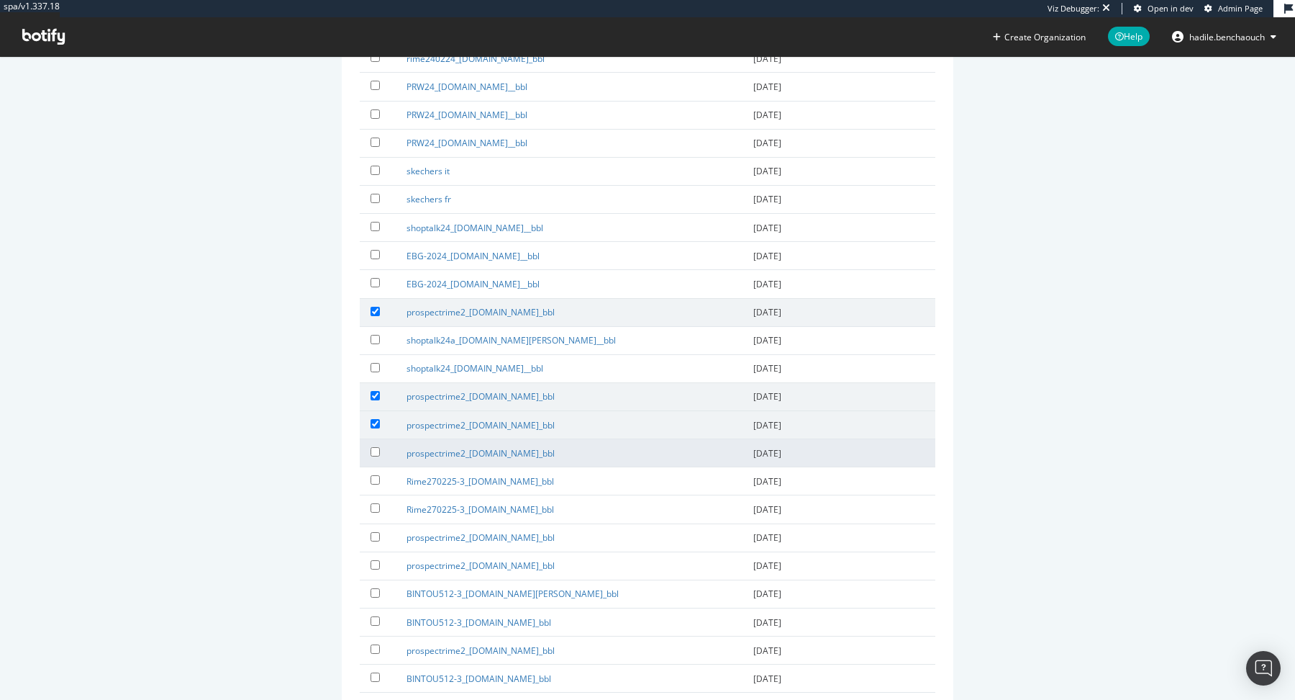
click at [373, 444] on label at bounding box center [378, 451] width 14 height 14
click at [373, 447] on input "checkbox" at bounding box center [375, 451] width 9 height 9
checkbox input "true"
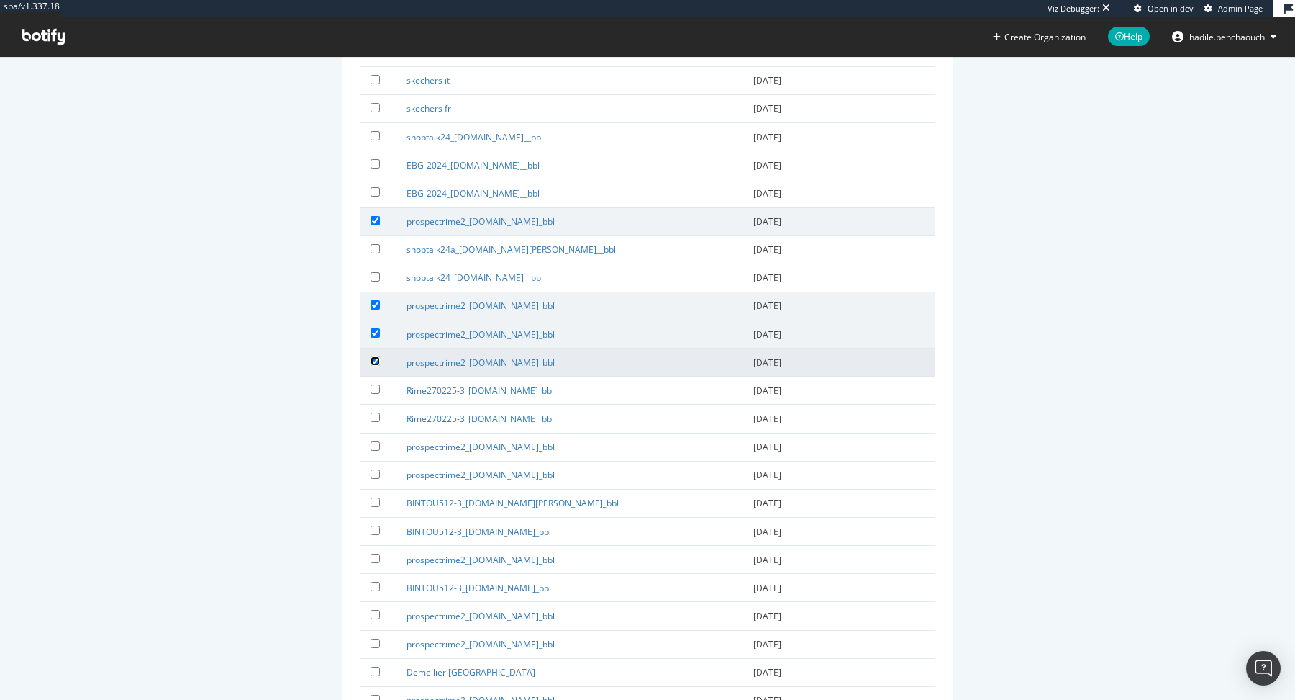
scroll to position [486, 0]
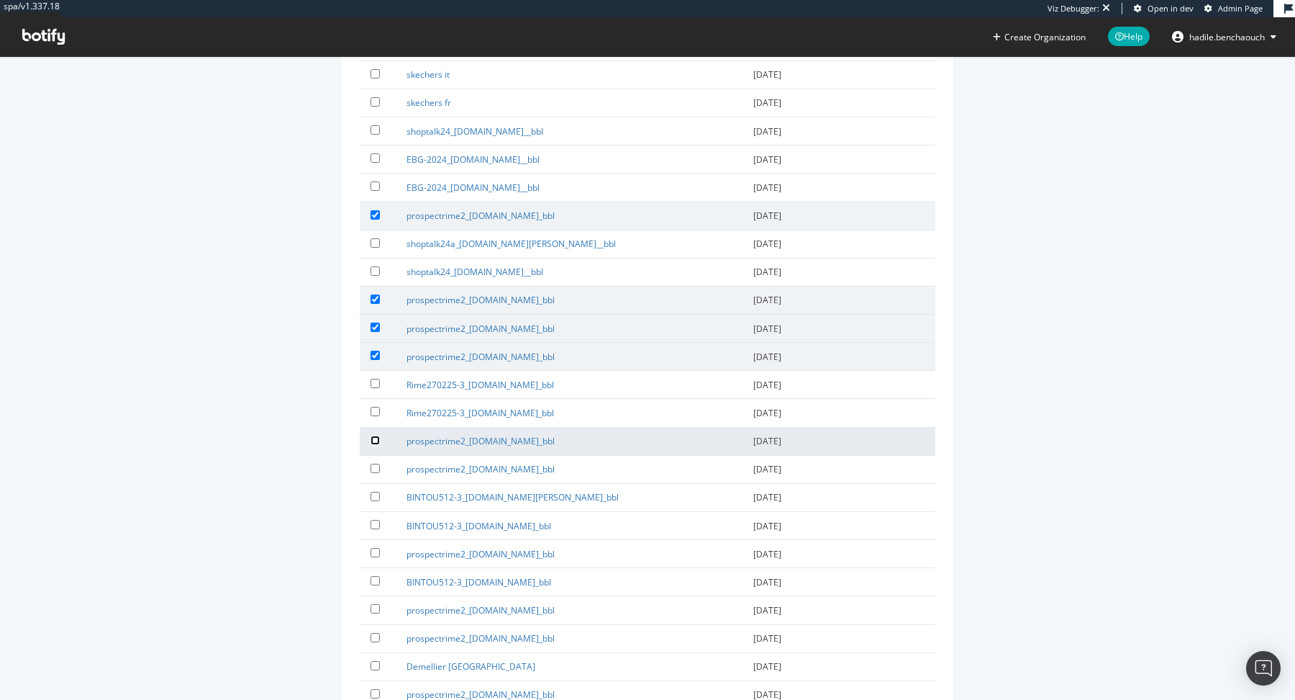
click at [376, 435] on input "checkbox" at bounding box center [375, 439] width 9 height 9
checkbox input "true"
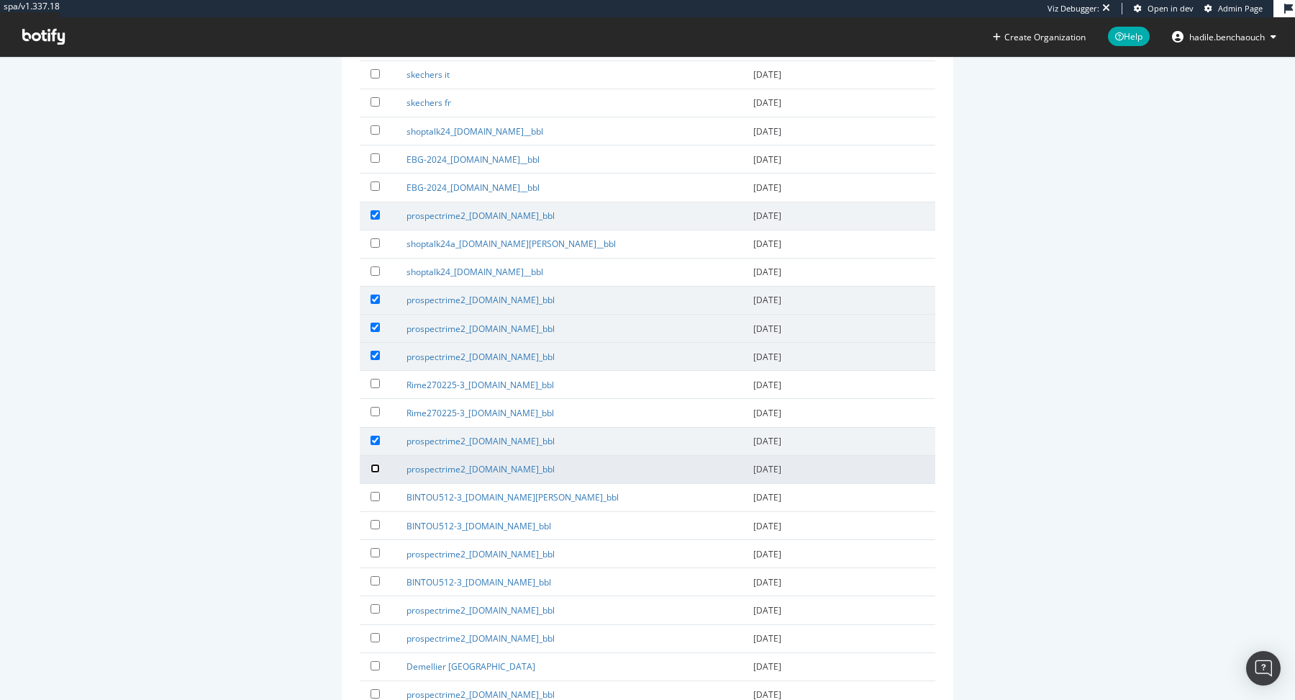
click at [374, 463] on input "checkbox" at bounding box center [375, 467] width 9 height 9
checkbox input "true"
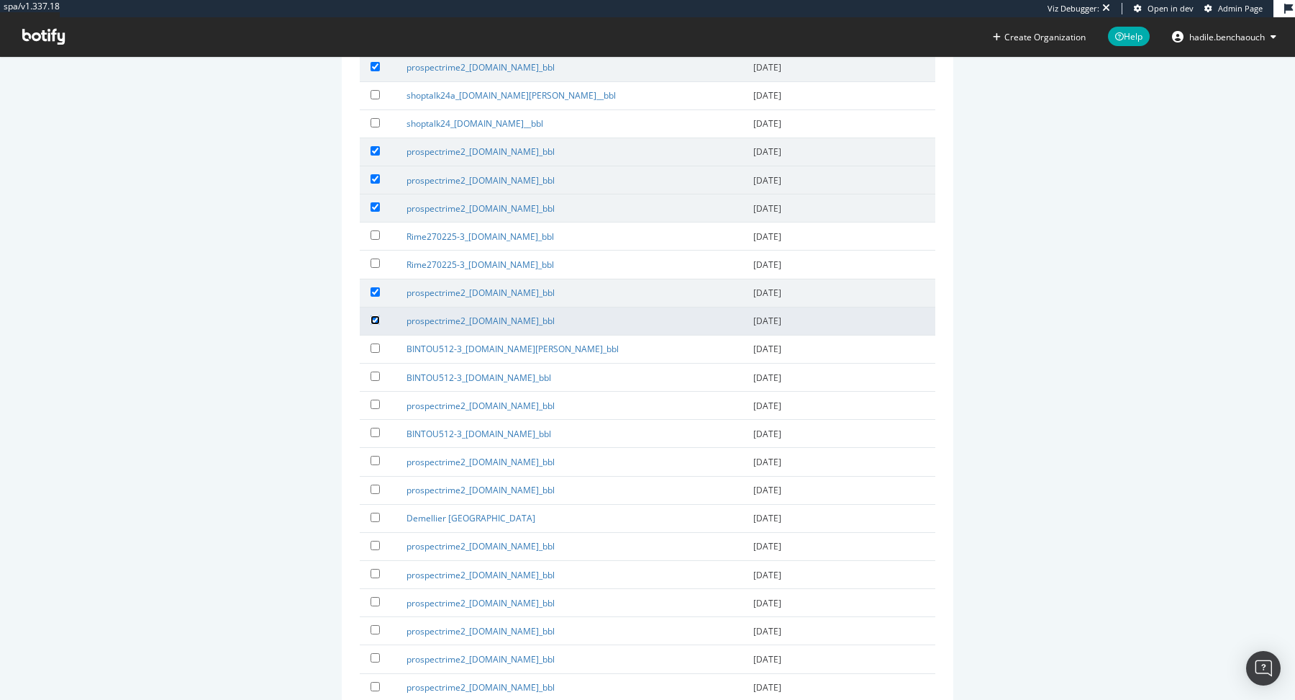
scroll to position [637, 0]
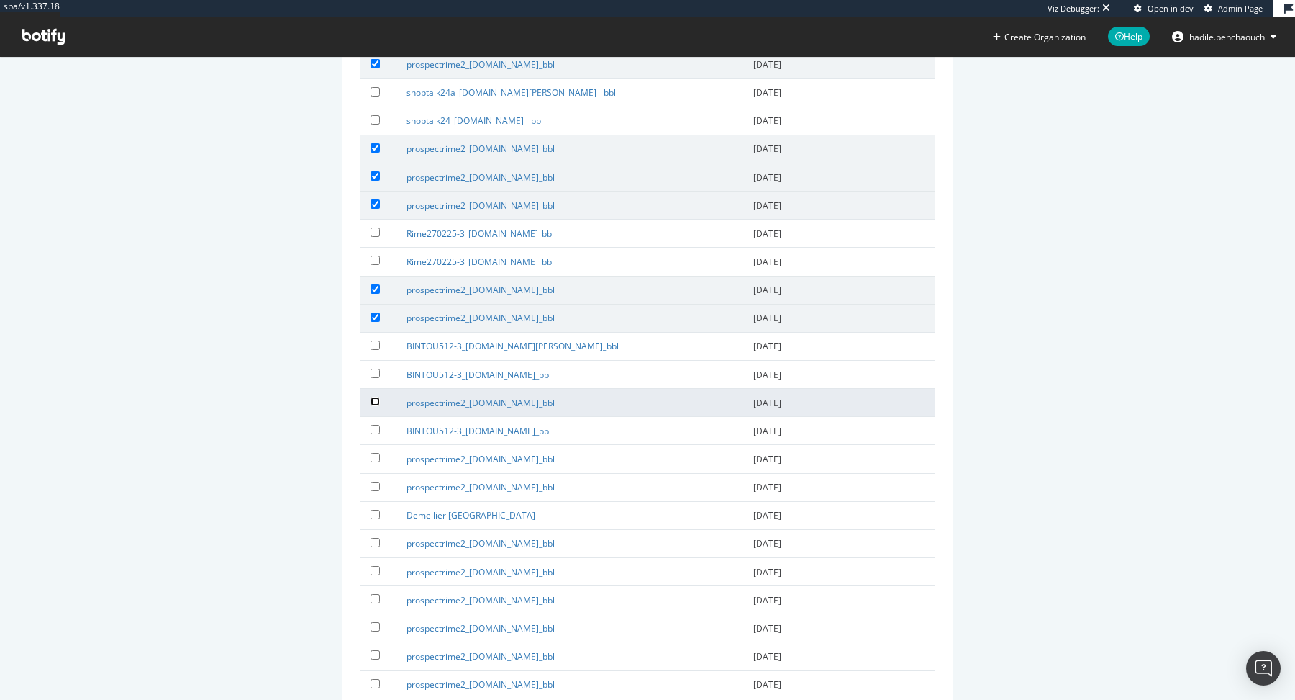
click at [376, 397] on input "checkbox" at bounding box center [375, 401] width 9 height 9
checkbox input "true"
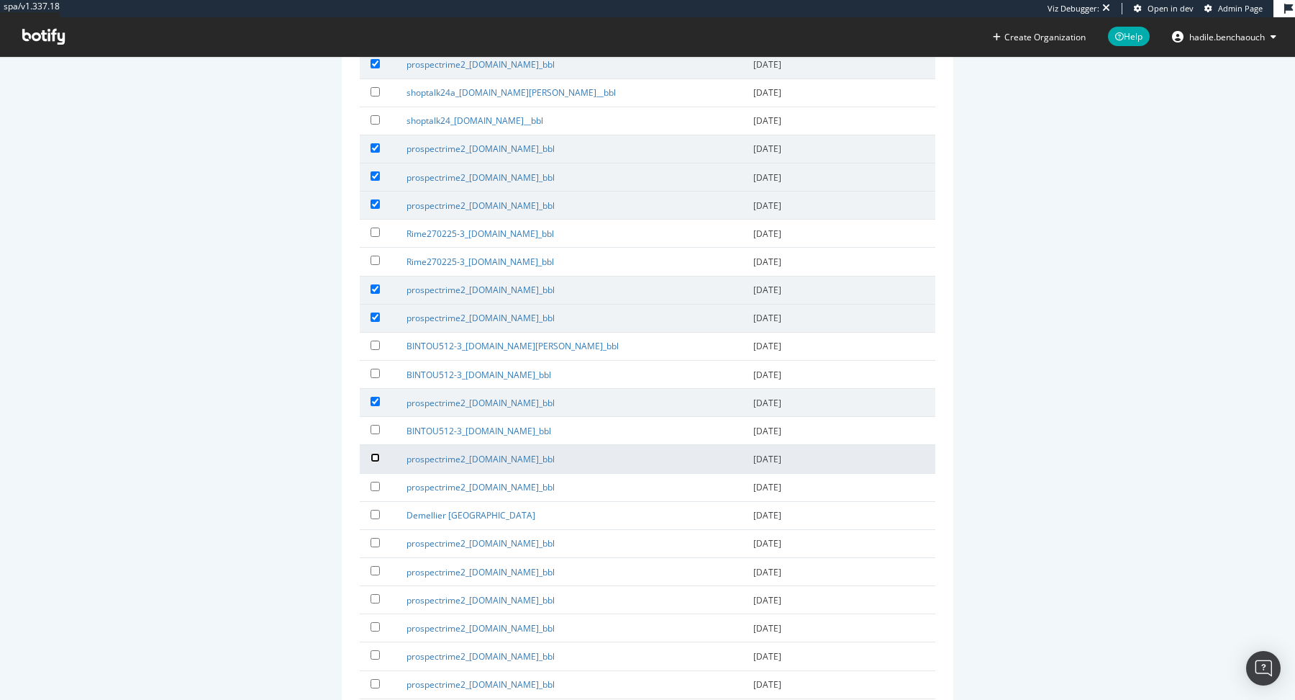
click at [375, 453] on input "checkbox" at bounding box center [375, 457] width 9 height 9
checkbox input "true"
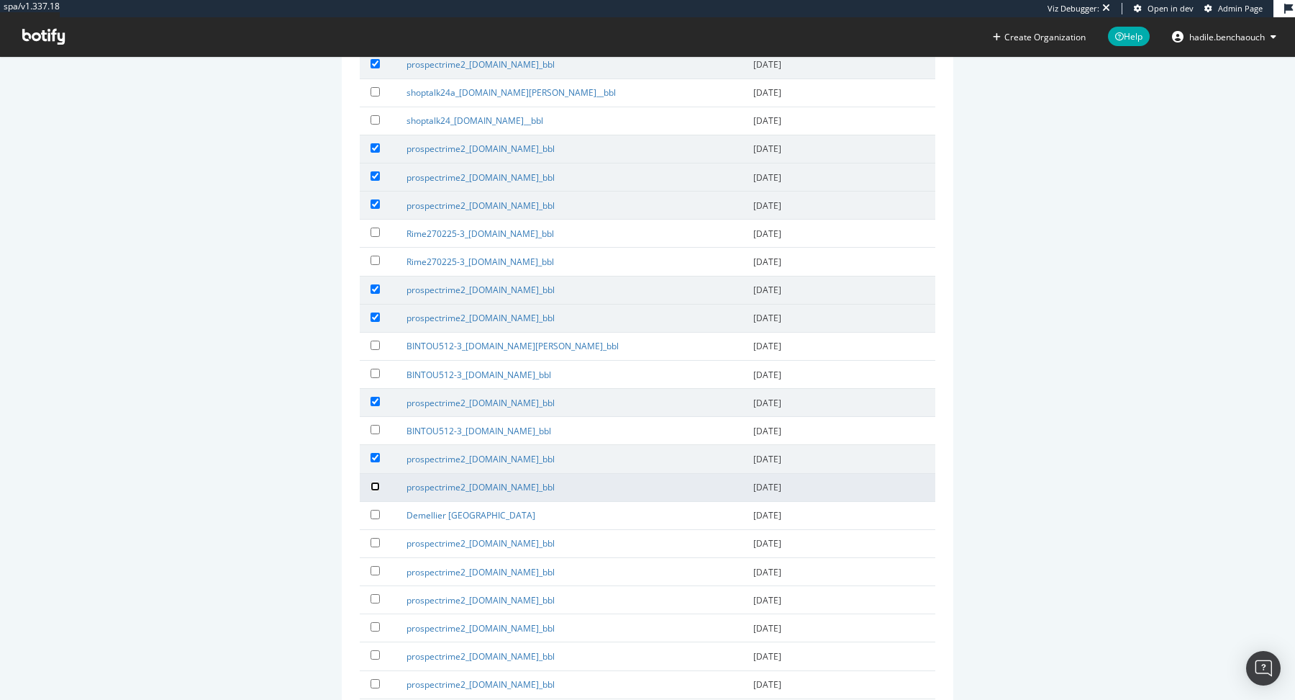
click at [374, 481] on input "checkbox" at bounding box center [375, 485] width 9 height 9
checkbox input "true"
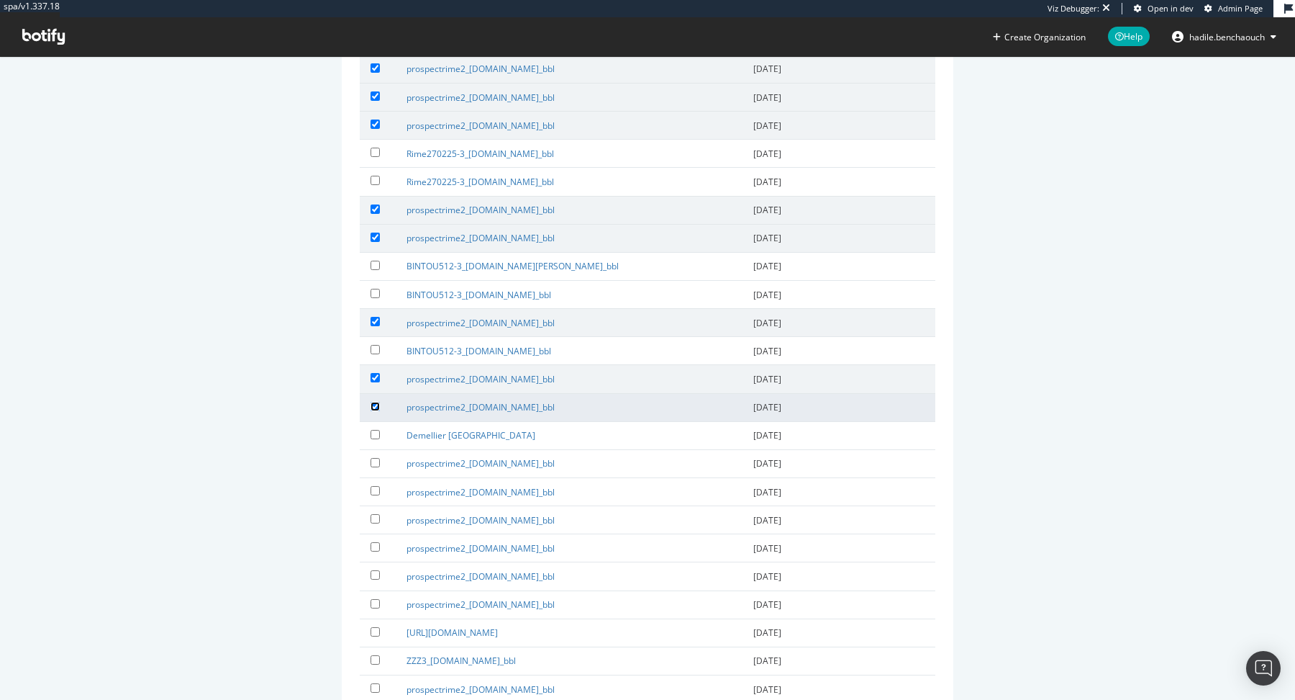
scroll to position [728, 0]
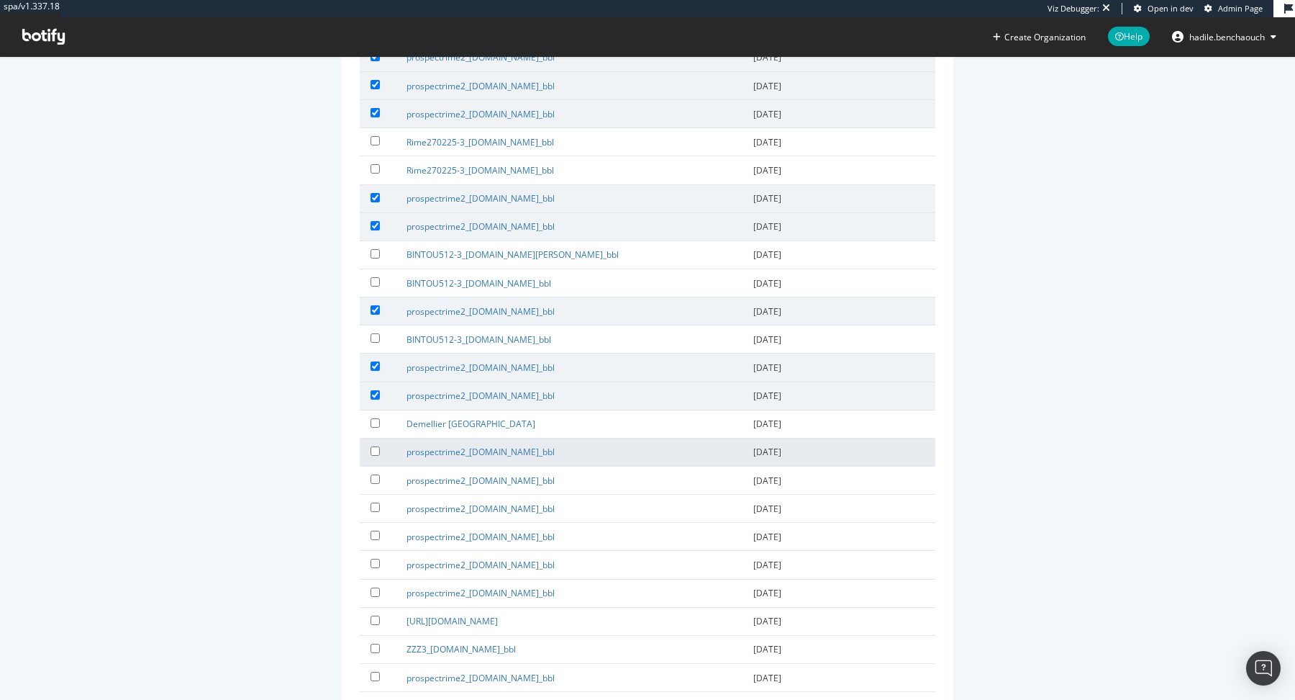
click at [373, 443] on label at bounding box center [378, 450] width 14 height 14
click at [373, 446] on input "checkbox" at bounding box center [375, 450] width 9 height 9
checkbox input "true"
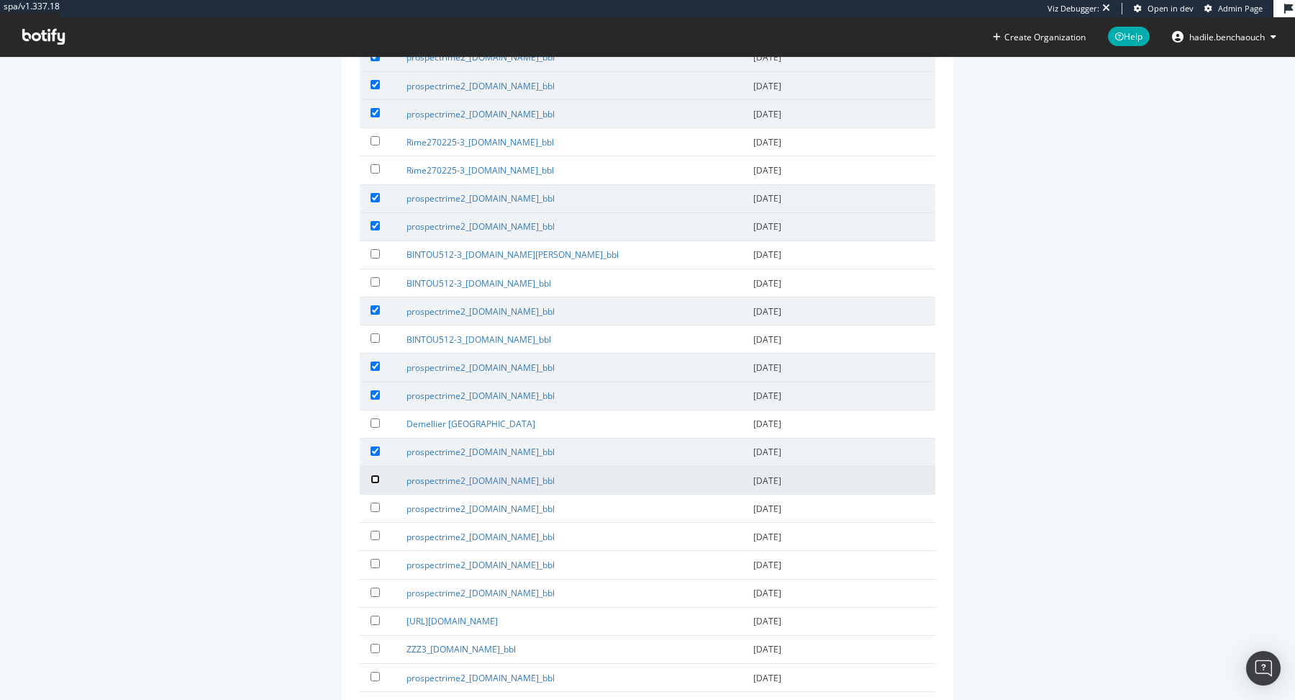
click at [373, 474] on input "checkbox" at bounding box center [375, 478] width 9 height 9
checkbox input "true"
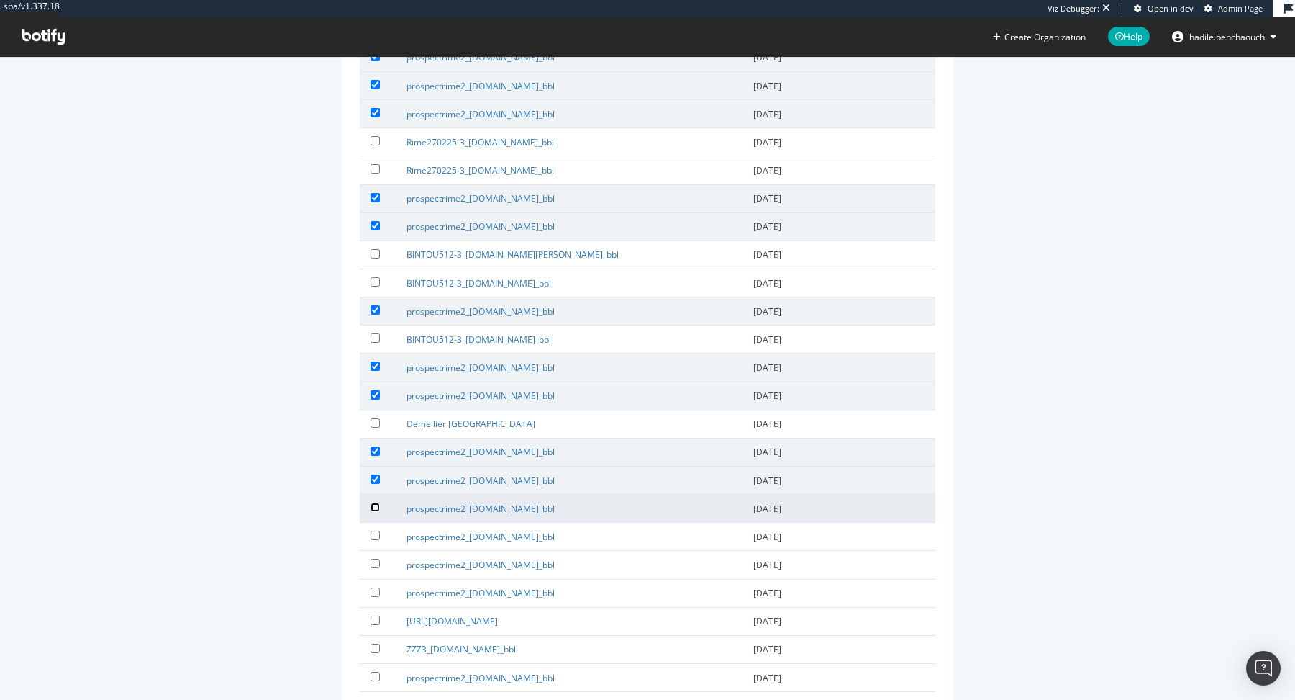
click at [376, 502] on input "checkbox" at bounding box center [375, 506] width 9 height 9
checkbox input "true"
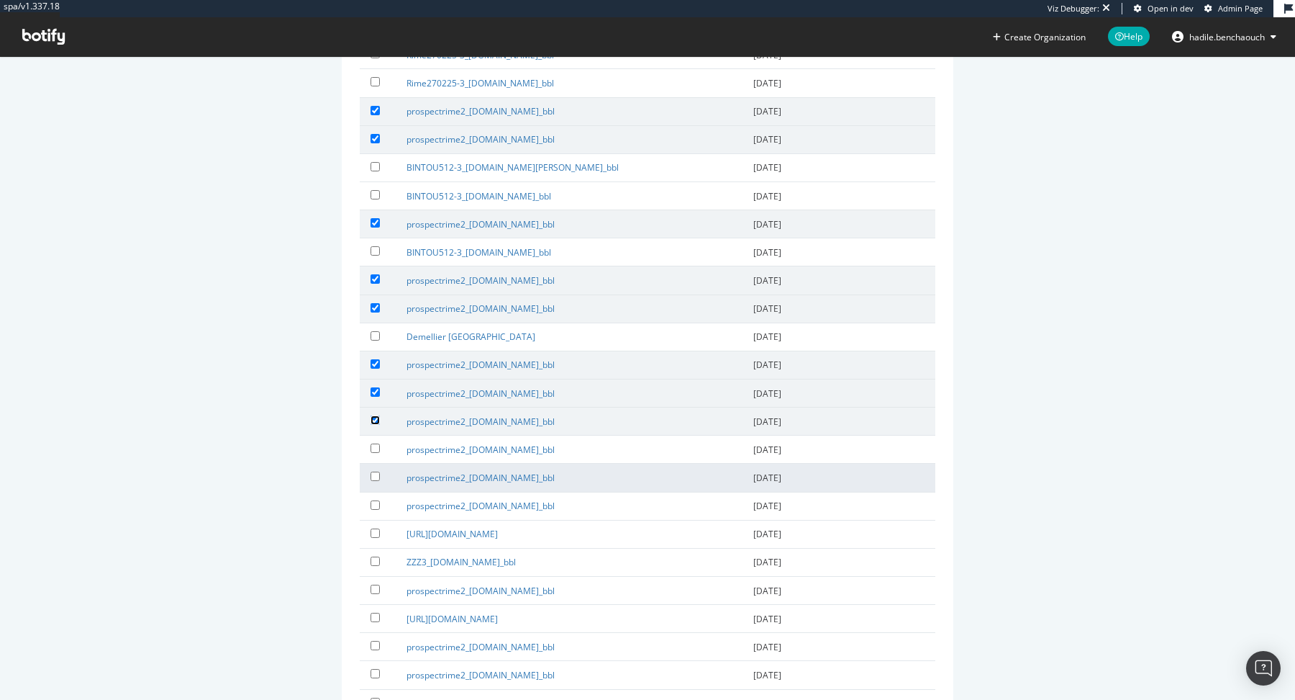
scroll to position [826, 0]
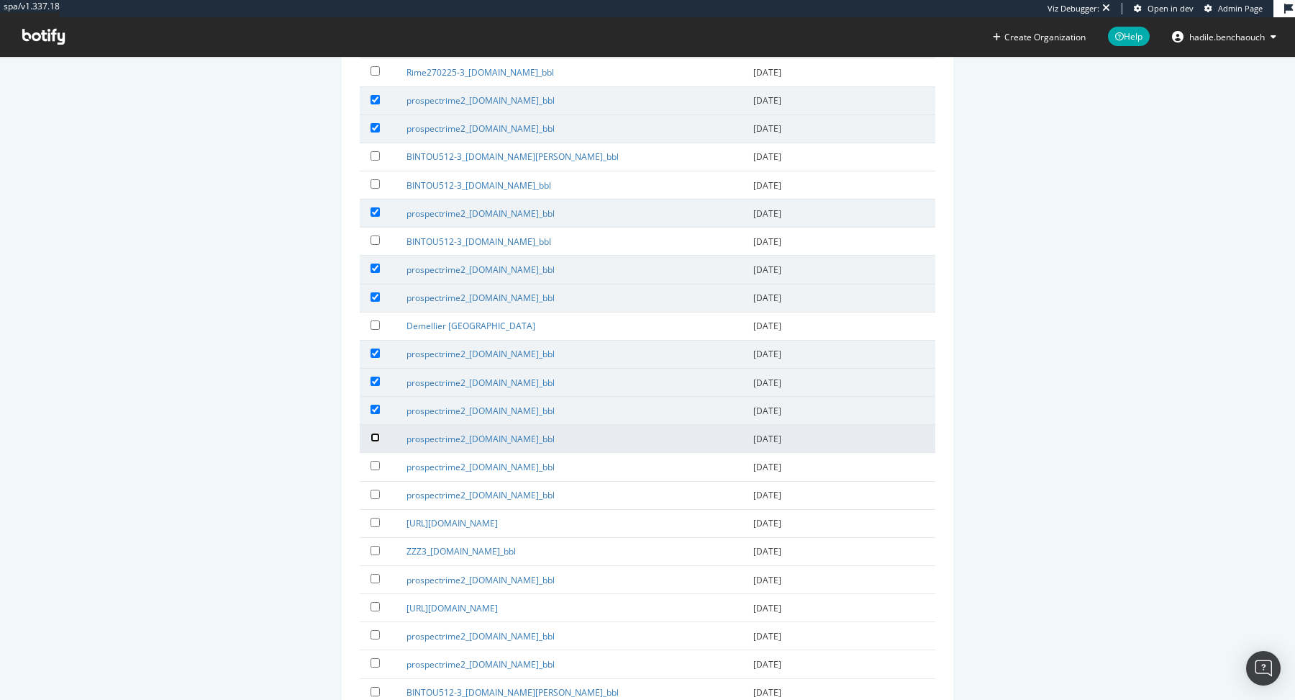
click at [377, 433] on input "checkbox" at bounding box center [375, 437] width 9 height 9
checkbox input "true"
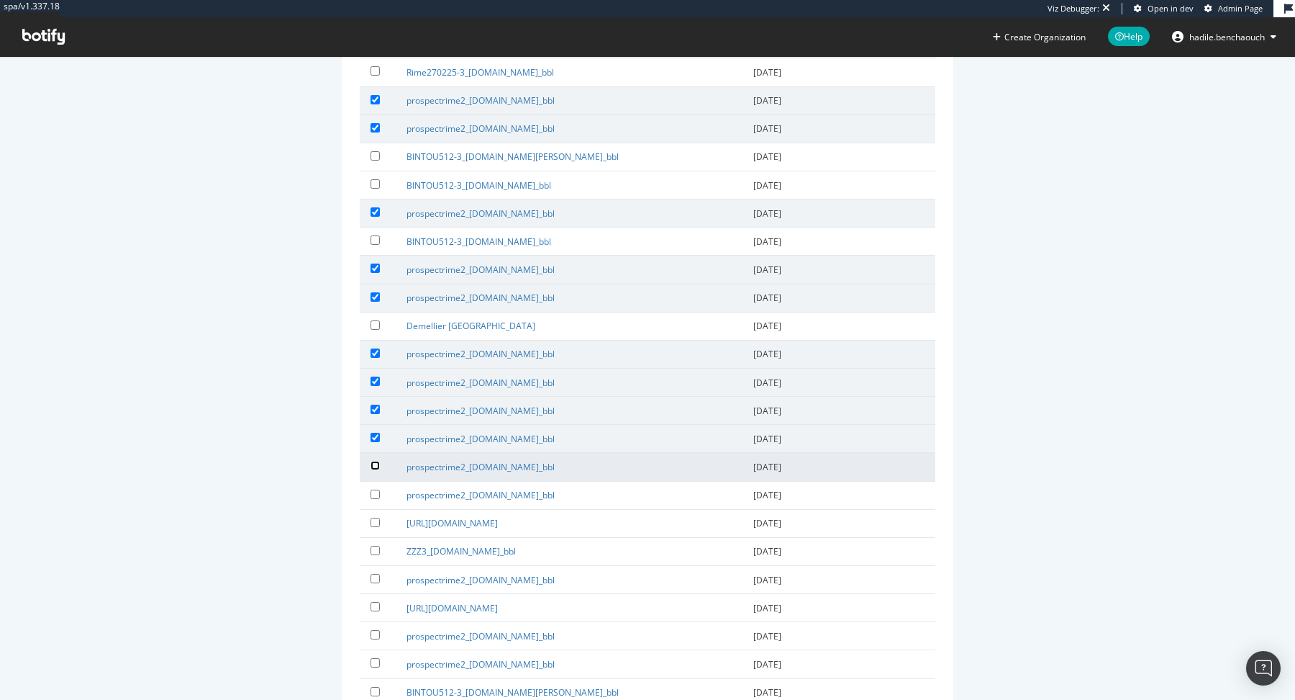
click at [377, 461] on input "checkbox" at bounding box center [375, 465] width 9 height 9
checkbox input "true"
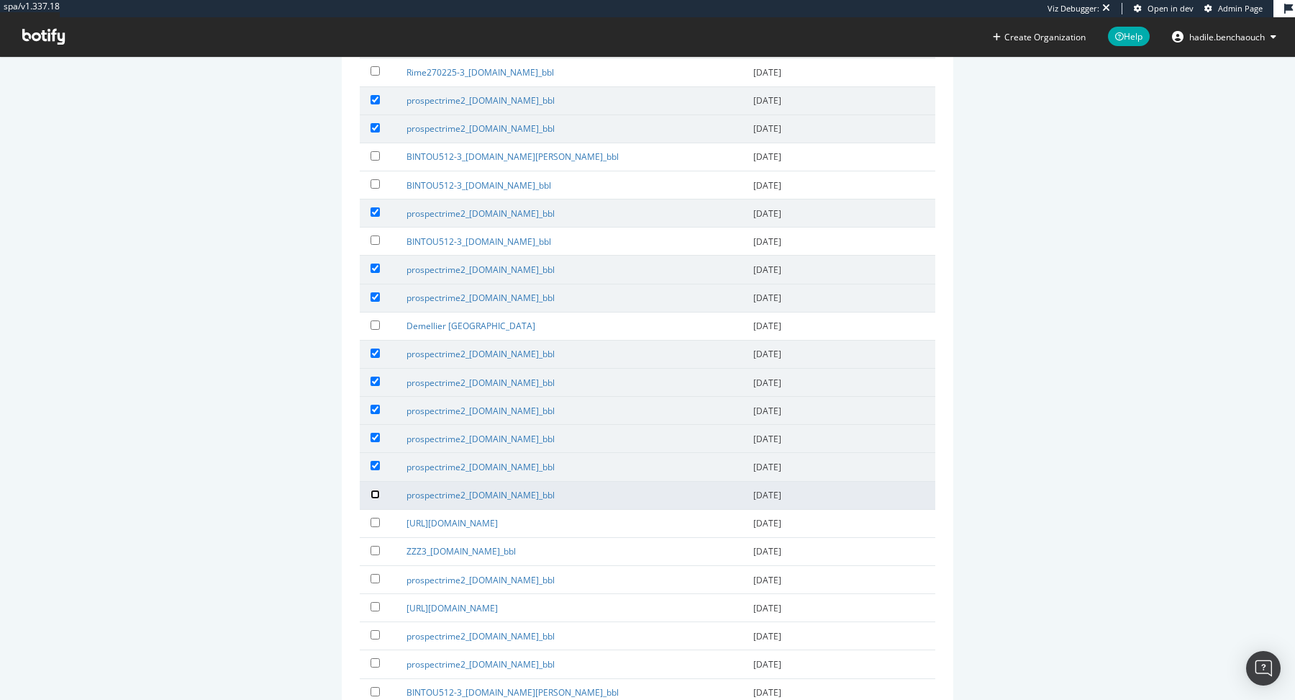
click at [376, 489] on input "checkbox" at bounding box center [375, 493] width 9 height 9
checkbox input "true"
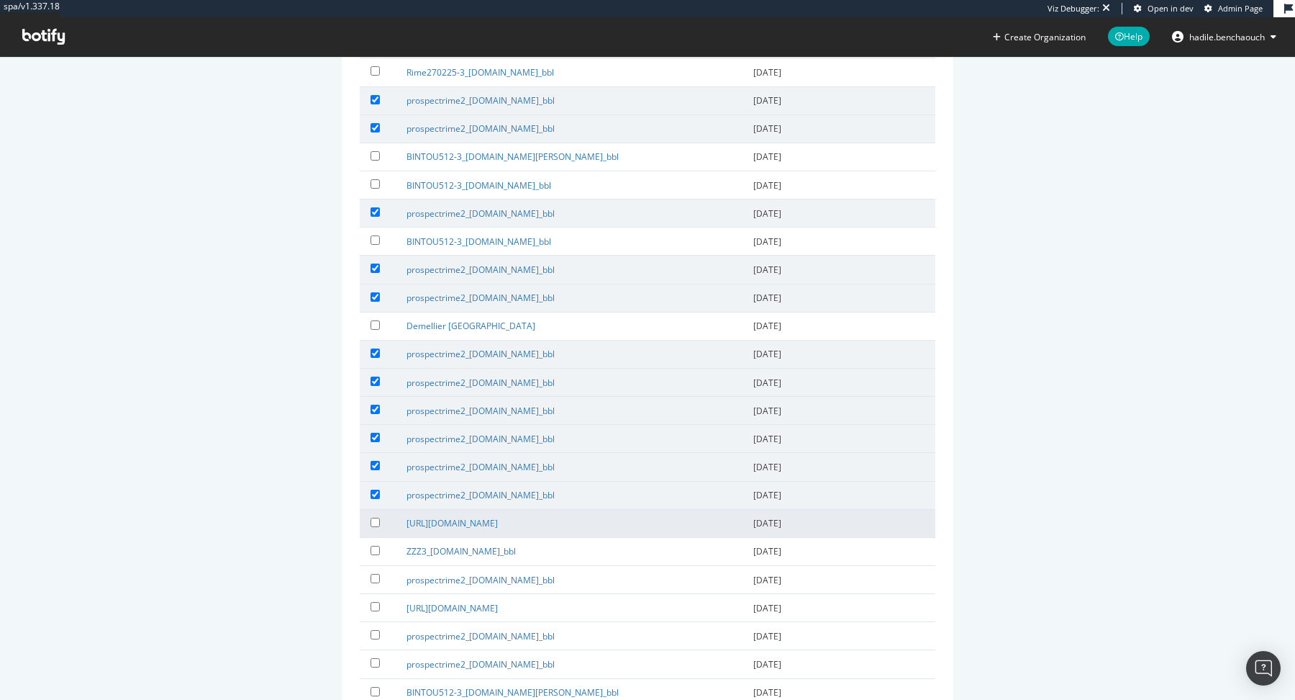
click at [375, 515] on label at bounding box center [378, 522] width 14 height 14
click at [375, 517] on input "checkbox" at bounding box center [375, 521] width 9 height 9
checkbox input "true"
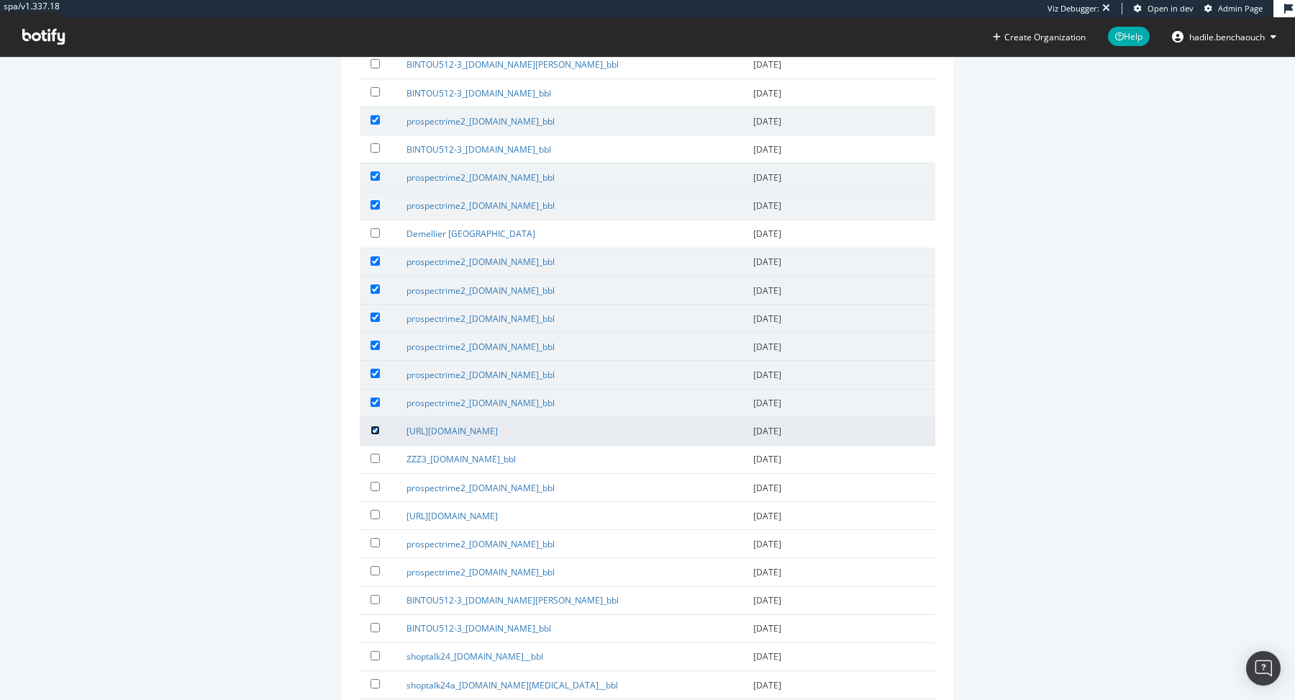
scroll to position [931, 0]
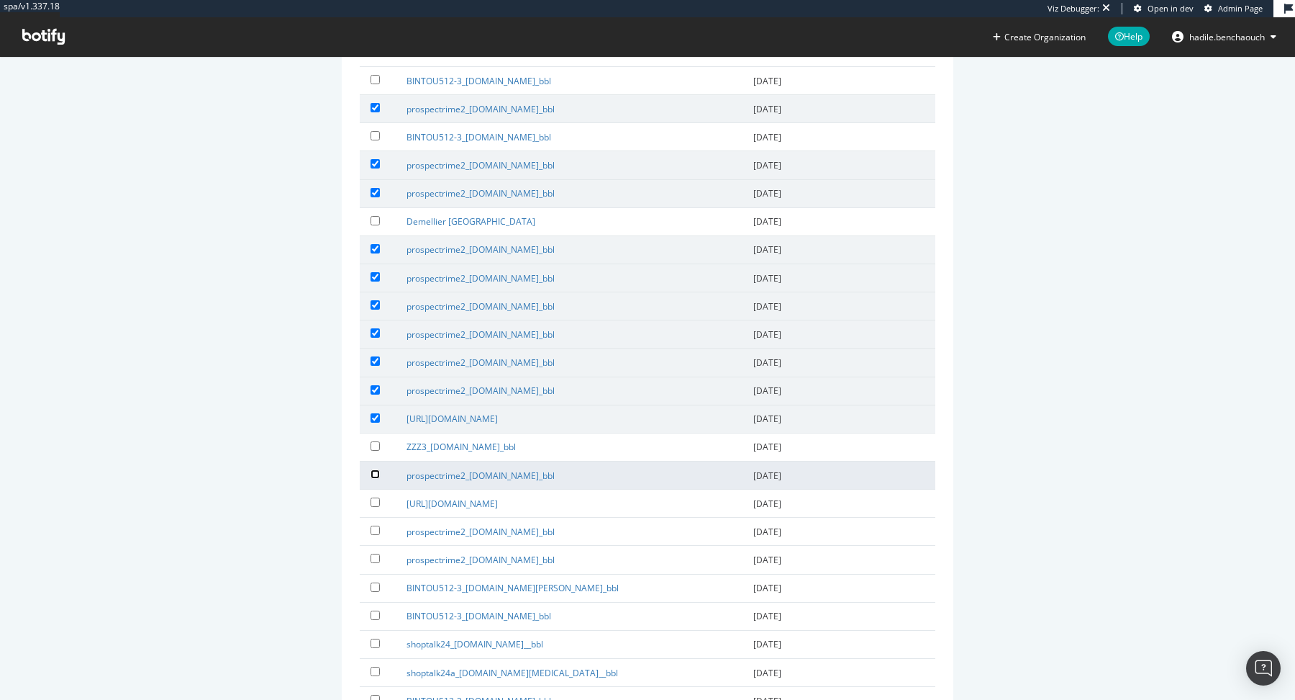
click at [375, 469] on input "checkbox" at bounding box center [375, 473] width 9 height 9
checkbox input "true"
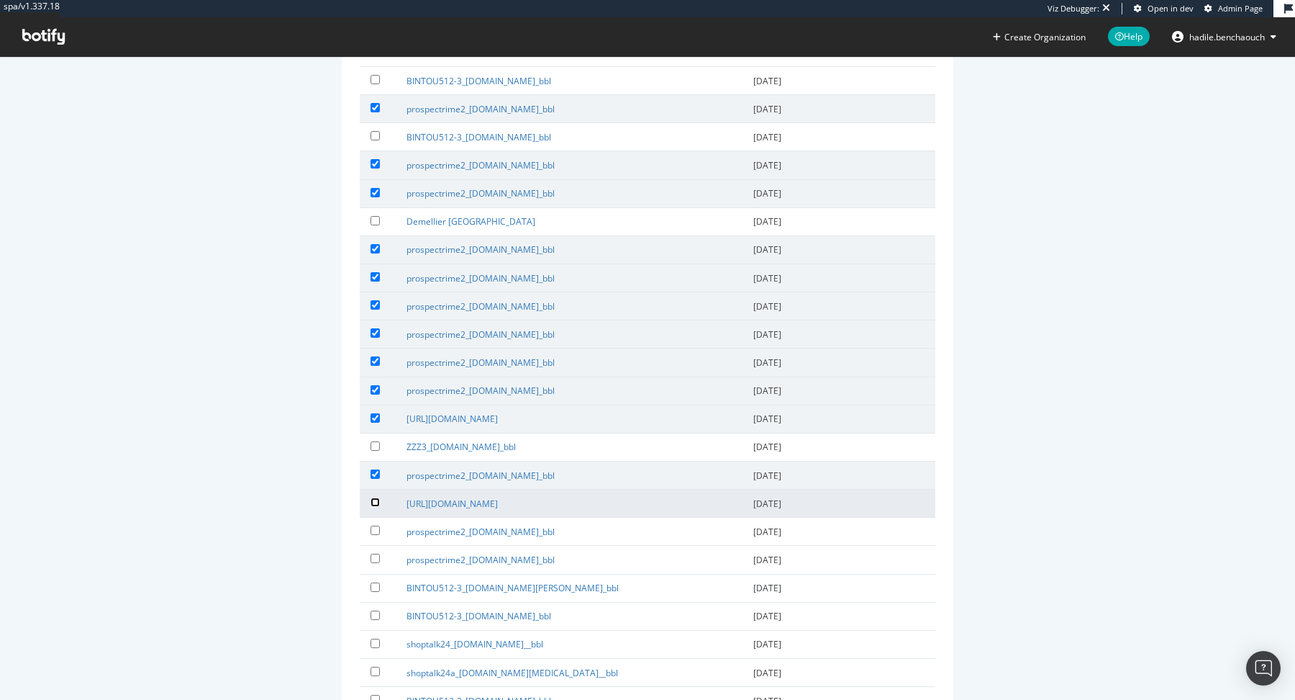
click at [375, 497] on input "checkbox" at bounding box center [375, 501] width 9 height 9
checkbox input "true"
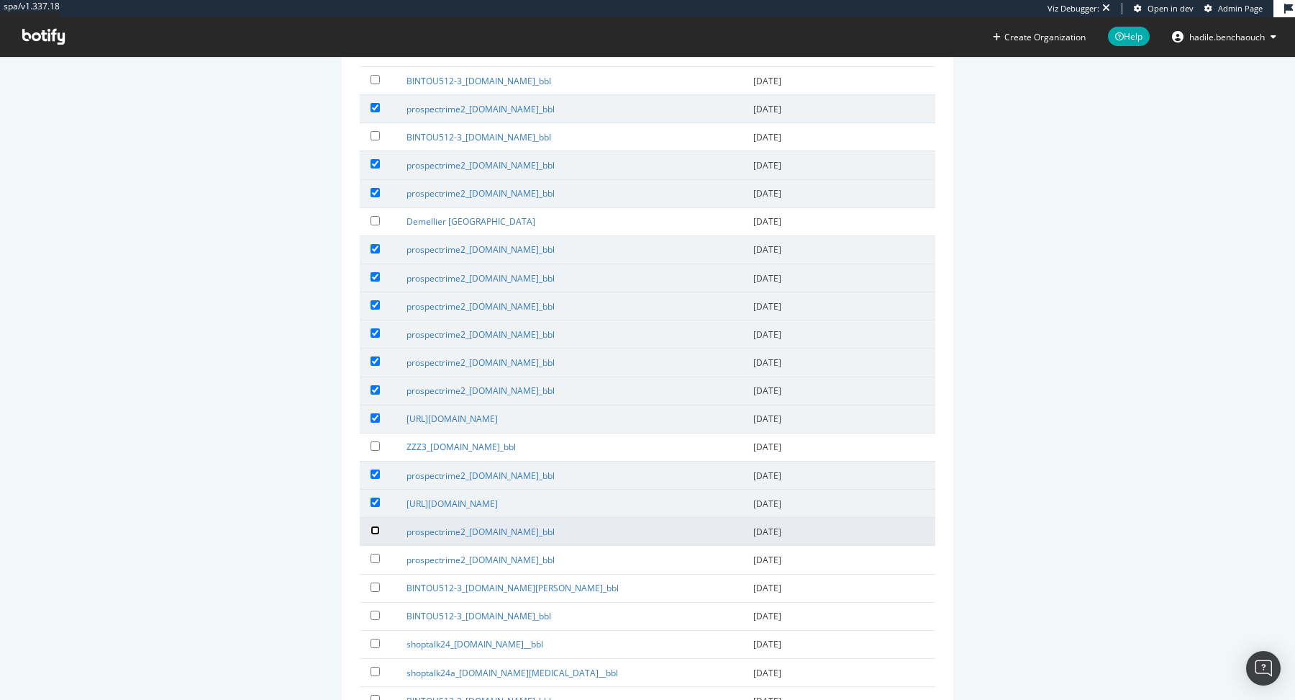
click at [375, 525] on input "checkbox" at bounding box center [375, 529] width 9 height 9
checkbox input "true"
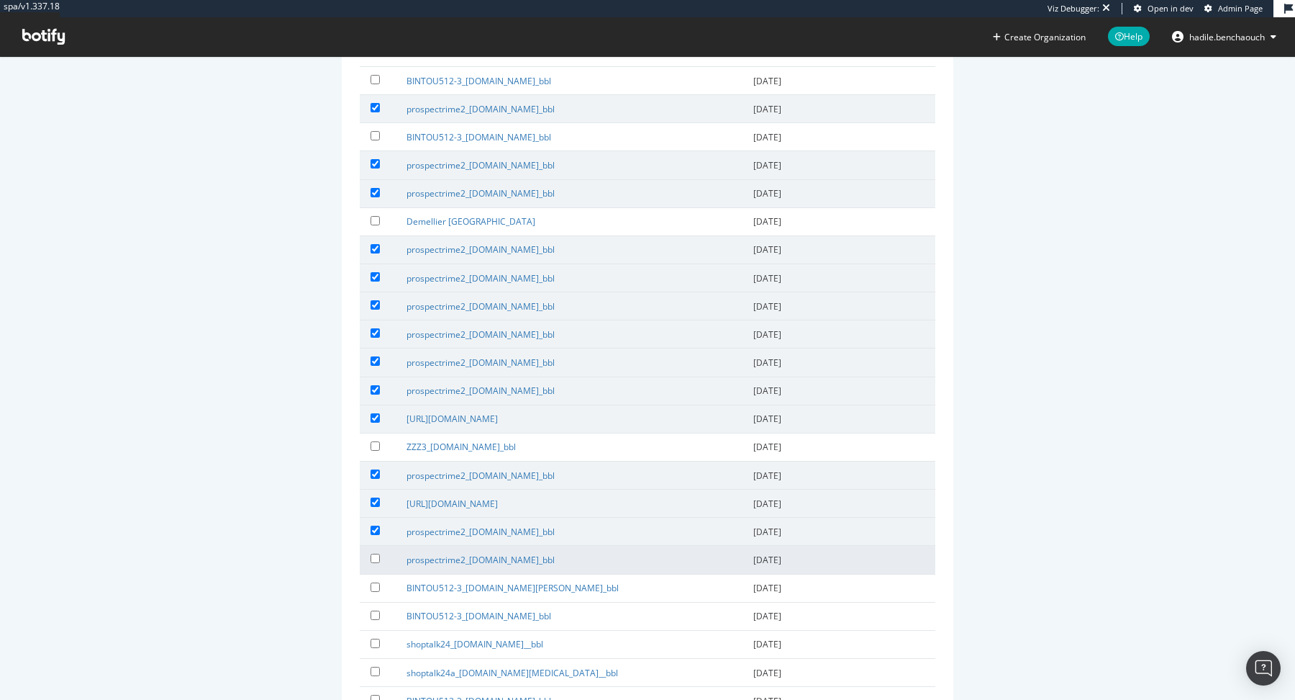
click at [376, 546] on td at bounding box center [378, 560] width 36 height 28
click at [376, 553] on input "checkbox" at bounding box center [375, 557] width 9 height 9
checkbox input "true"
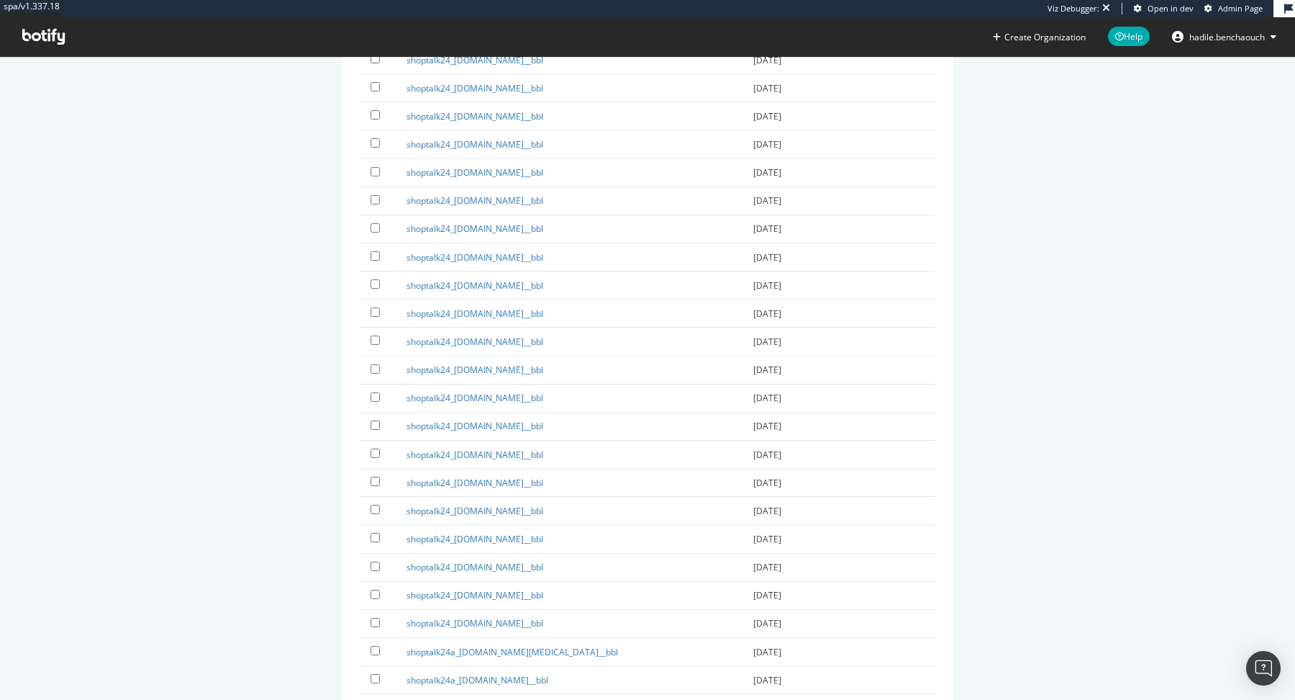
scroll to position [10517, 0]
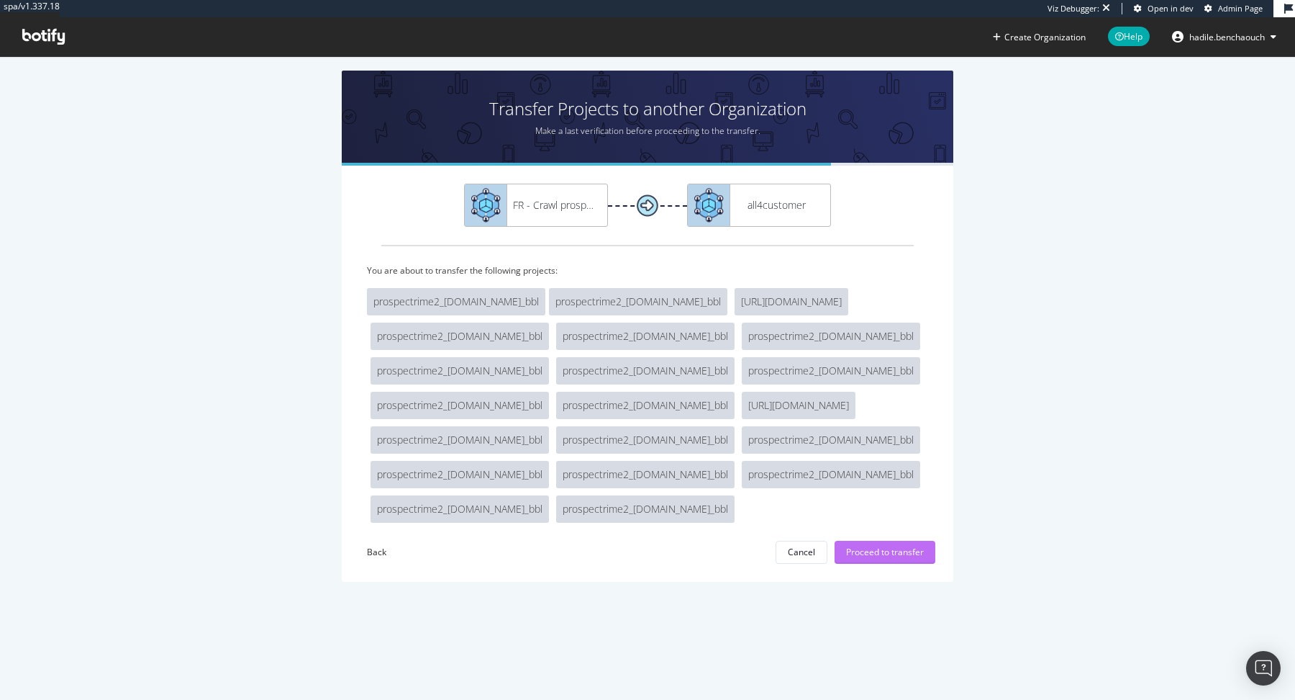
click at [851, 553] on div "Proceed to transfer" at bounding box center [885, 552] width 78 height 12
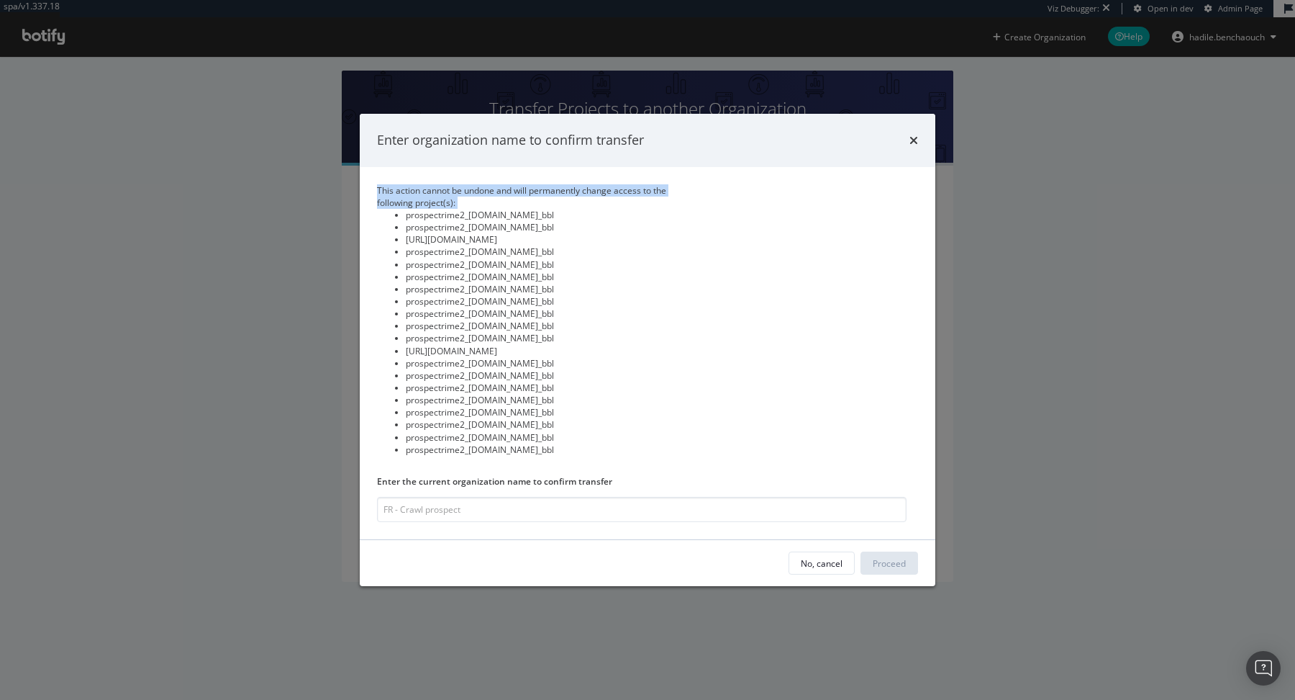
drag, startPoint x: 550, startPoint y: 459, endPoint x: 375, endPoint y: 219, distance: 297.3
click at [375, 219] on div "This action cannot be undone and will permanently change access to the followin…" at bounding box center [648, 353] width 576 height 372
copy div "This action cannot be undone and will permanently change access to the followin…"
click at [477, 504] on input "modal" at bounding box center [642, 509] width 530 height 25
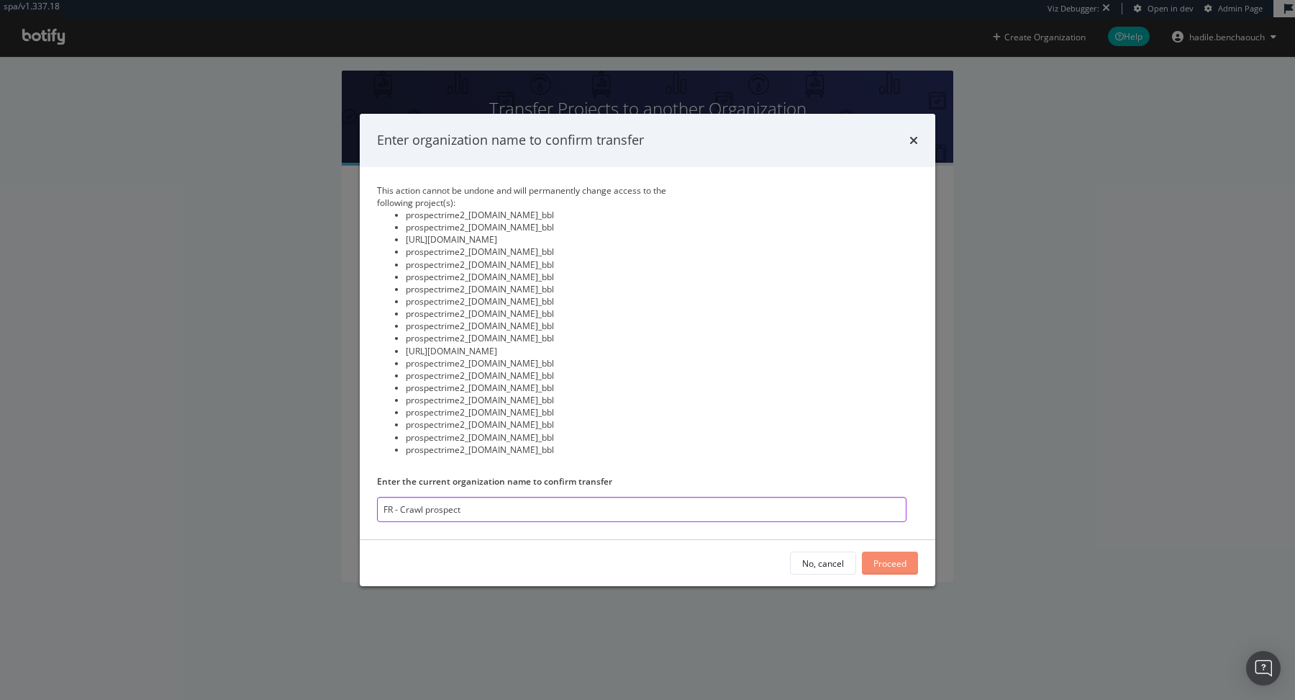
type input "FR - Crawl prospect"
click at [888, 555] on div "Proceed" at bounding box center [890, 563] width 33 height 22
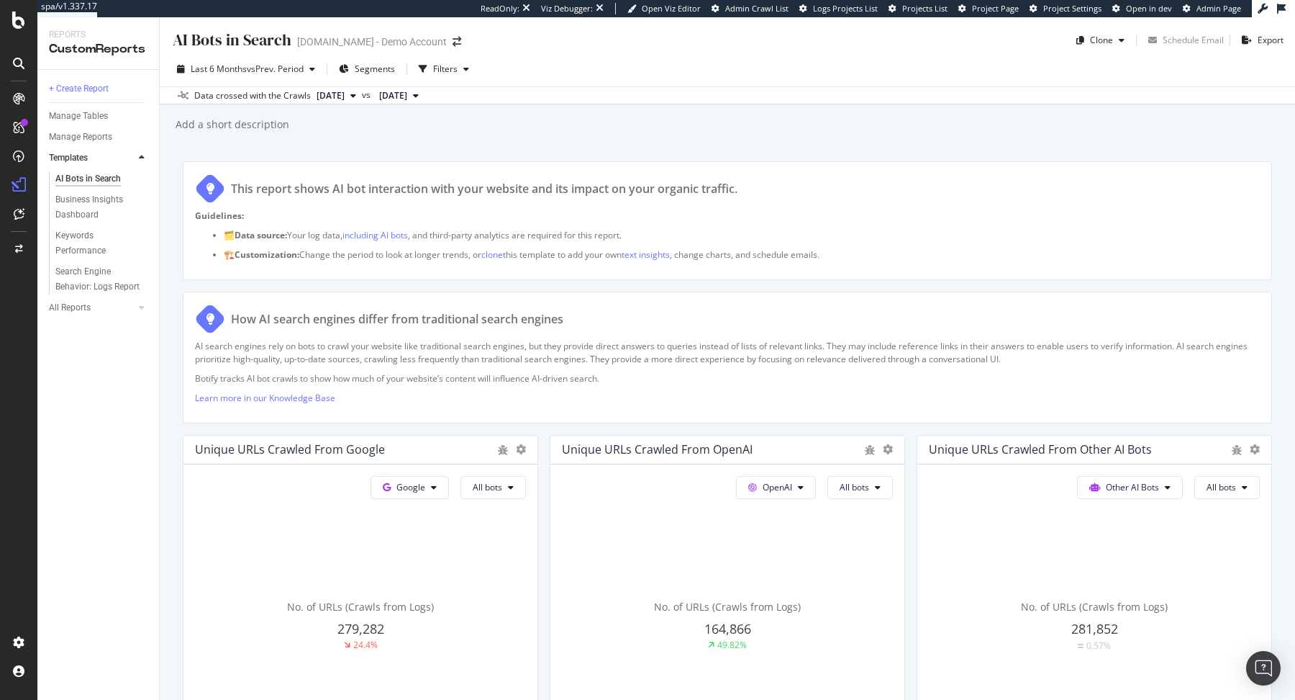
scroll to position [2245, 0]
